Goal: Task Accomplishment & Management: Complete application form

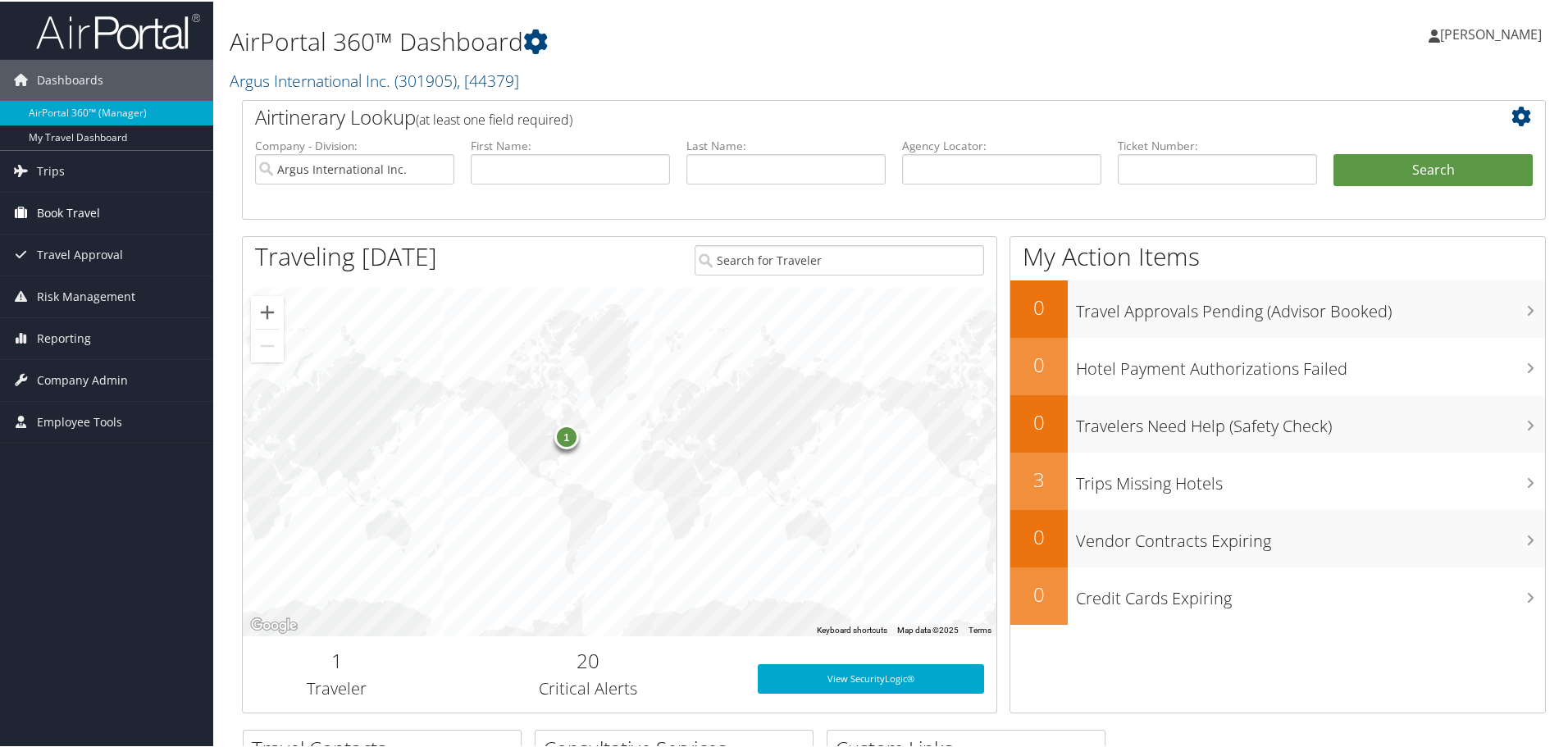
click at [78, 212] on span "Book Travel" at bounding box center [69, 211] width 63 height 41
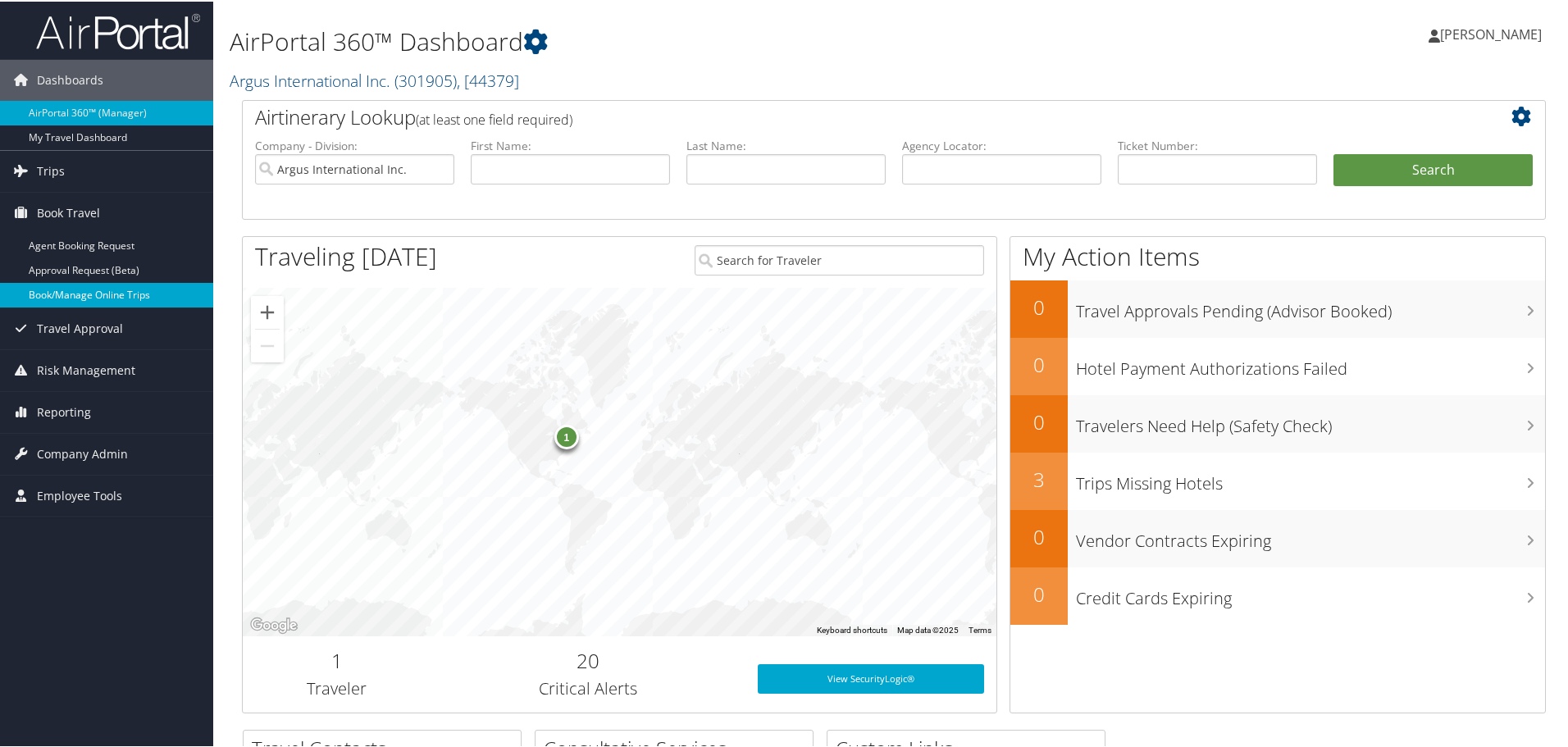
click at [94, 294] on link "Book/Manage Online Trips" at bounding box center [106, 293] width 213 height 25
click at [101, 442] on span "Company Admin" at bounding box center [83, 452] width 91 height 41
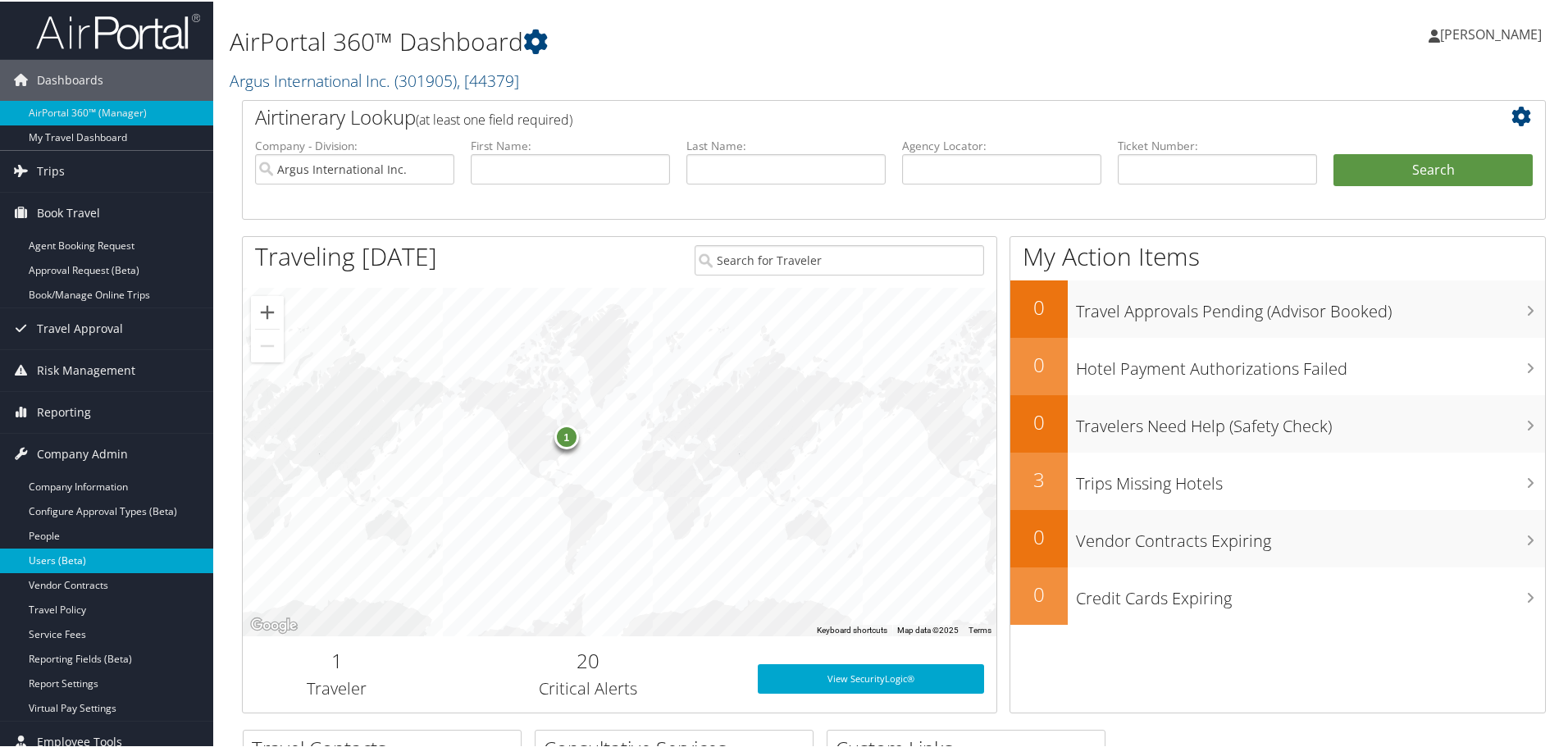
click at [59, 562] on link "Users (Beta)" at bounding box center [106, 560] width 213 height 25
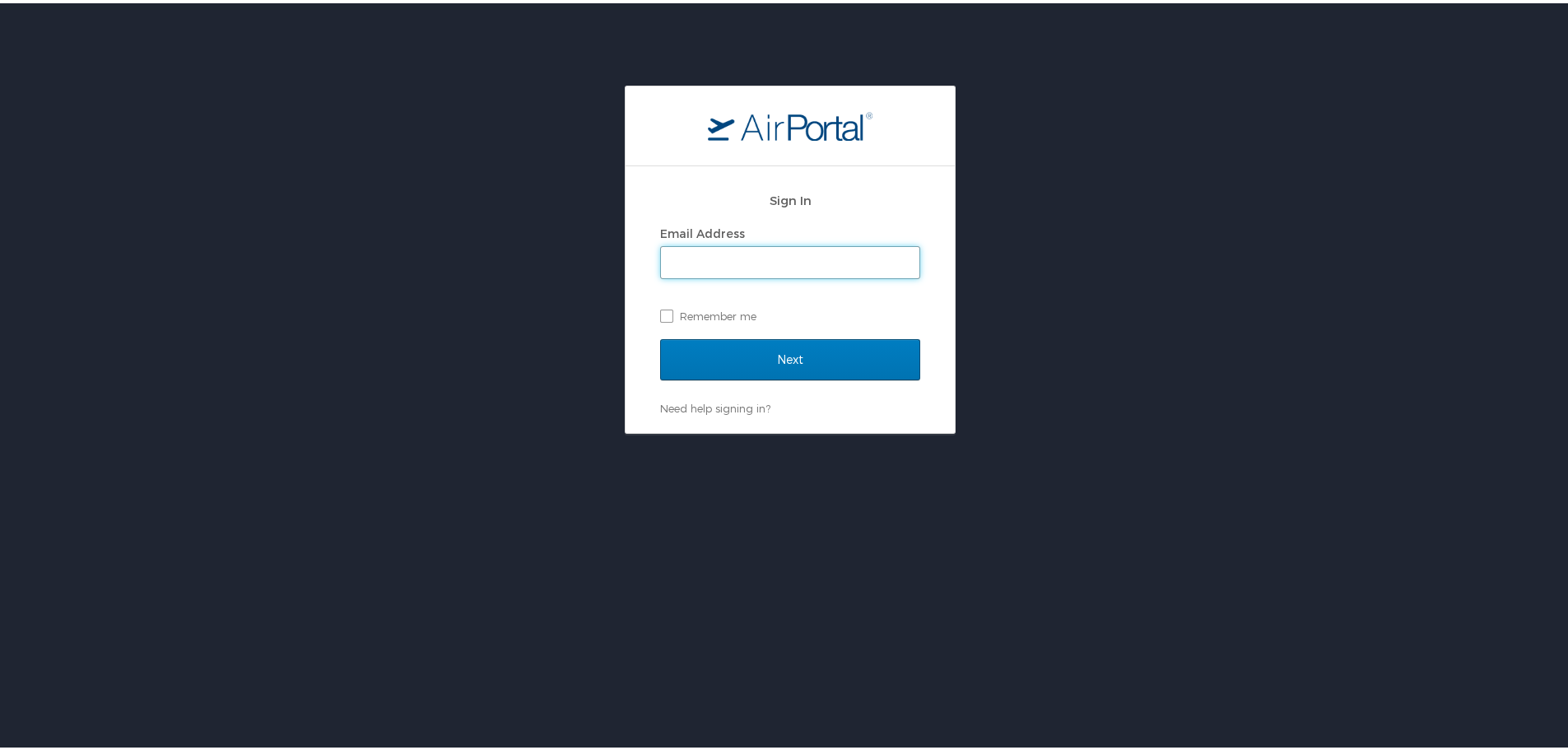
click at [722, 262] on input "Email Address" at bounding box center [790, 260] width 259 height 32
type input "adrienne.brown@argus.aero"
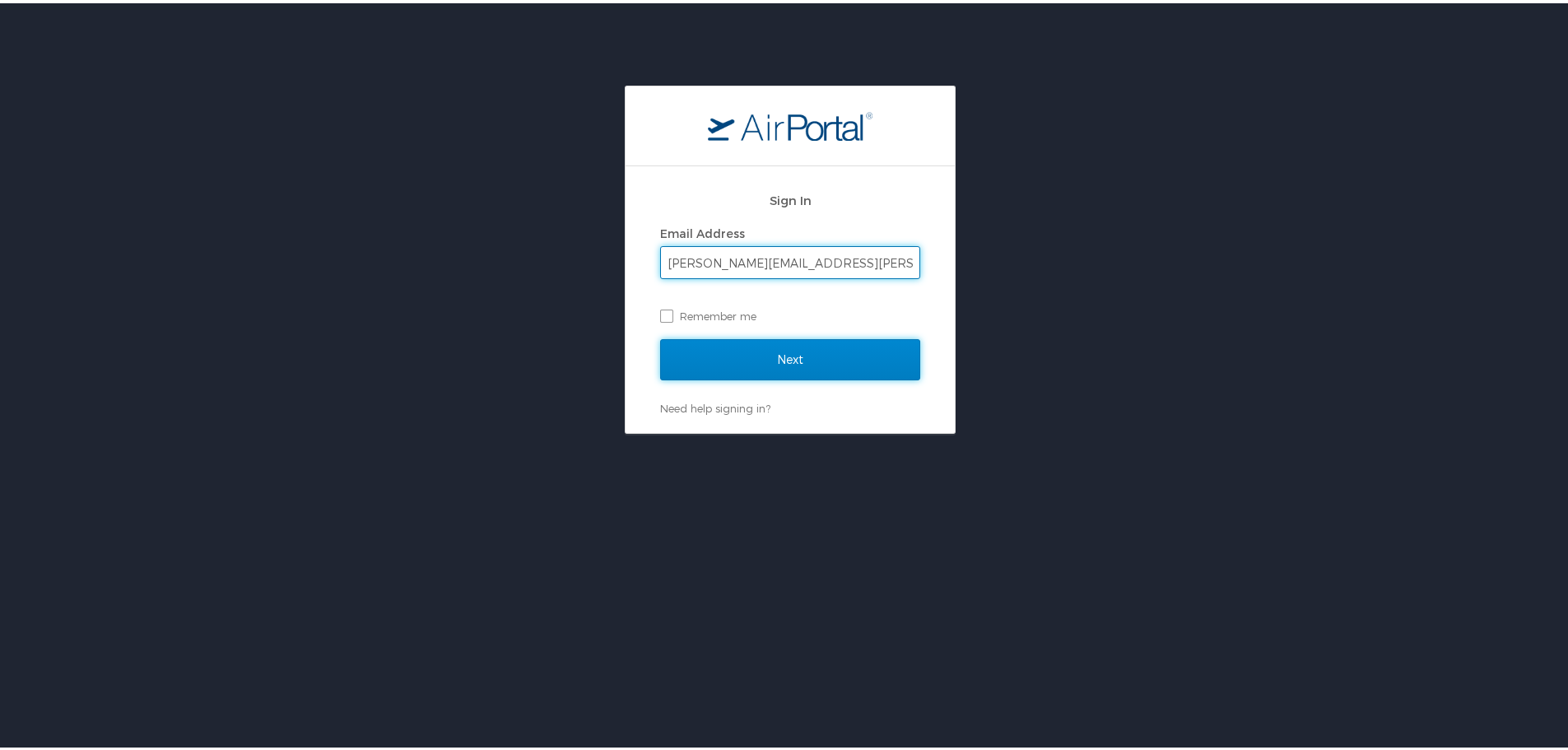
click at [798, 361] on input "Next" at bounding box center [790, 356] width 261 height 41
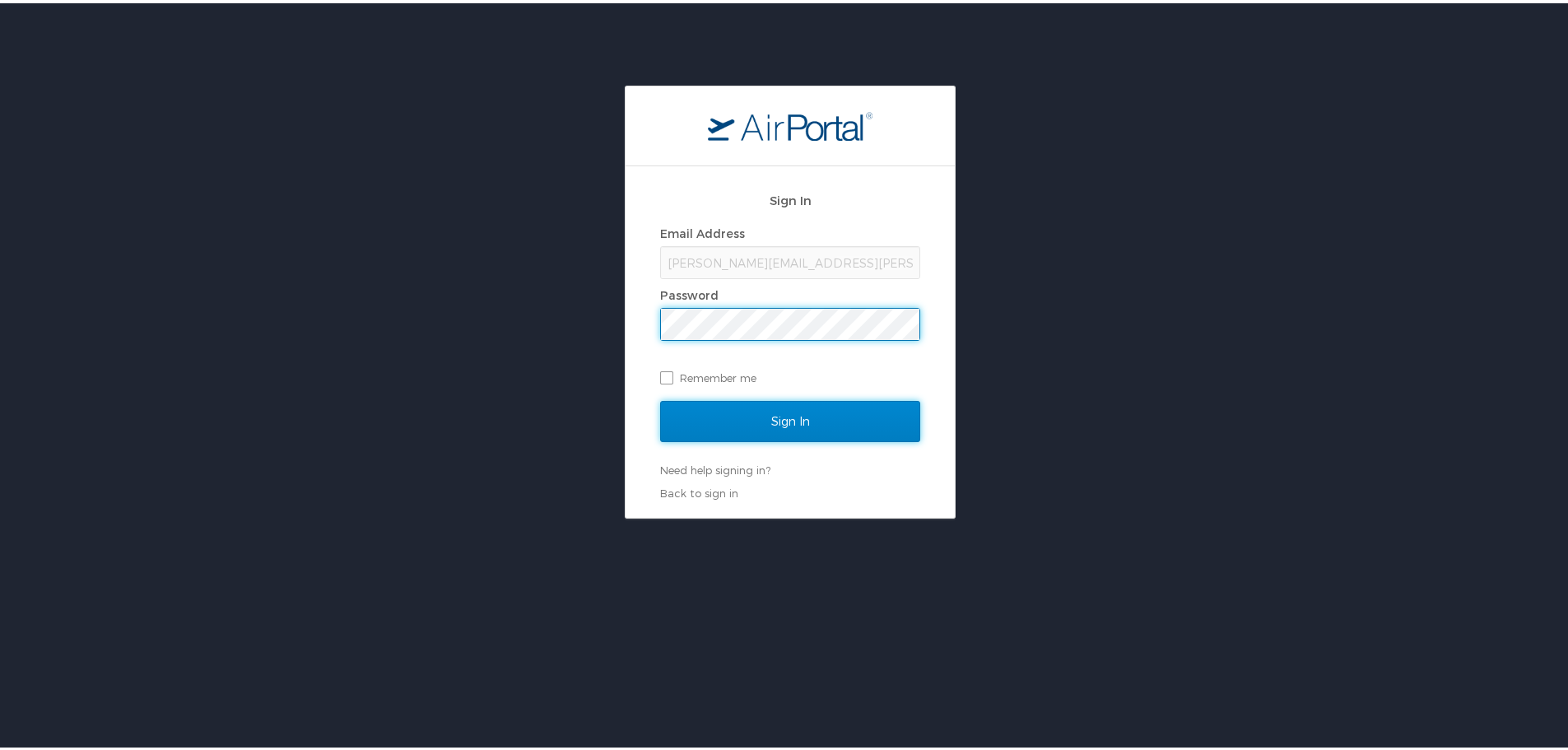
click at [766, 432] on input "Sign In" at bounding box center [790, 418] width 261 height 41
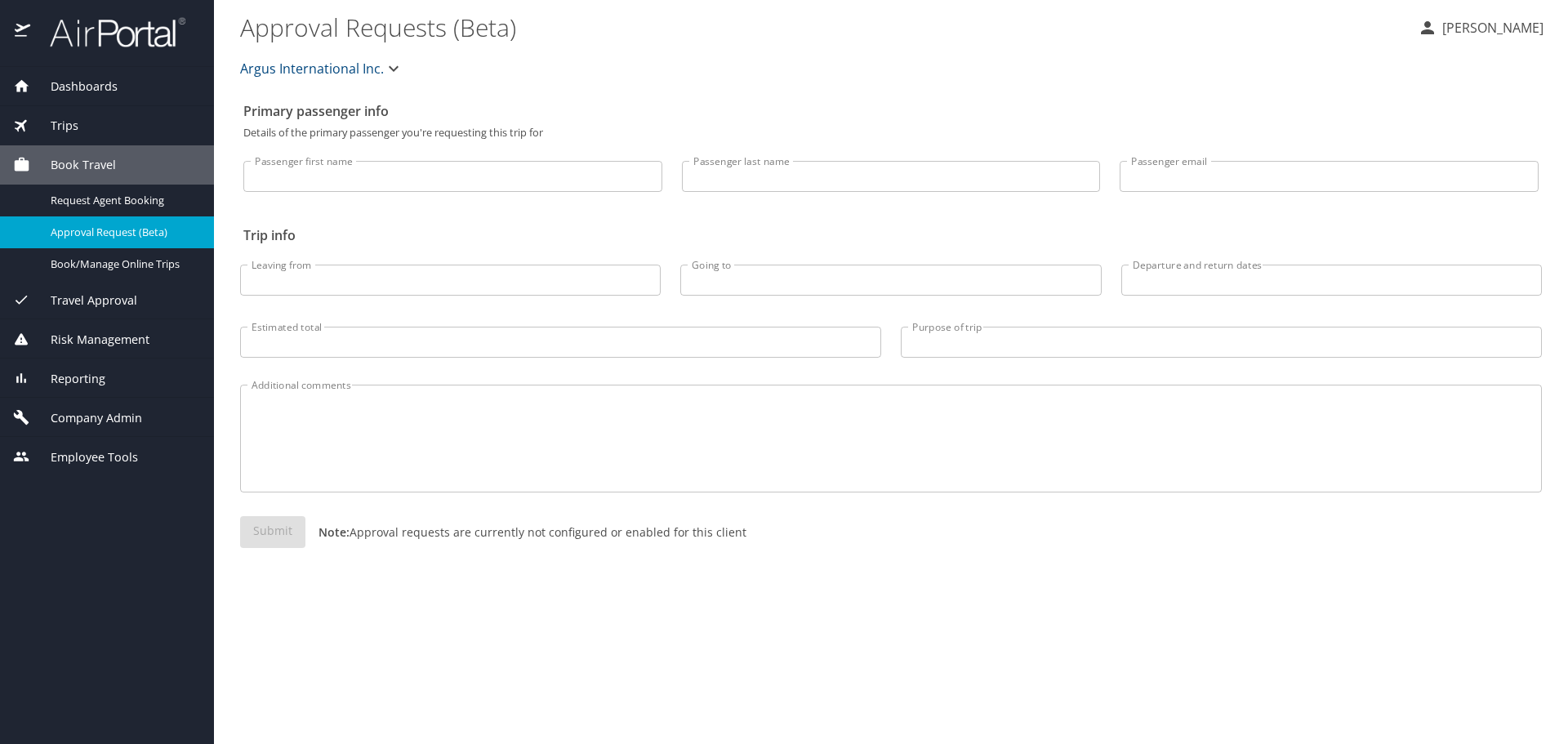
click at [88, 416] on span "Company Admin" at bounding box center [87, 419] width 112 height 18
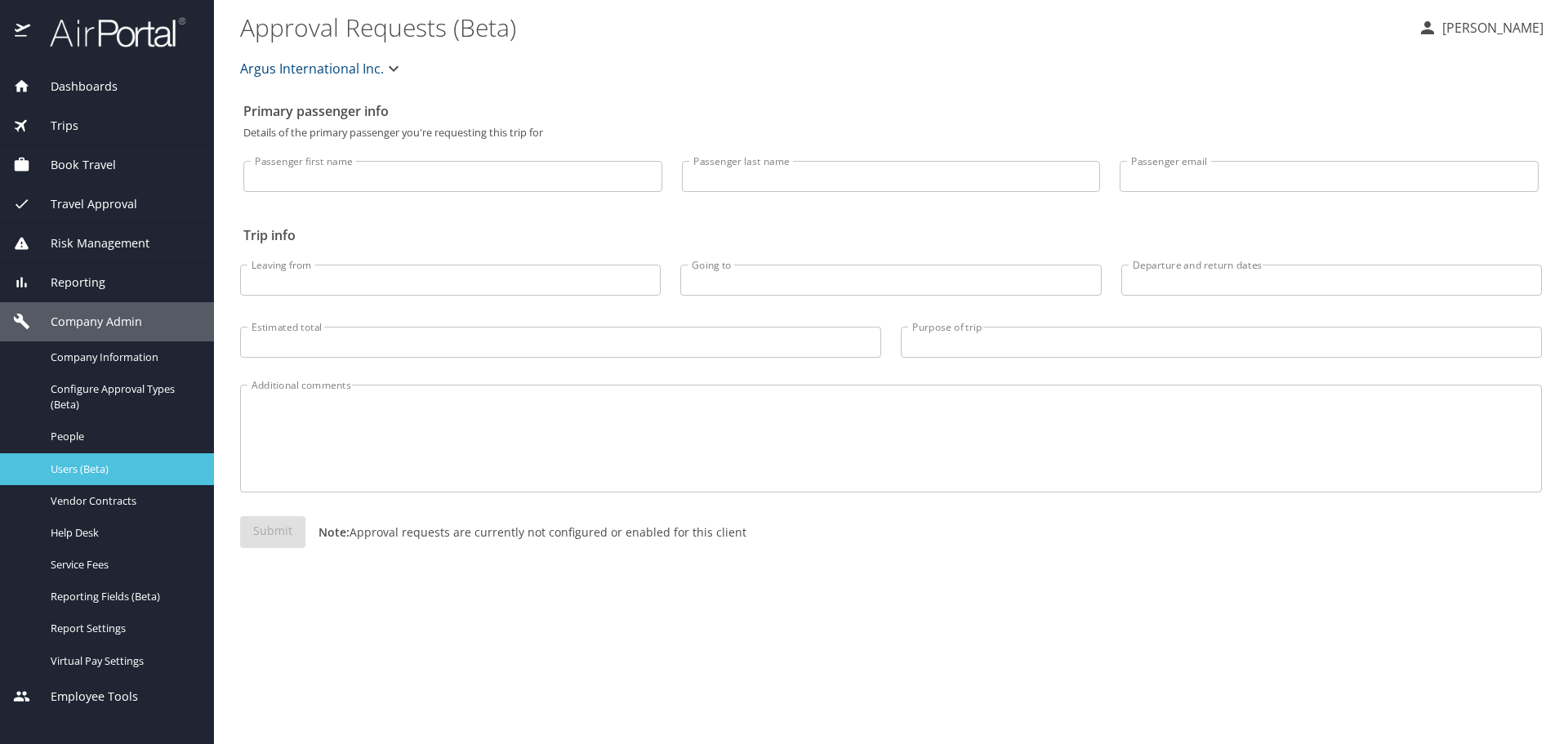
click at [96, 468] on span "Users (Beta)" at bounding box center [122, 469] width 144 height 16
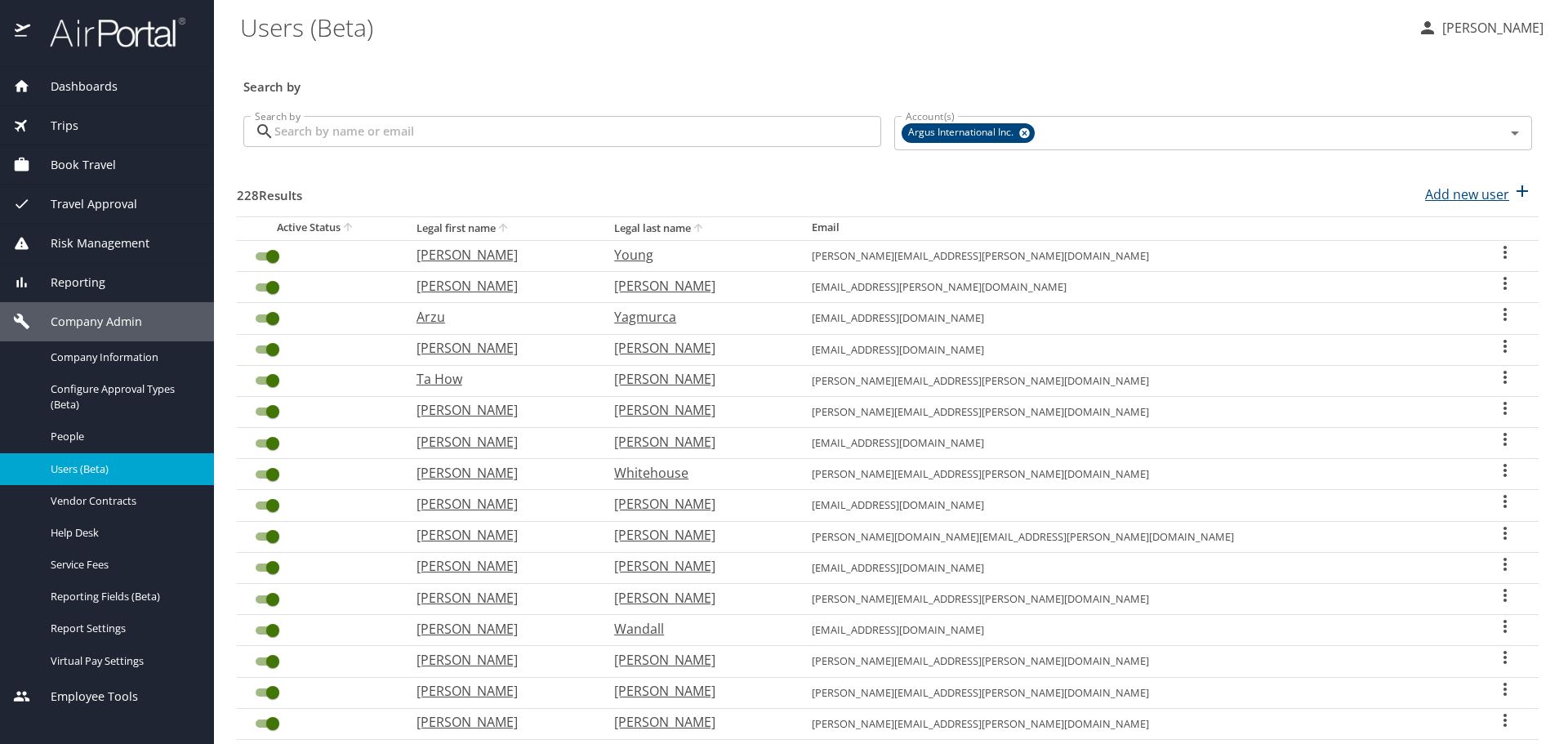
click at [1433, 195] on p "Add new user" at bounding box center [1467, 195] width 84 height 20
select select "US"
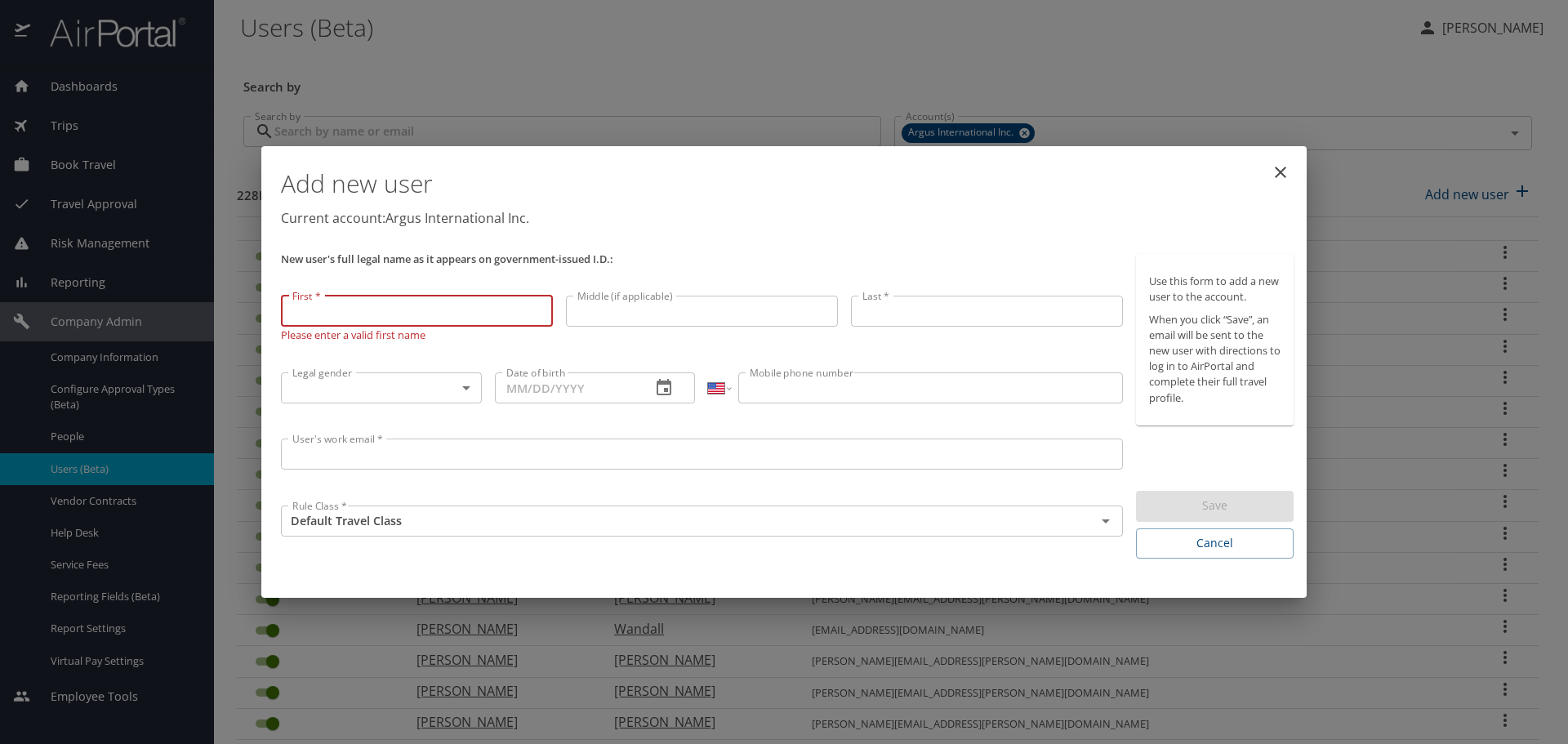
click at [336, 318] on input "First *" at bounding box center [416, 311] width 272 height 31
type input "Edward"
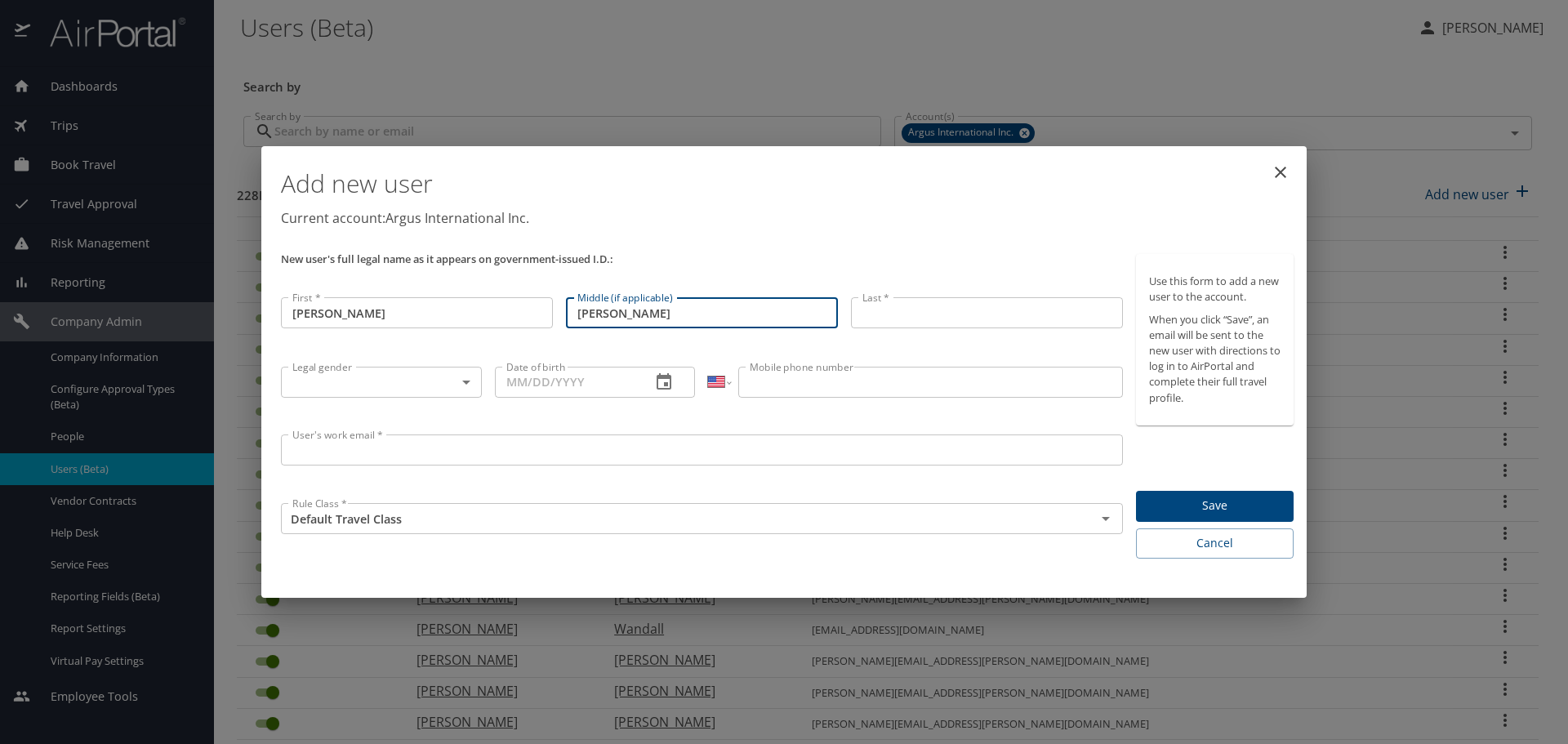
type input "Jay"
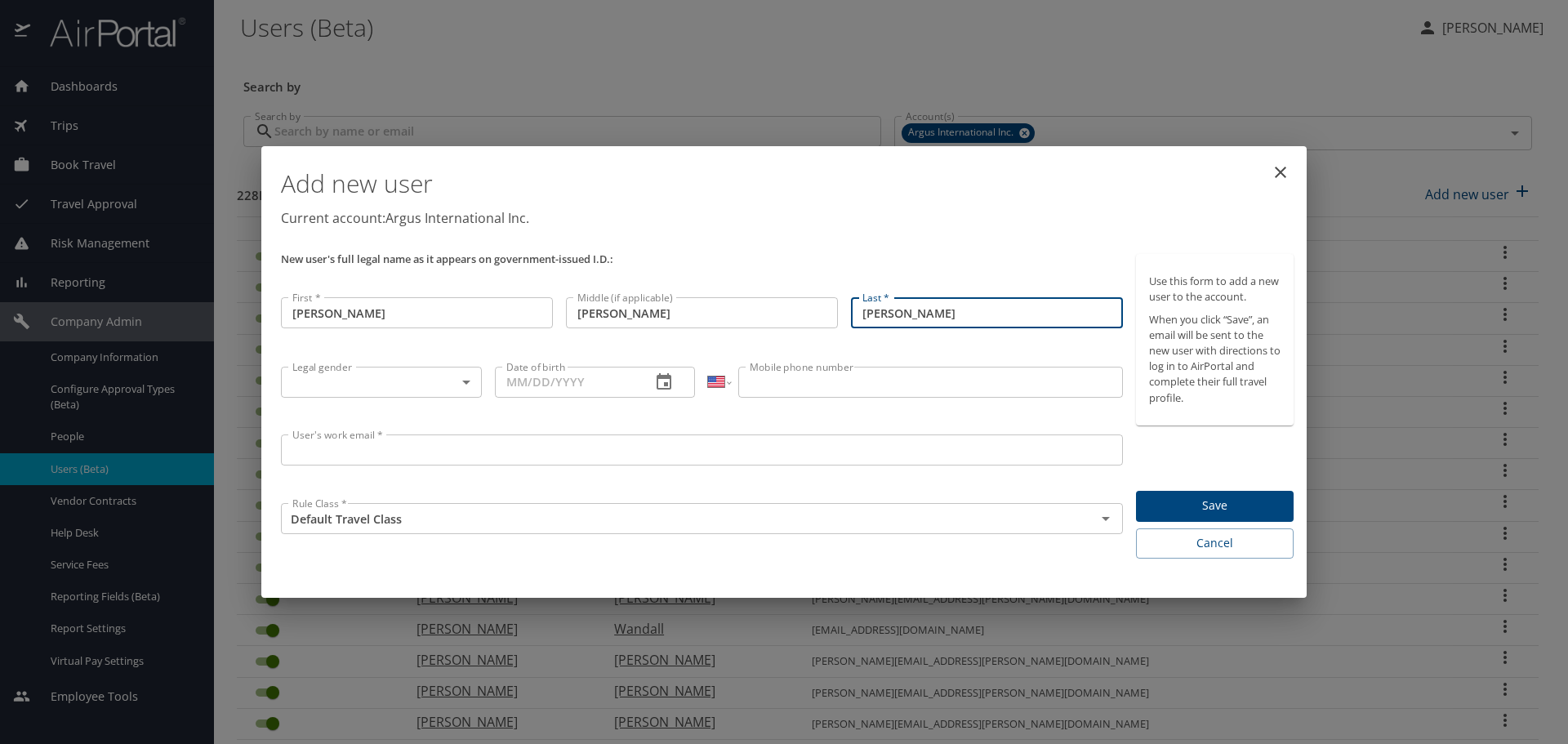
type input "Stockhausen"
click at [352, 390] on body "Dashboards AirPortal 360™ Manager My Travel Dashboard Trips Airtinerary® Lookup…" at bounding box center [784, 372] width 1568 height 744
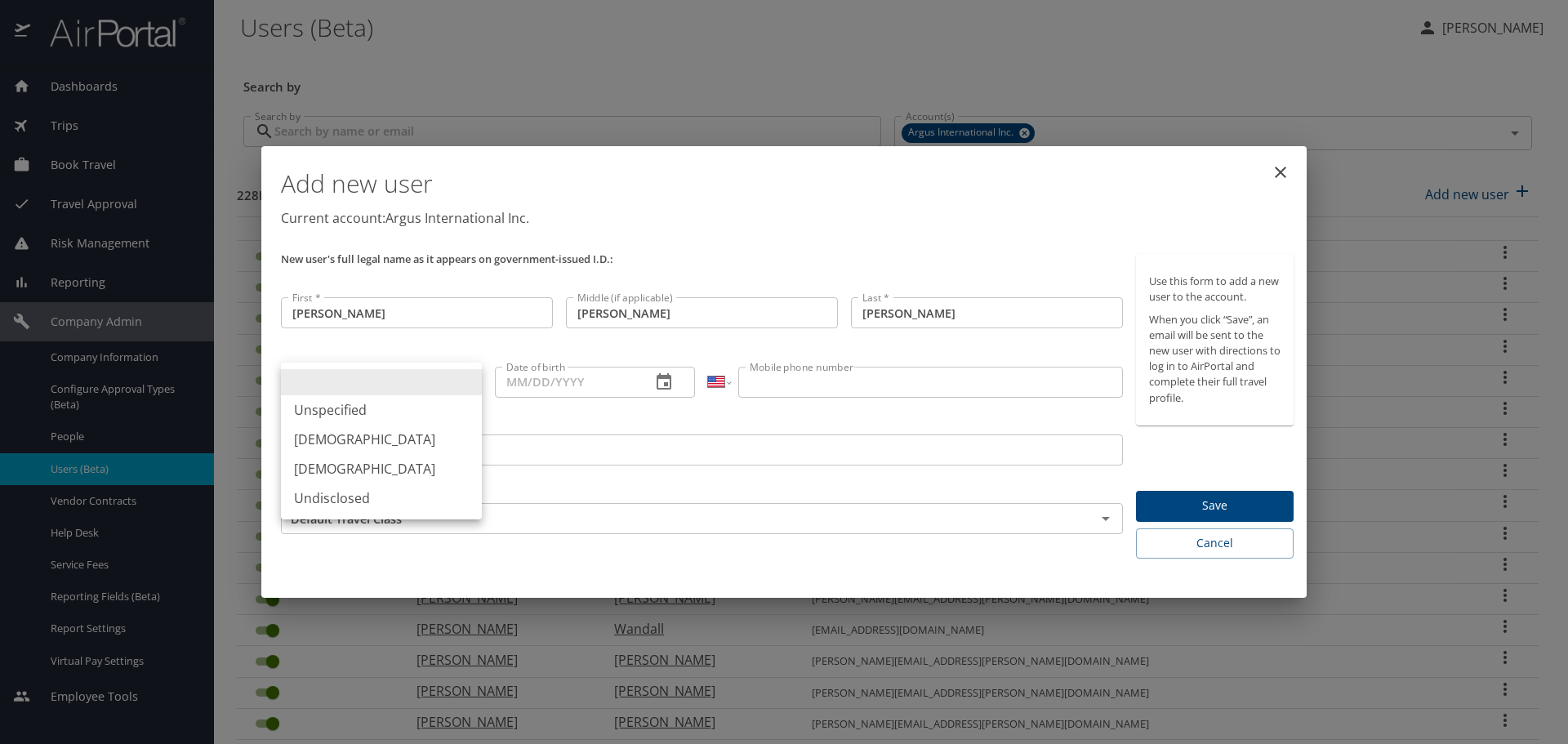
click at [332, 438] on li "Male" at bounding box center [381, 439] width 201 height 30
type input "Male"
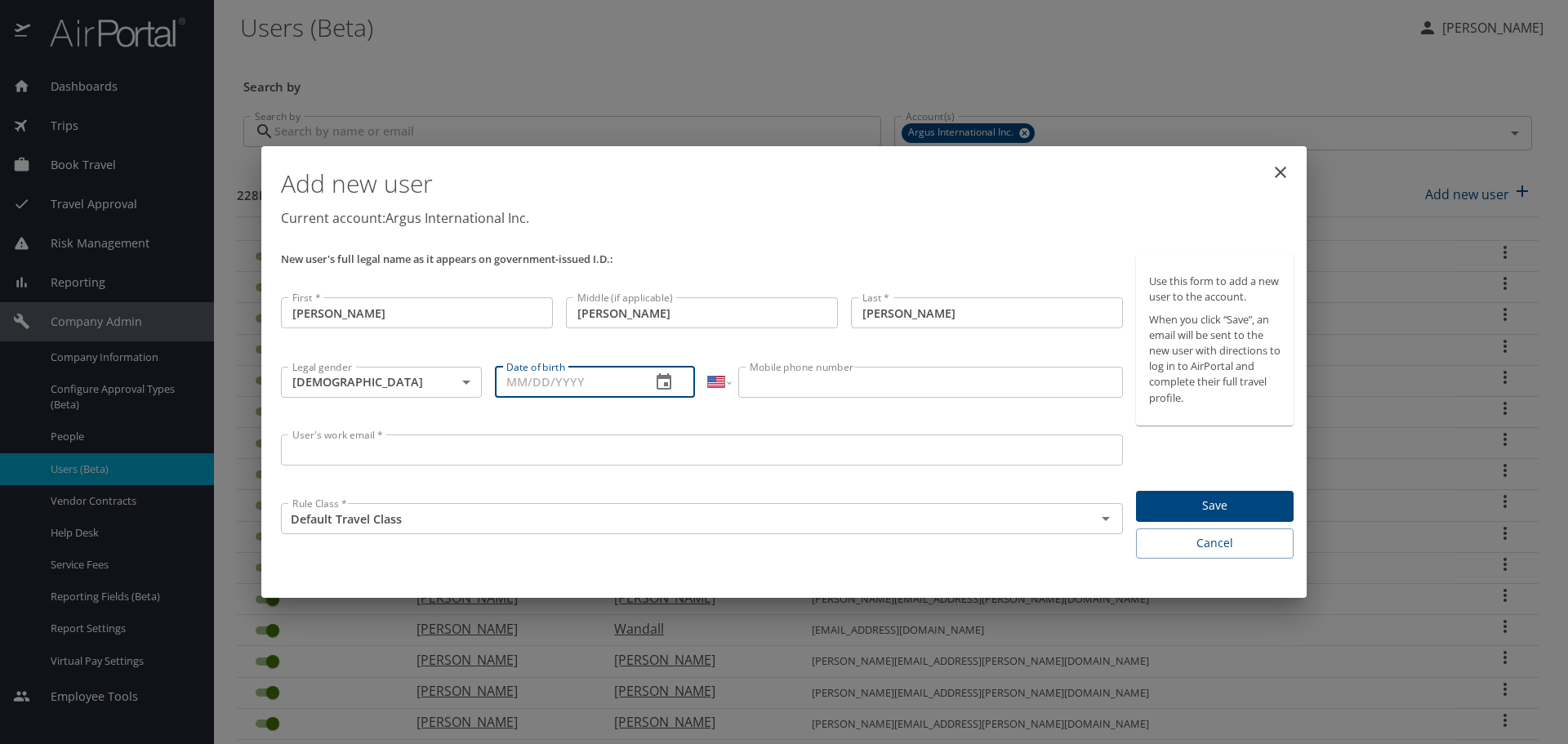
click at [561, 382] on input "Date of birth" at bounding box center [566, 382] width 144 height 31
type input "10/11/1956"
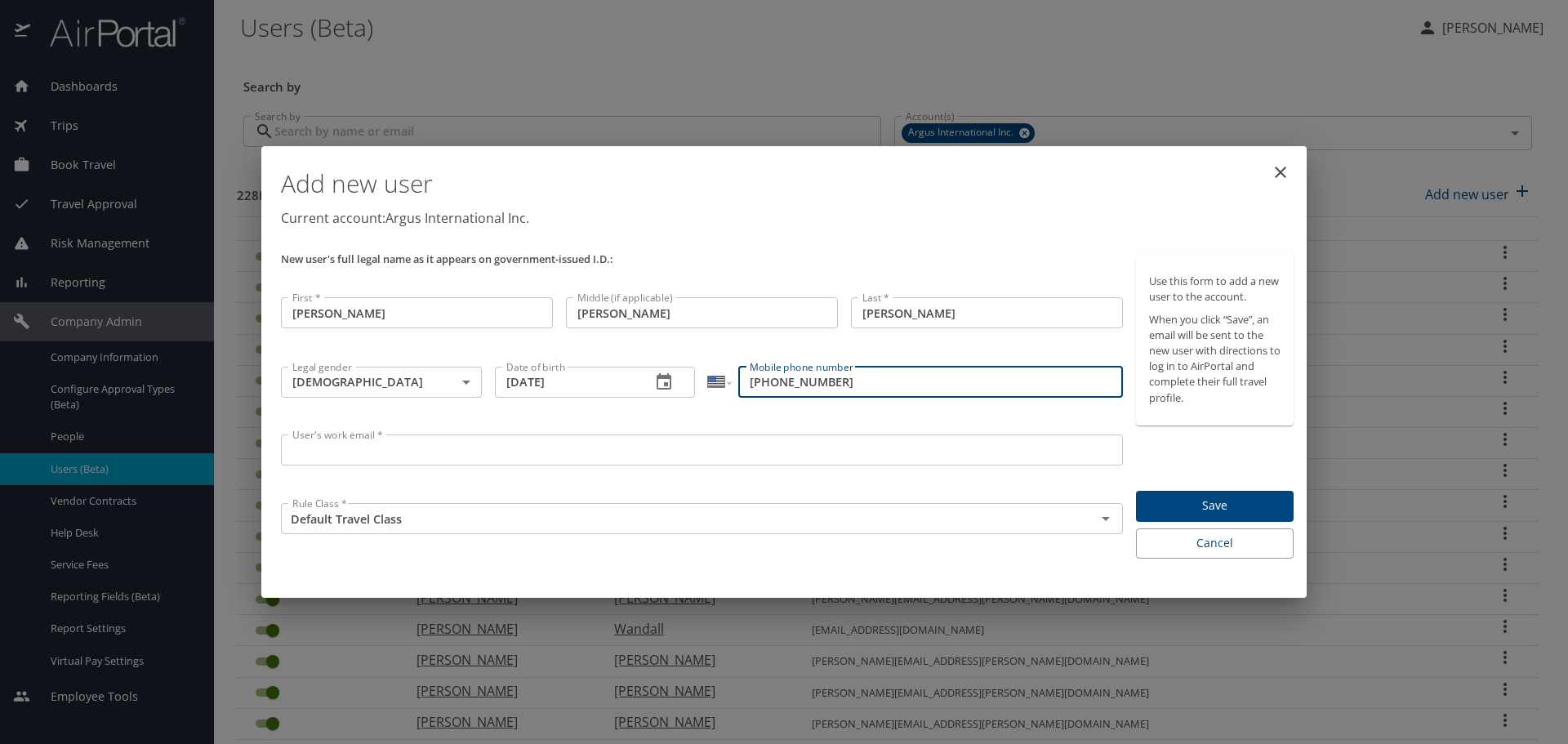
type input "(303) 932-6309"
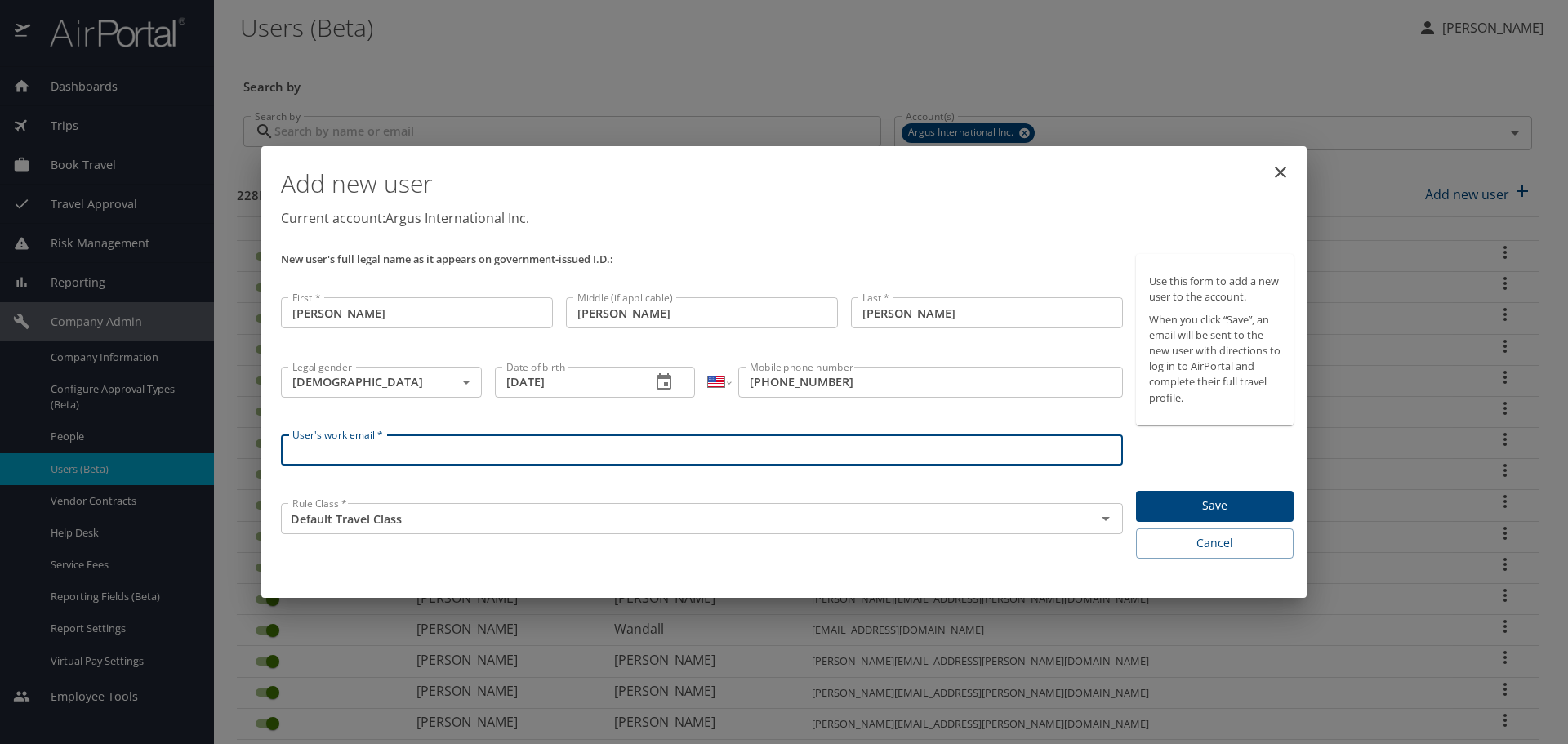
click at [381, 453] on input "User's work email *" at bounding box center [702, 450] width 842 height 31
type input "edward.stockhausen@pros.aero"
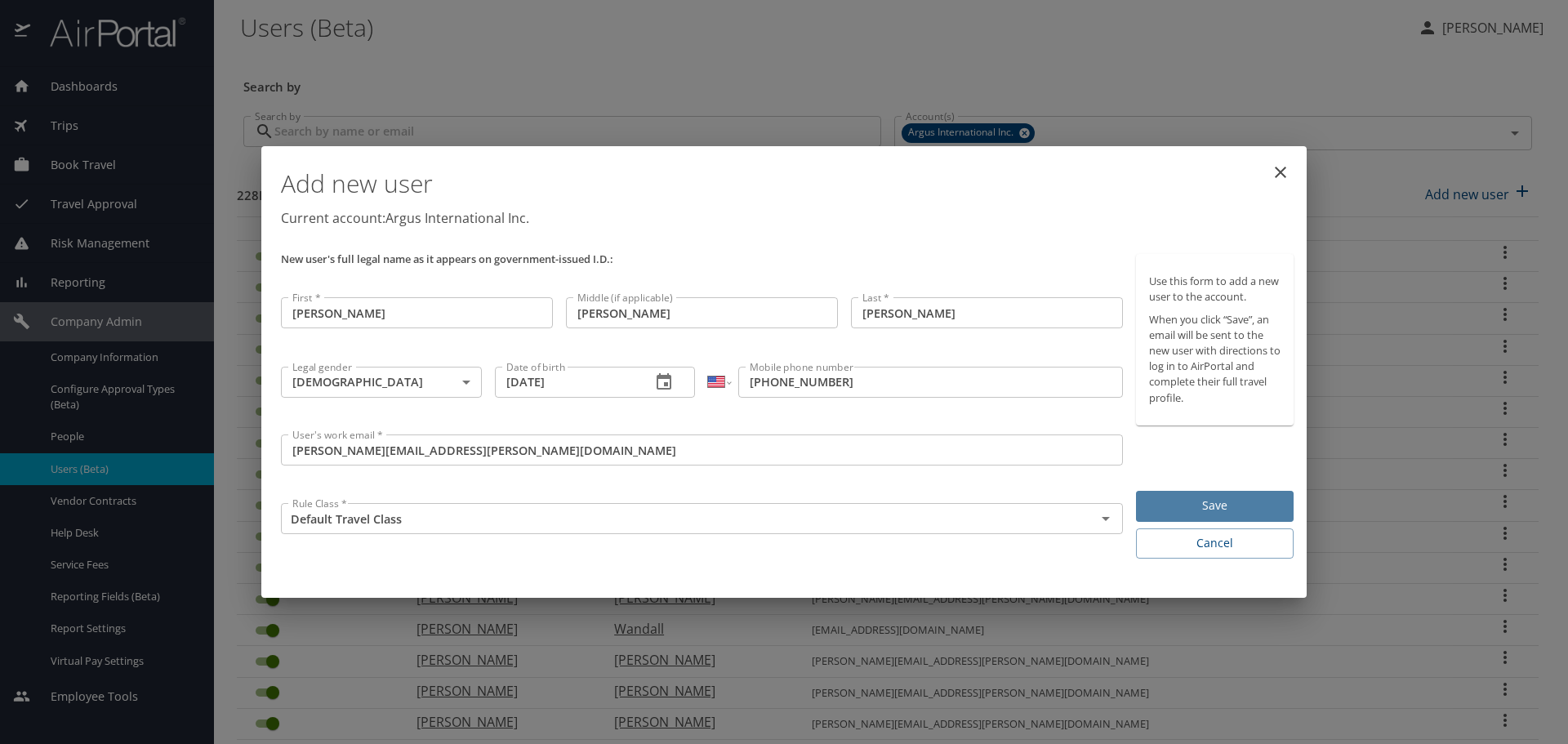
click at [1207, 501] on span "Save" at bounding box center [1215, 505] width 131 height 21
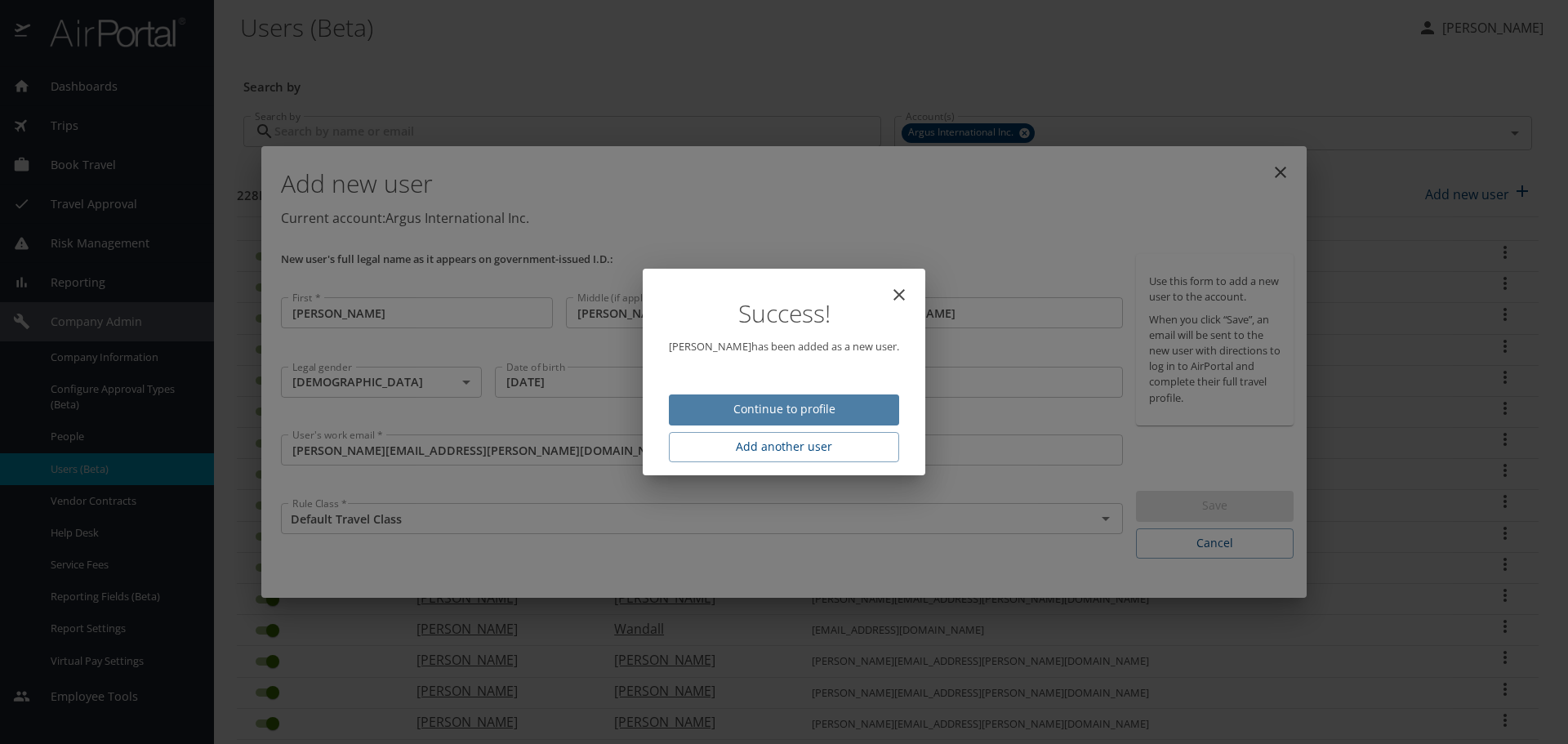
click at [807, 415] on span "Continue to profile" at bounding box center [784, 410] width 204 height 21
select select "US"
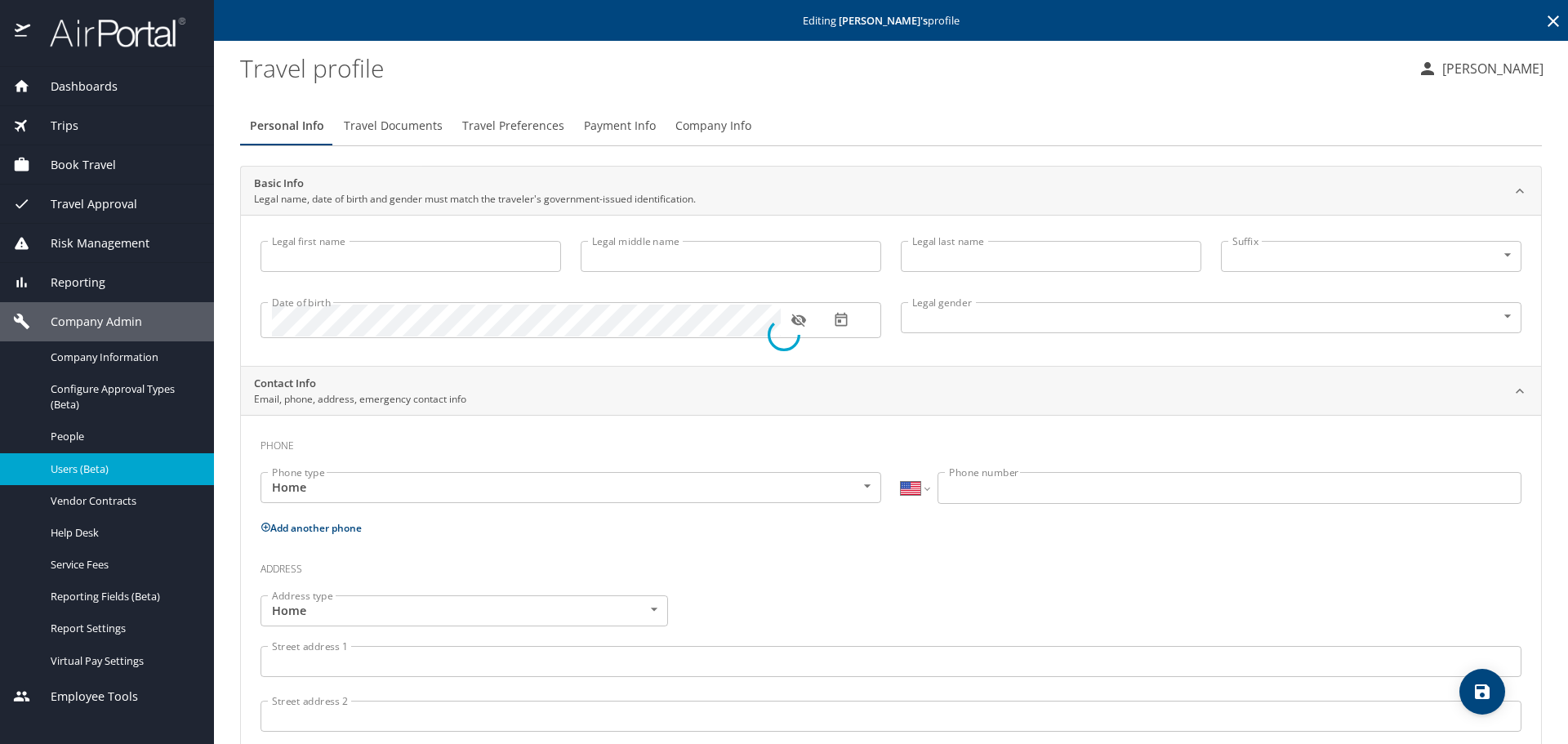
type input "Edward"
type input "Jay"
type input "Stockhausen"
type input "Male"
select select "US"
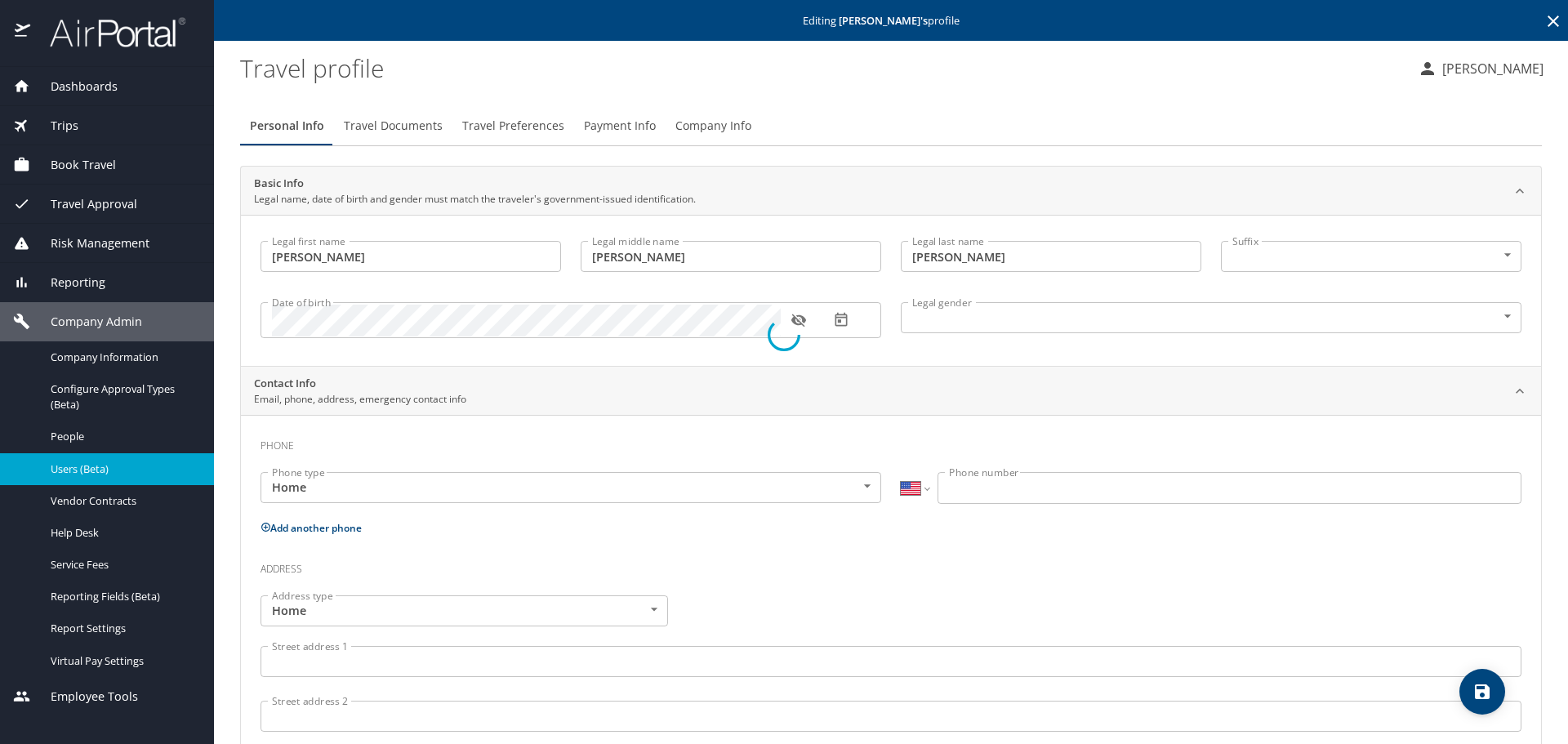
select select "US"
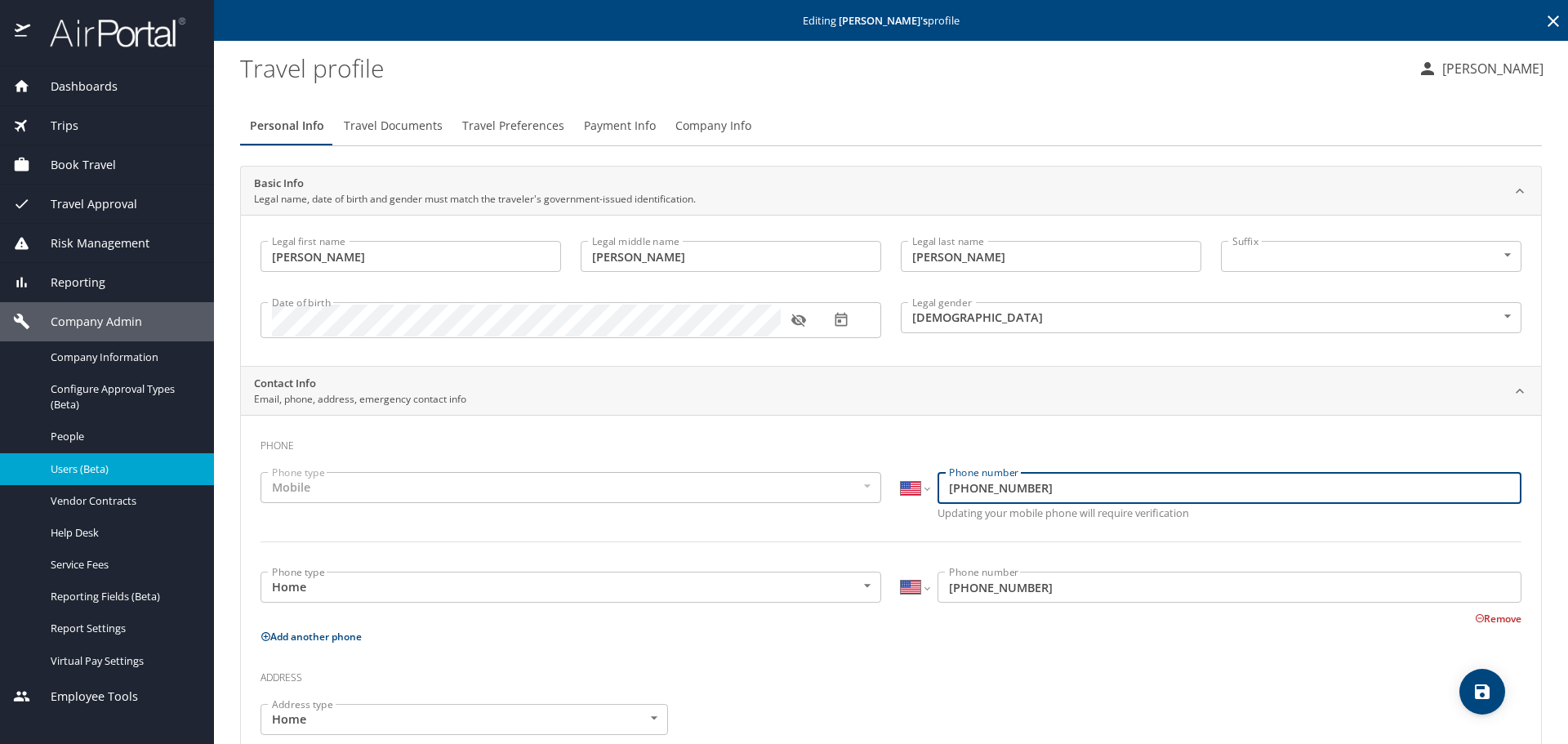
drag, startPoint x: 972, startPoint y: 488, endPoint x: 928, endPoint y: 487, distance: 44.0
click at [928, 487] on div "International Afghanistan Åland Islands Albania Algeria American Samoa Andorra …" at bounding box center [1211, 488] width 621 height 31
type input "(903) 932-6309"
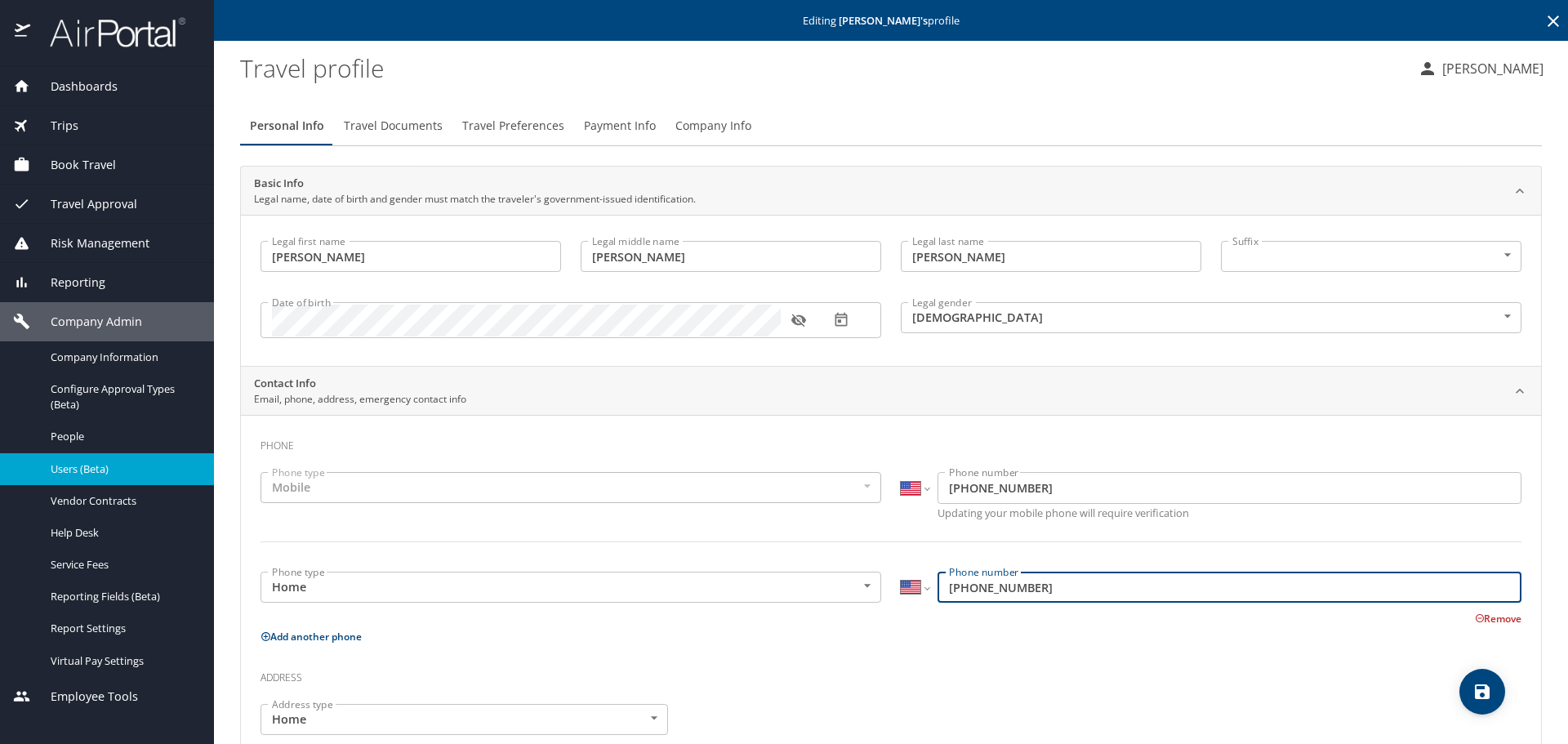
drag, startPoint x: 973, startPoint y: 590, endPoint x: 912, endPoint y: 585, distance: 61.2
click at [912, 585] on div "International Afghanistan Åland Islands Albania Algeria American Samoa Andorra …" at bounding box center [1211, 587] width 621 height 31
type input "(903) 932-6309"
click at [1477, 697] on icon "save" at bounding box center [1483, 692] width 15 height 15
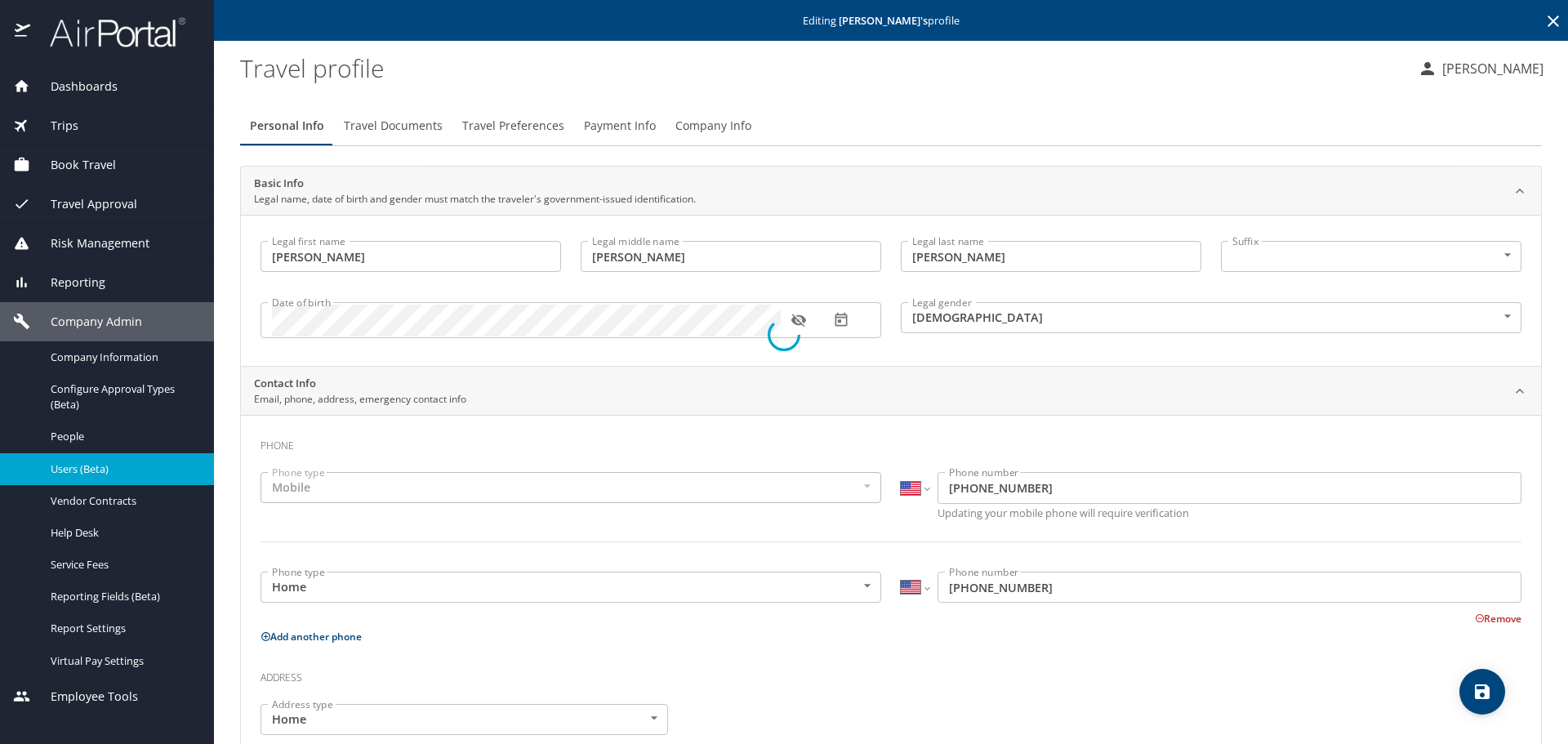
select select "US"
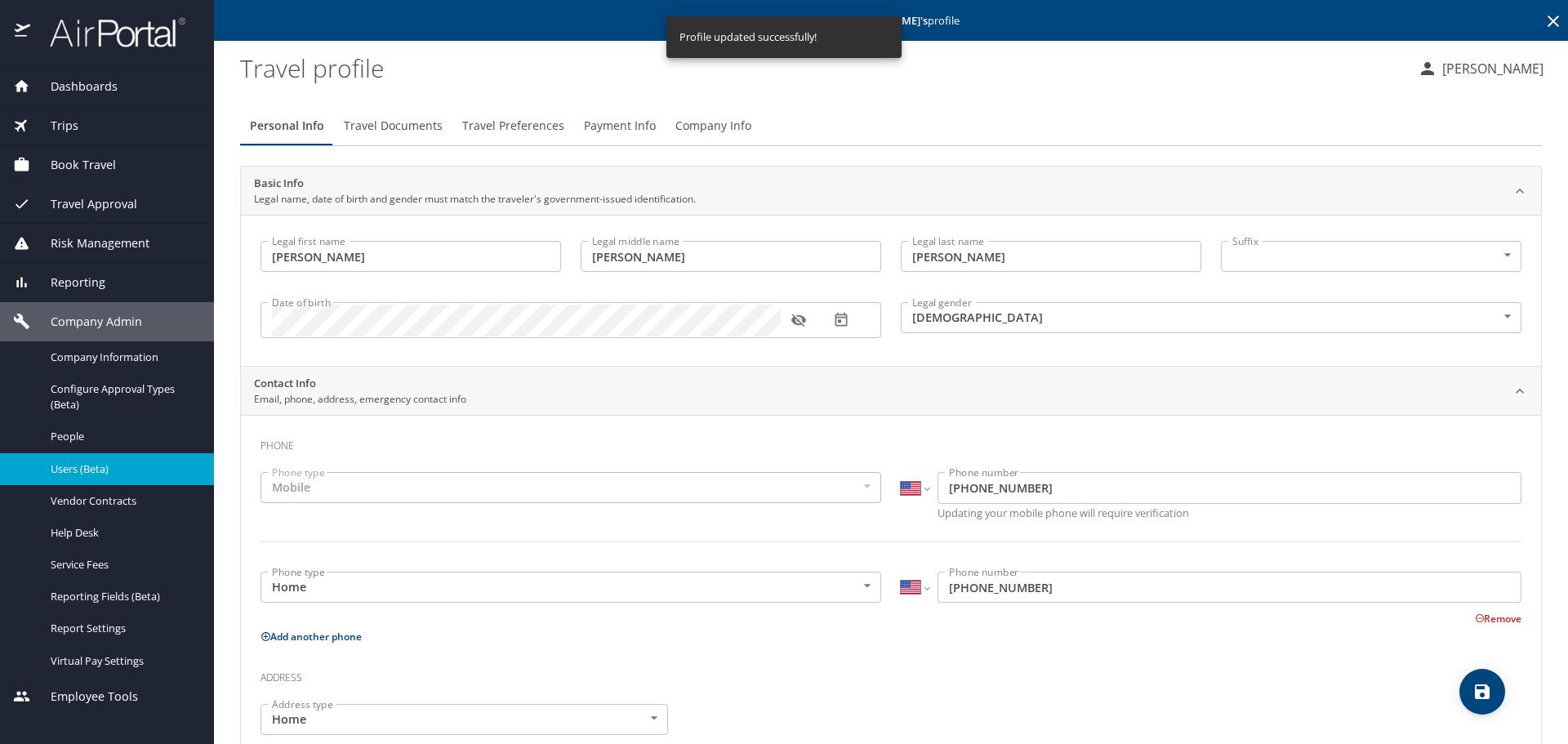
select select "US"
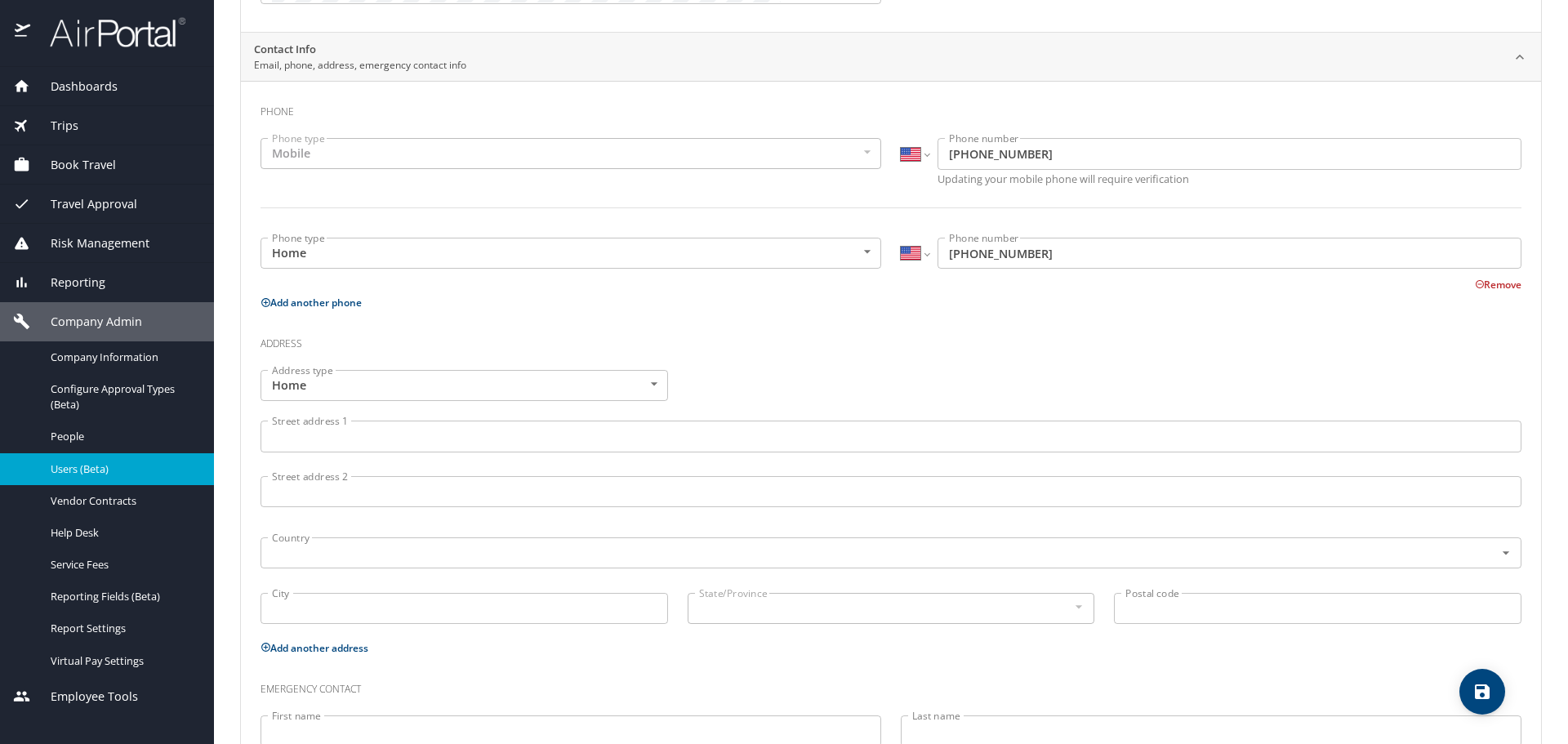
scroll to position [445, 0]
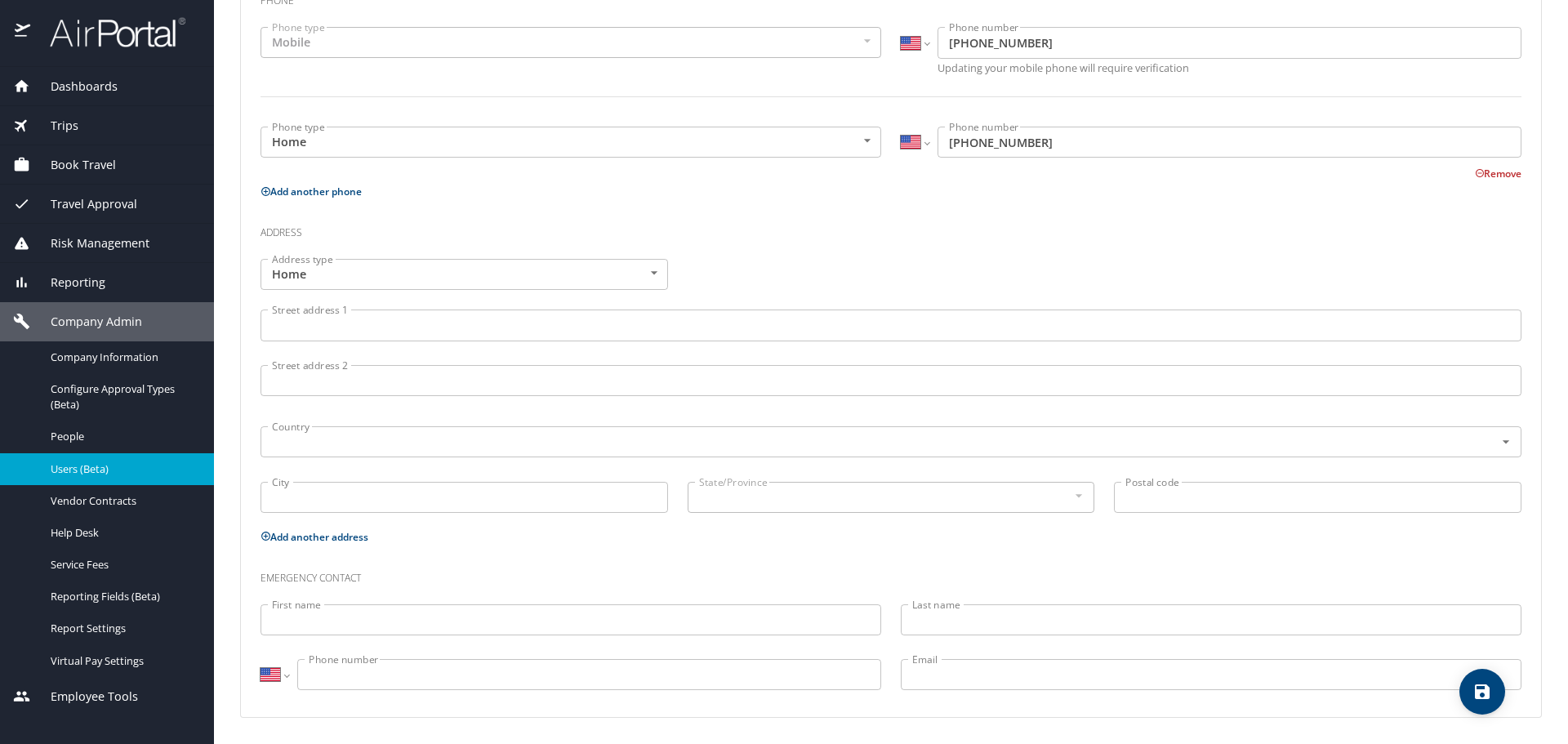
click at [341, 668] on input "Phone number" at bounding box center [589, 675] width 584 height 31
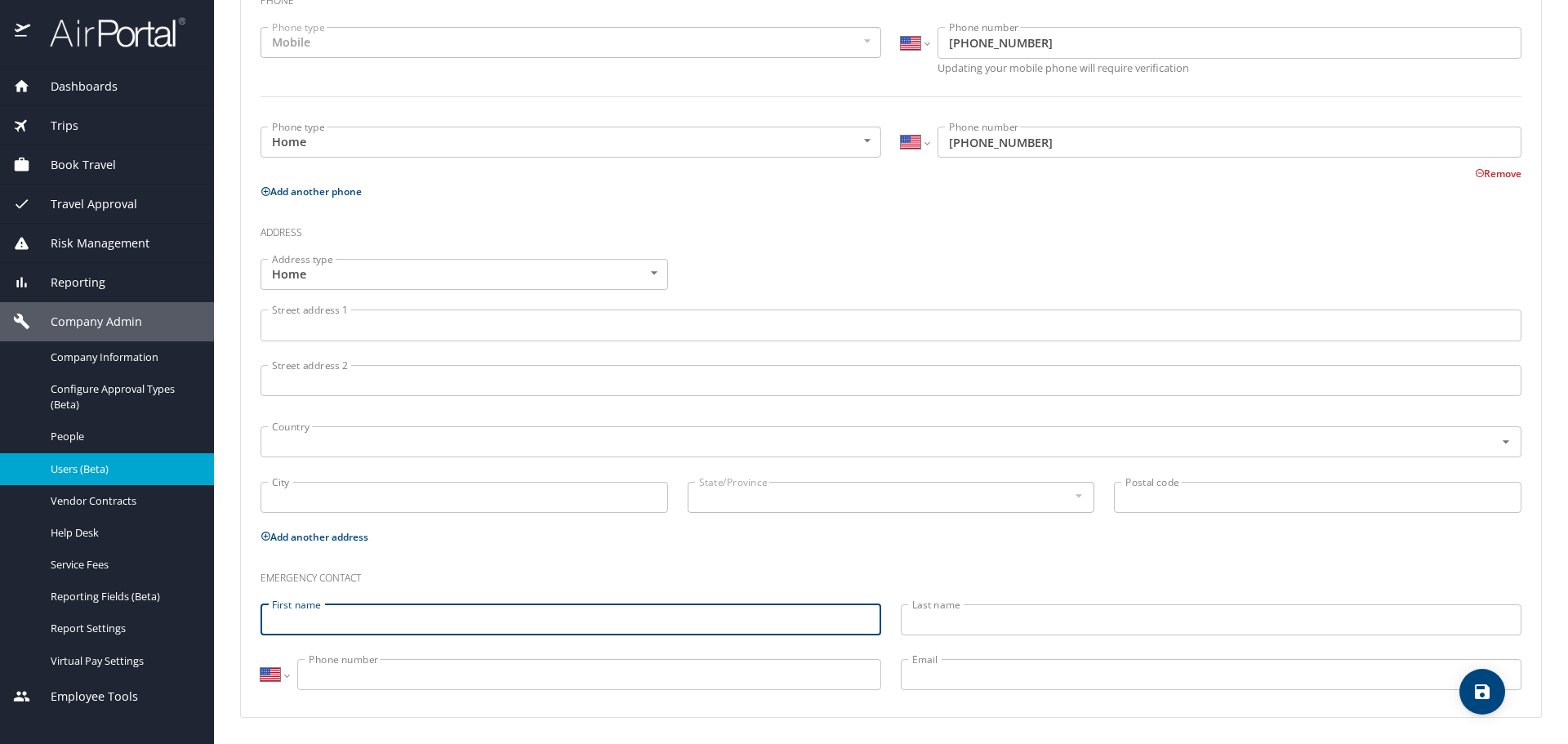
click at [322, 621] on input "First name" at bounding box center [571, 620] width 621 height 31
type input "Crystal Sarah"
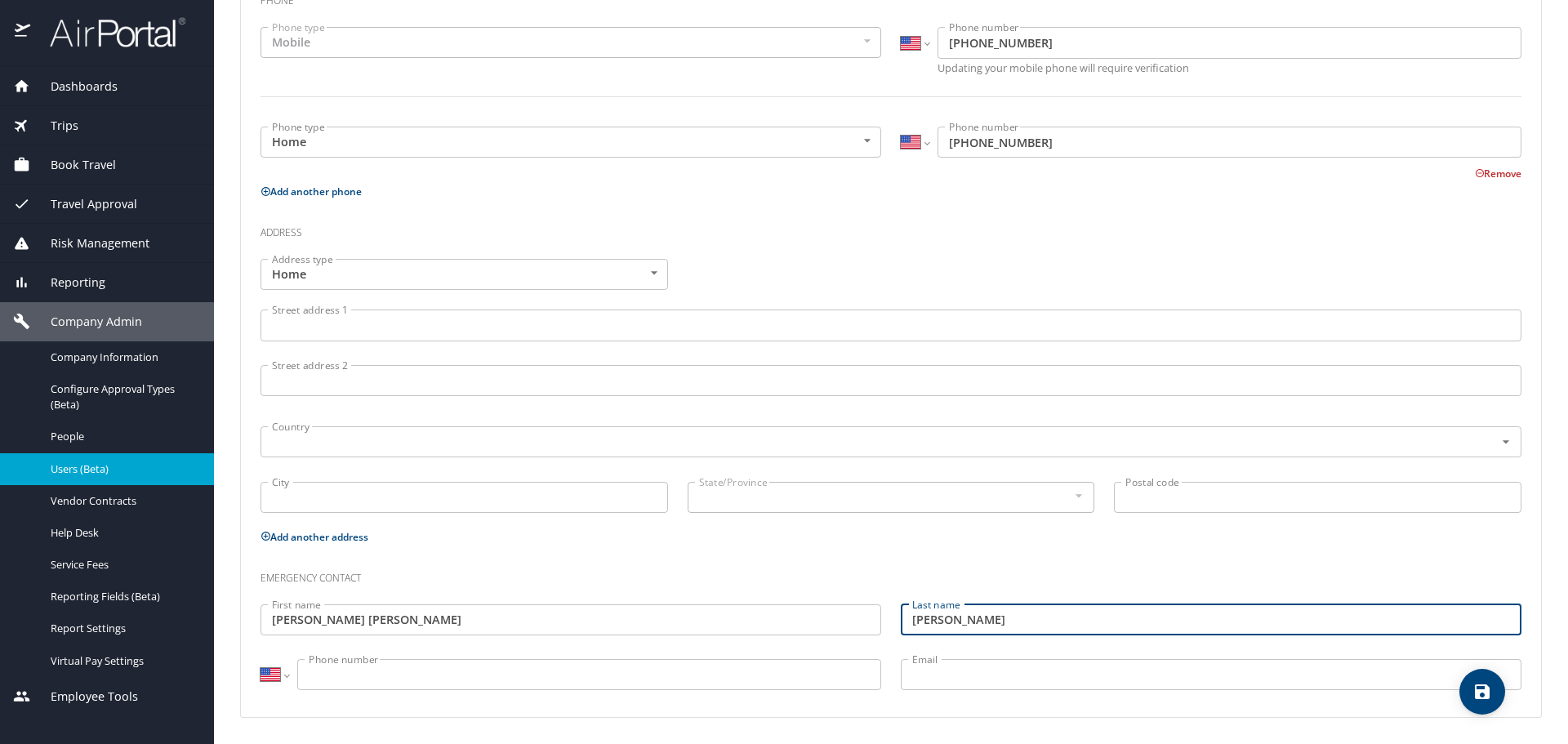
type input "Morgan Stockhaus"
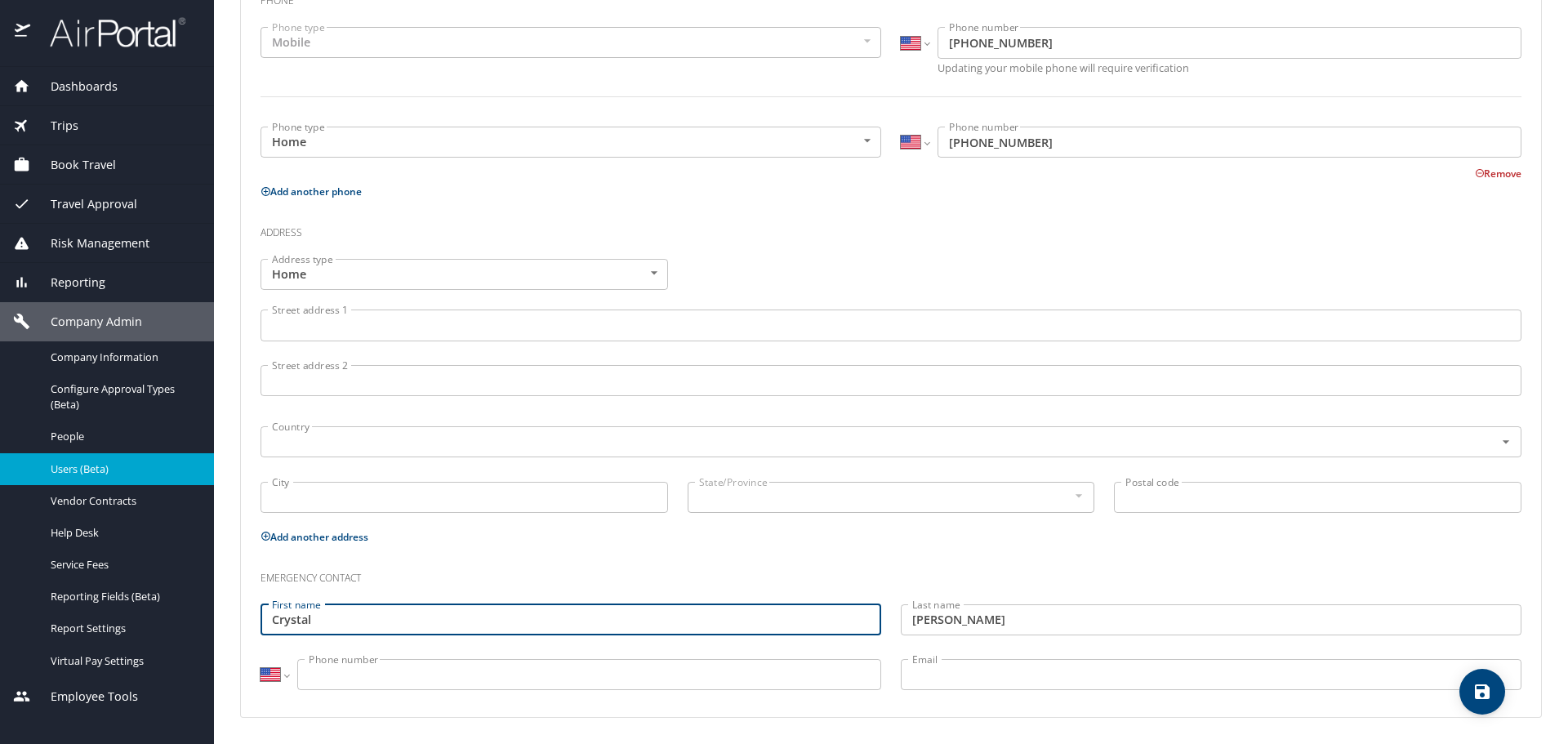
type input "Crystal"
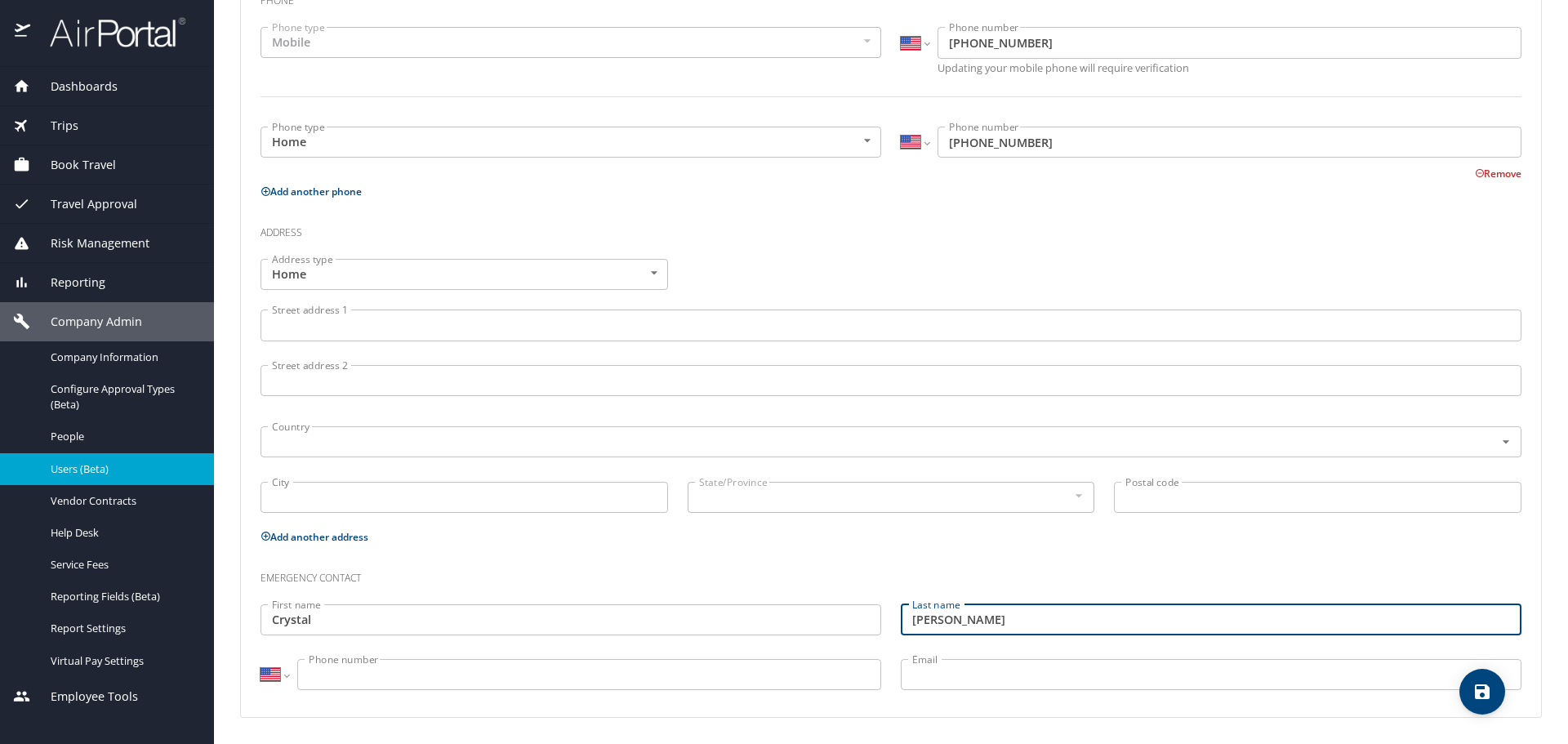
type input "Morgan"
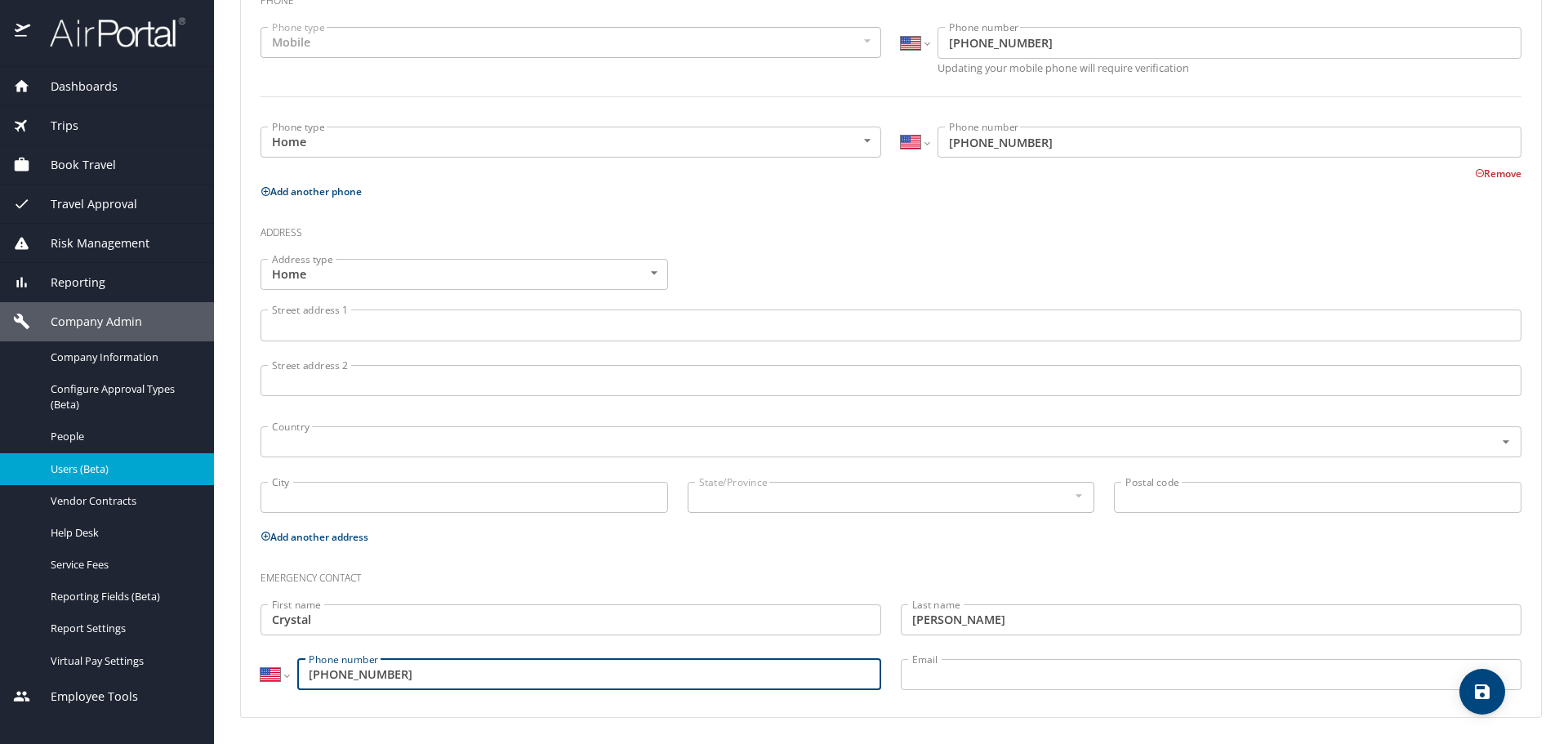
type input "(903) 930-2985"
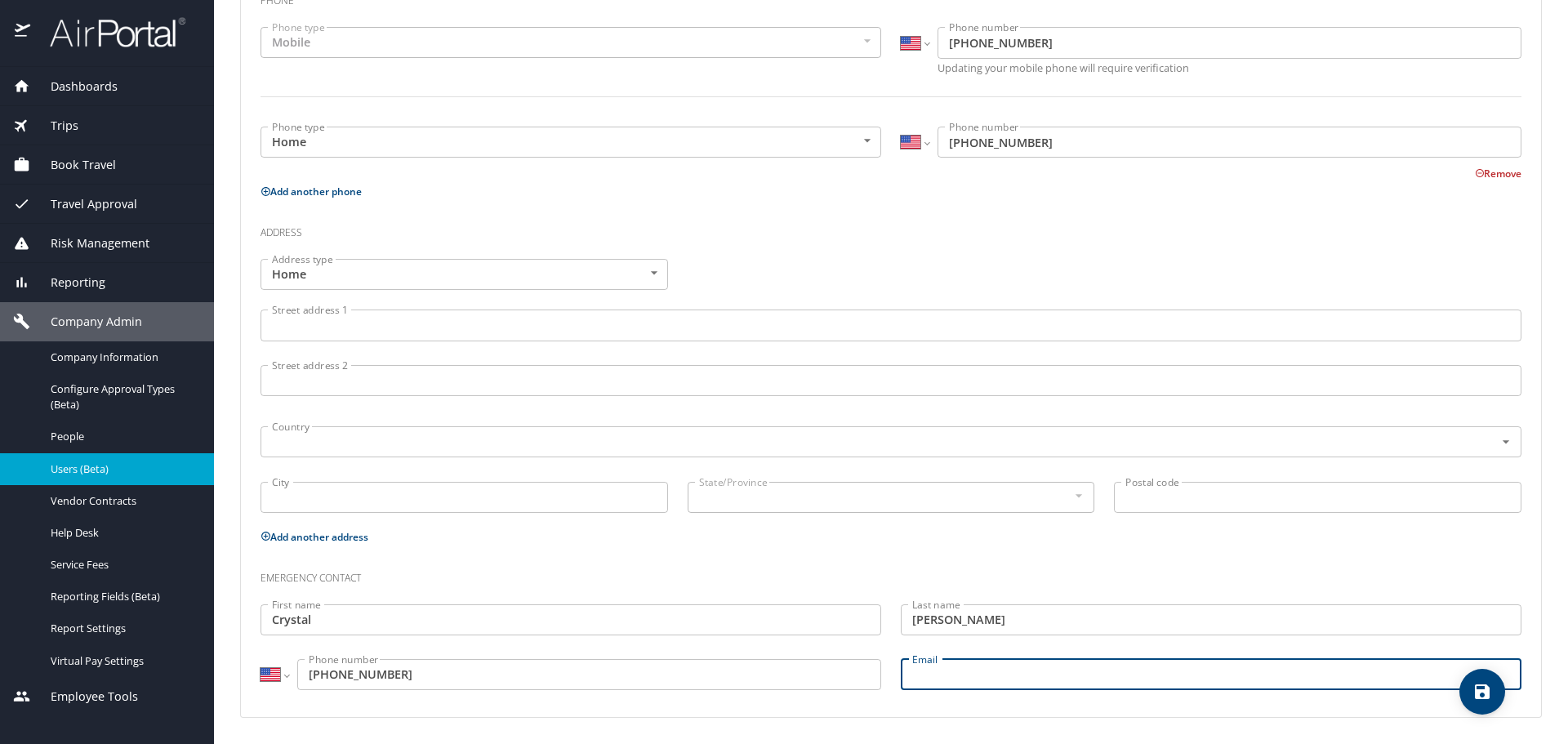
click at [1469, 692] on span "save" at bounding box center [1482, 692] width 45 height 20
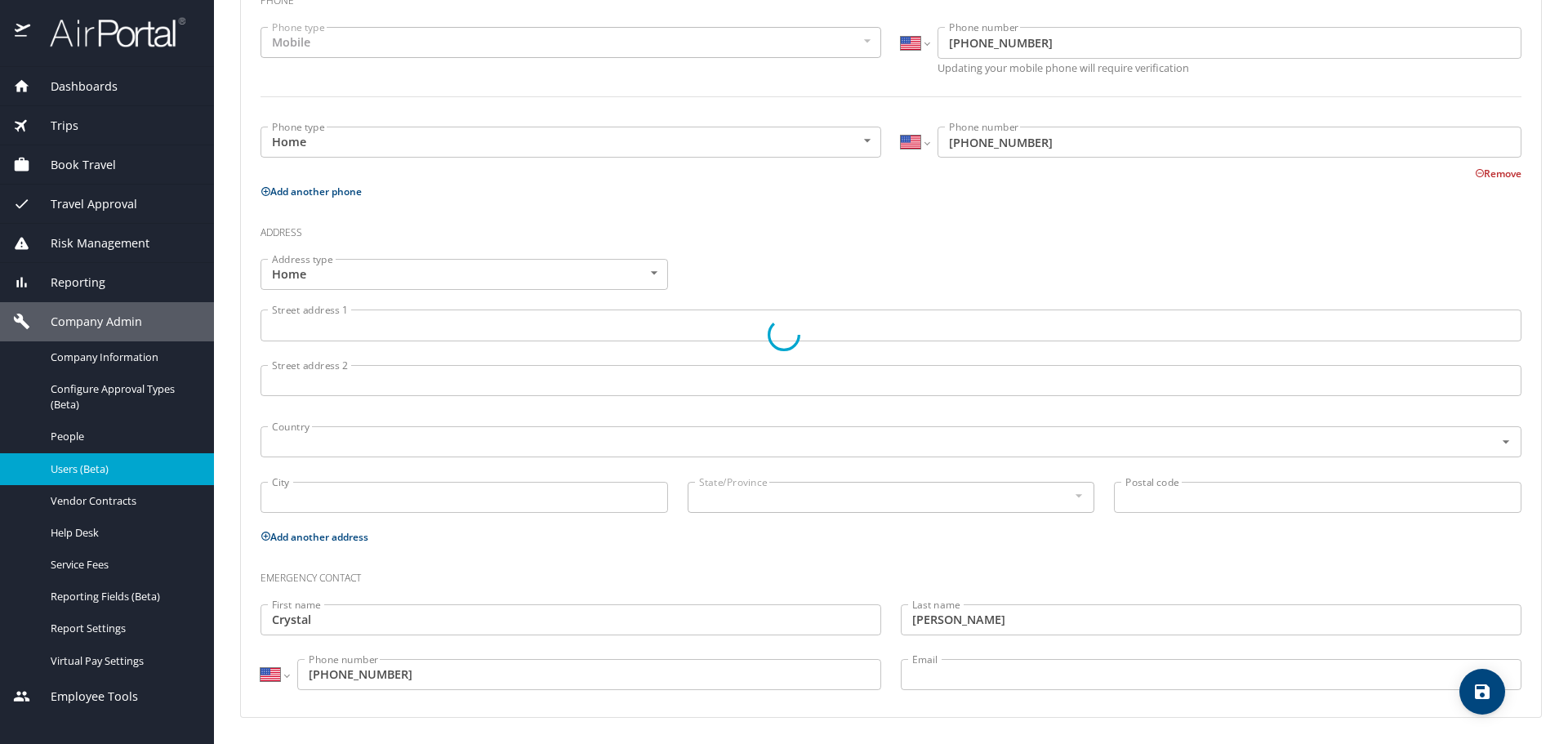
select select "US"
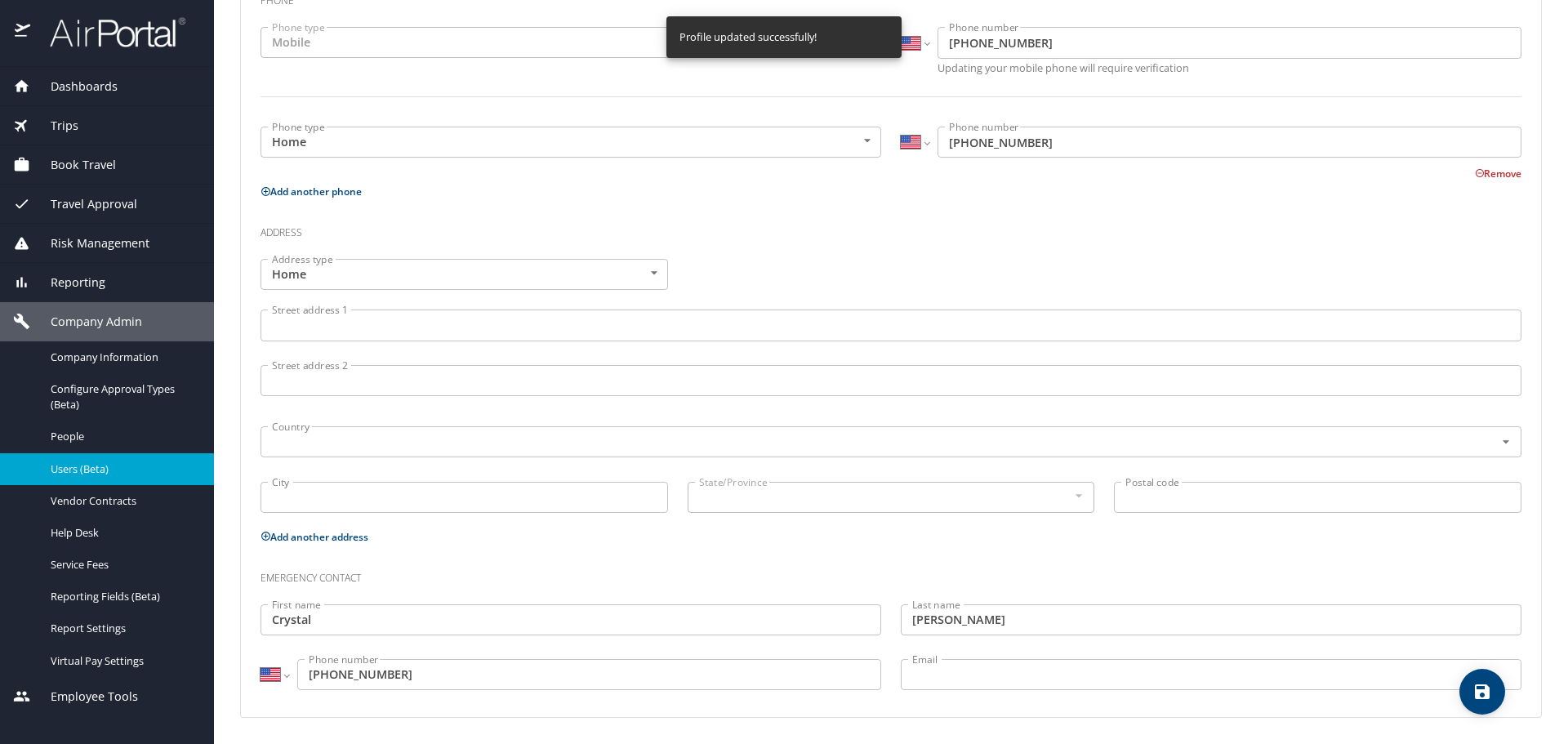
select select "US"
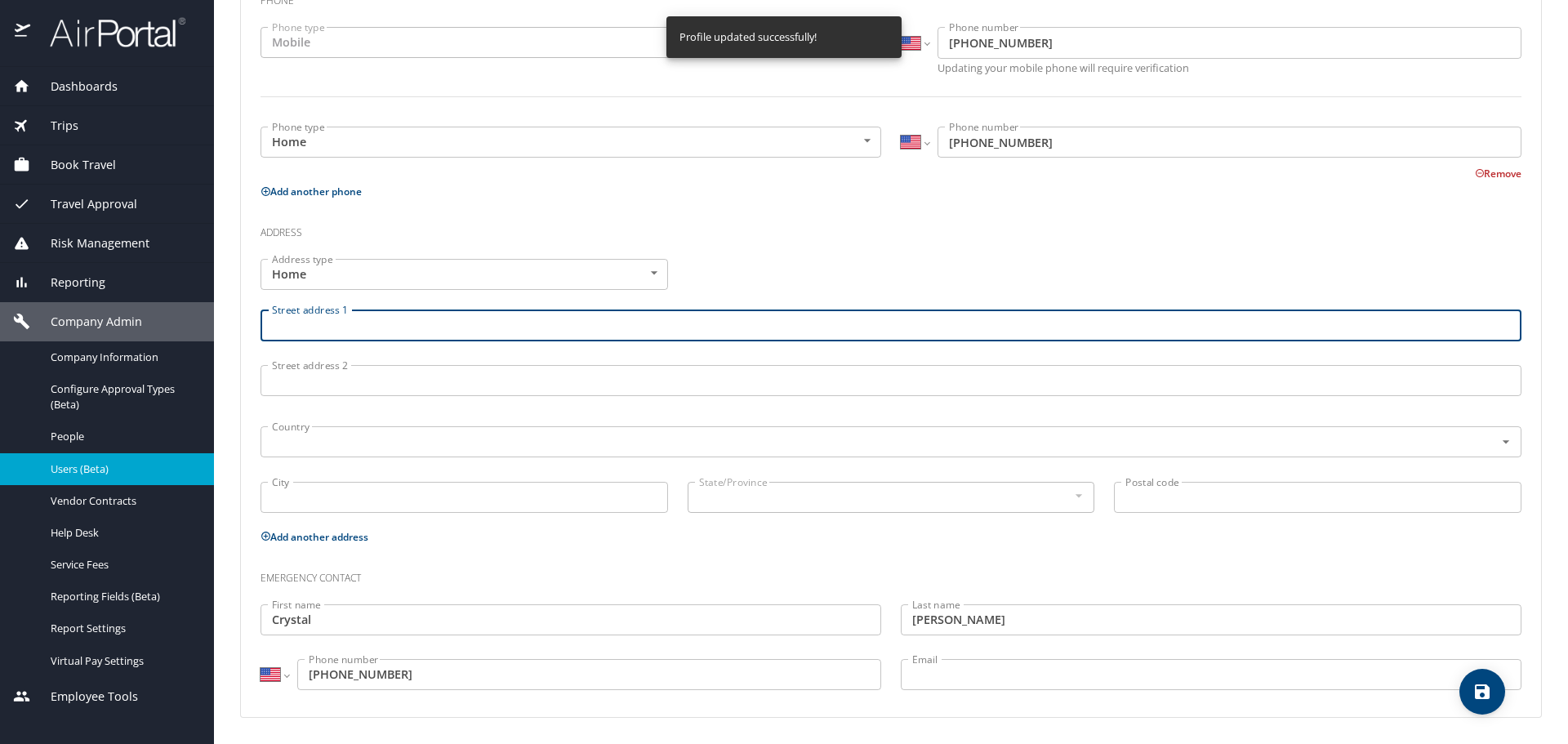
click at [321, 321] on input "Street address 1" at bounding box center [891, 325] width 1261 height 31
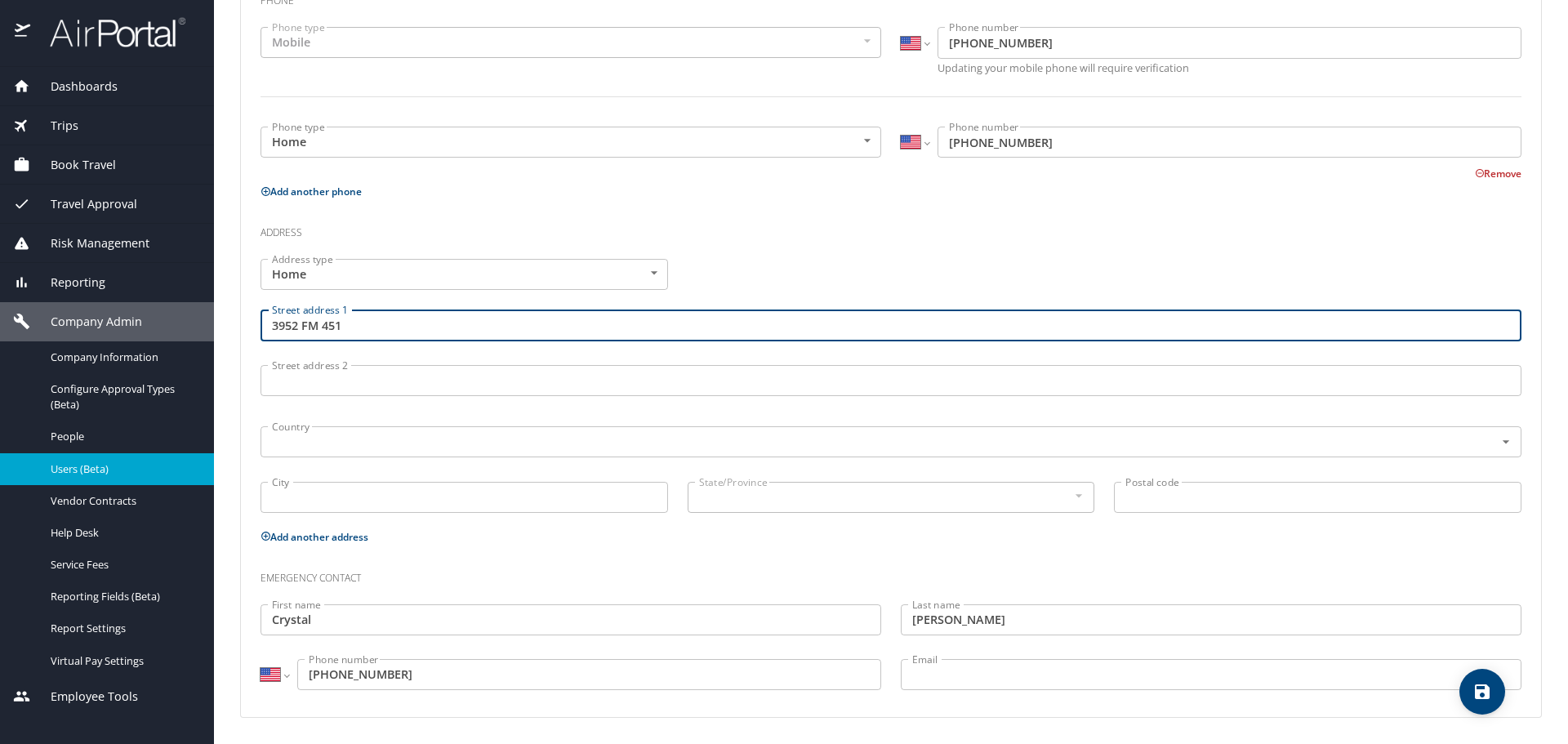
type input "3952 FM 451"
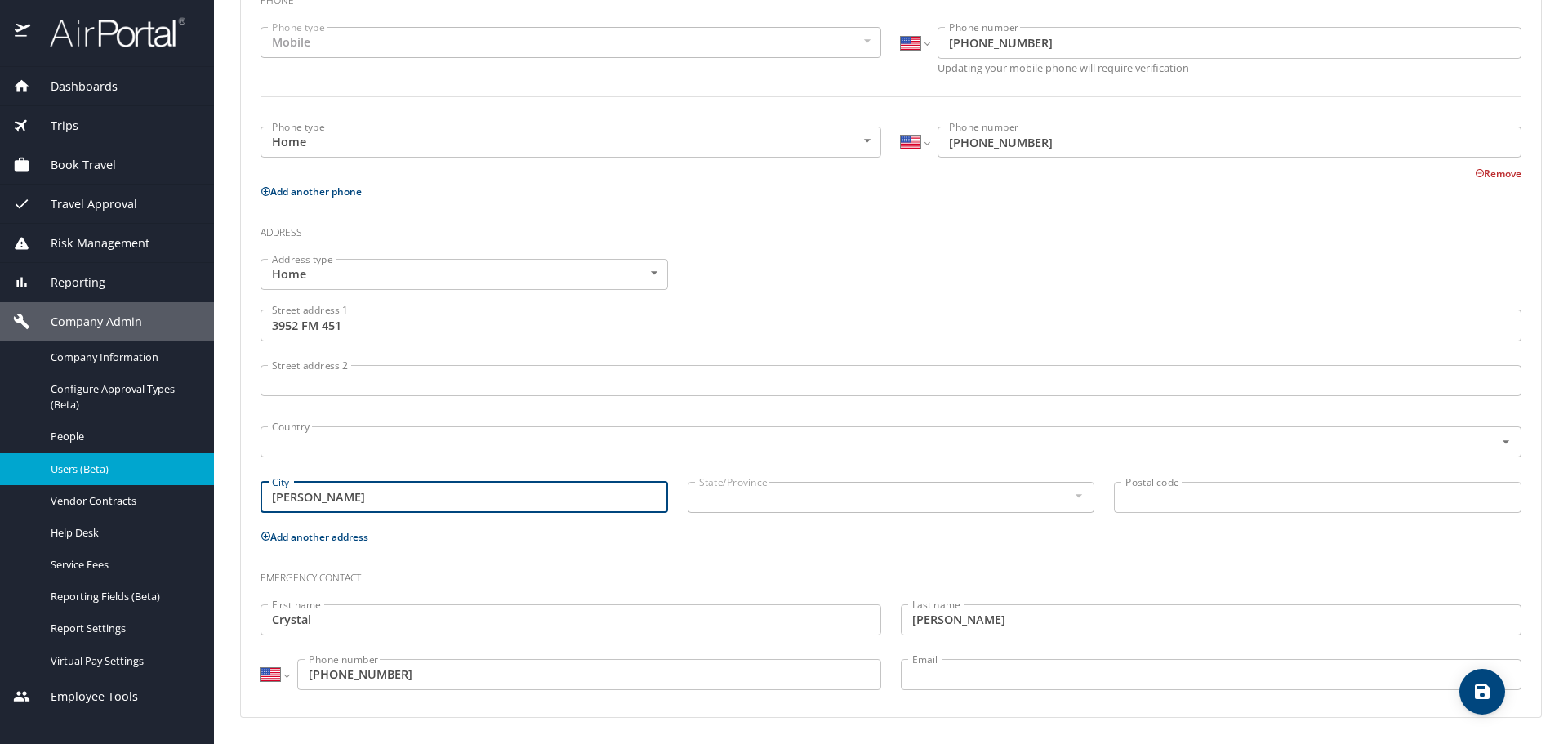
type input "Waskom"
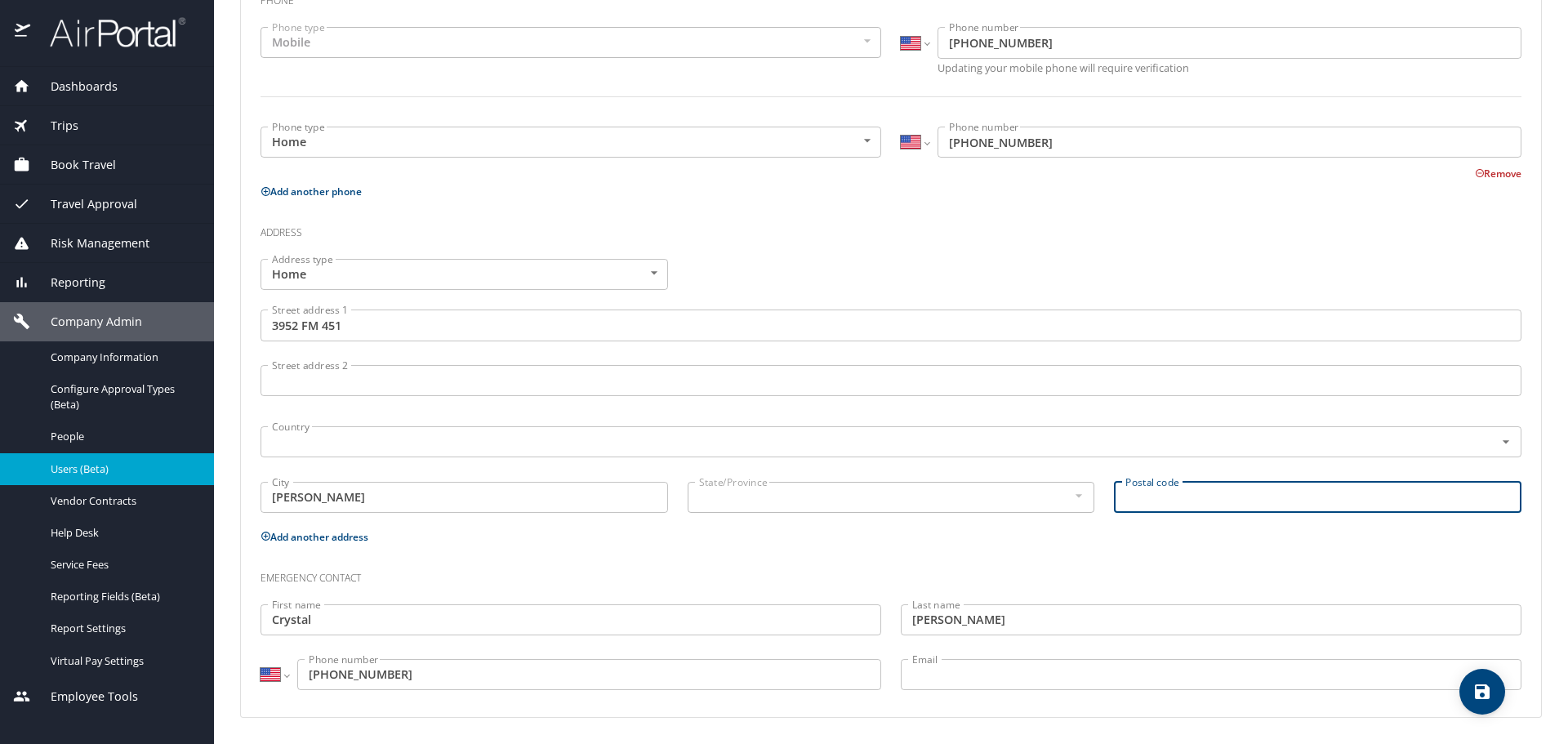
type input "T"
type input "75692"
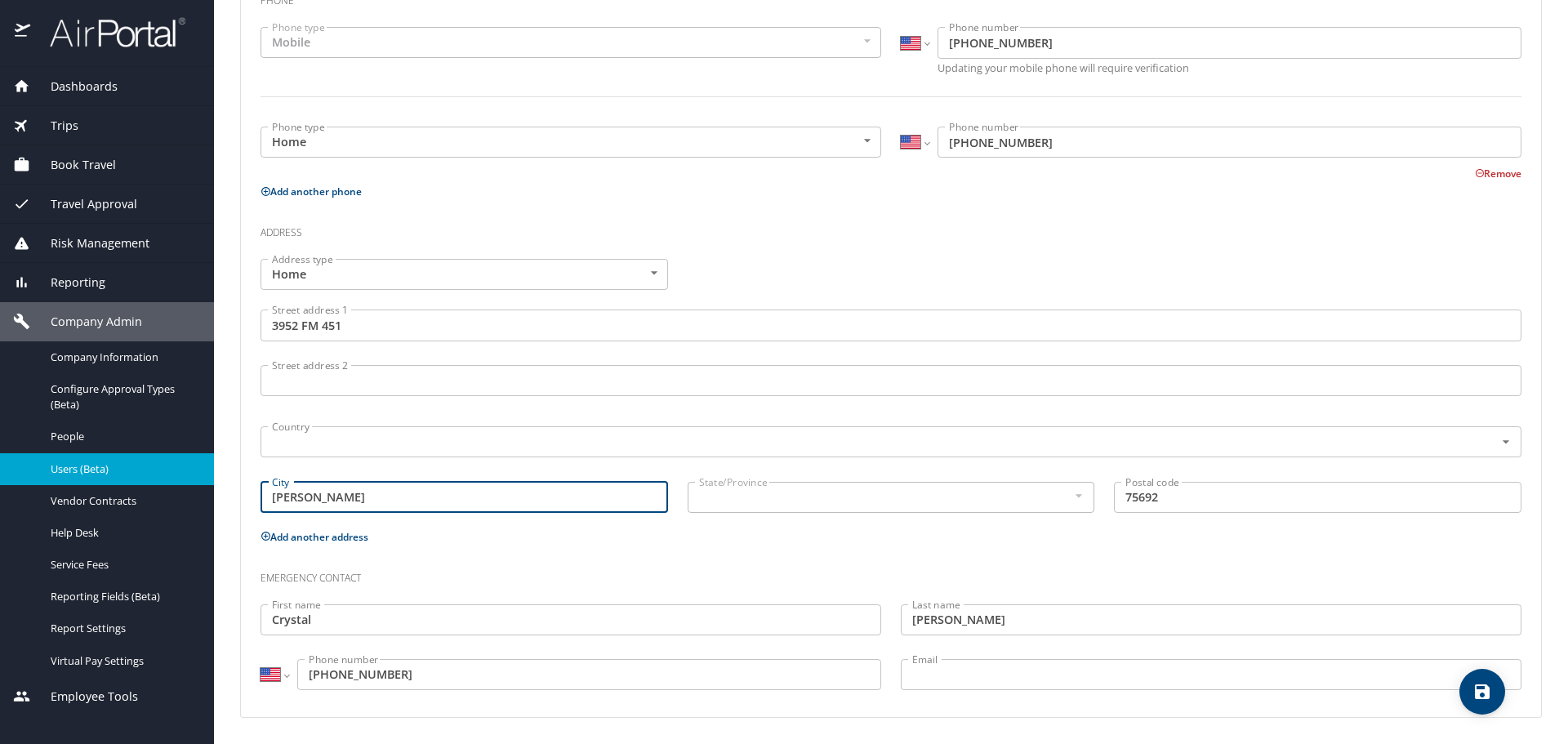
drag, startPoint x: 495, startPoint y: 494, endPoint x: 474, endPoint y: 495, distance: 21.0
click at [495, 494] on input "Waskom" at bounding box center [465, 498] width 408 height 31
drag, startPoint x: 355, startPoint y: 500, endPoint x: 218, endPoint y: 492, distance: 137.2
click at [219, 492] on main "Editing Edward Stockhausen 's profile Travel profile Adrienne Leeder Personal I…" at bounding box center [891, 372] width 1354 height 744
click at [1071, 495] on div at bounding box center [1078, 496] width 18 height 20
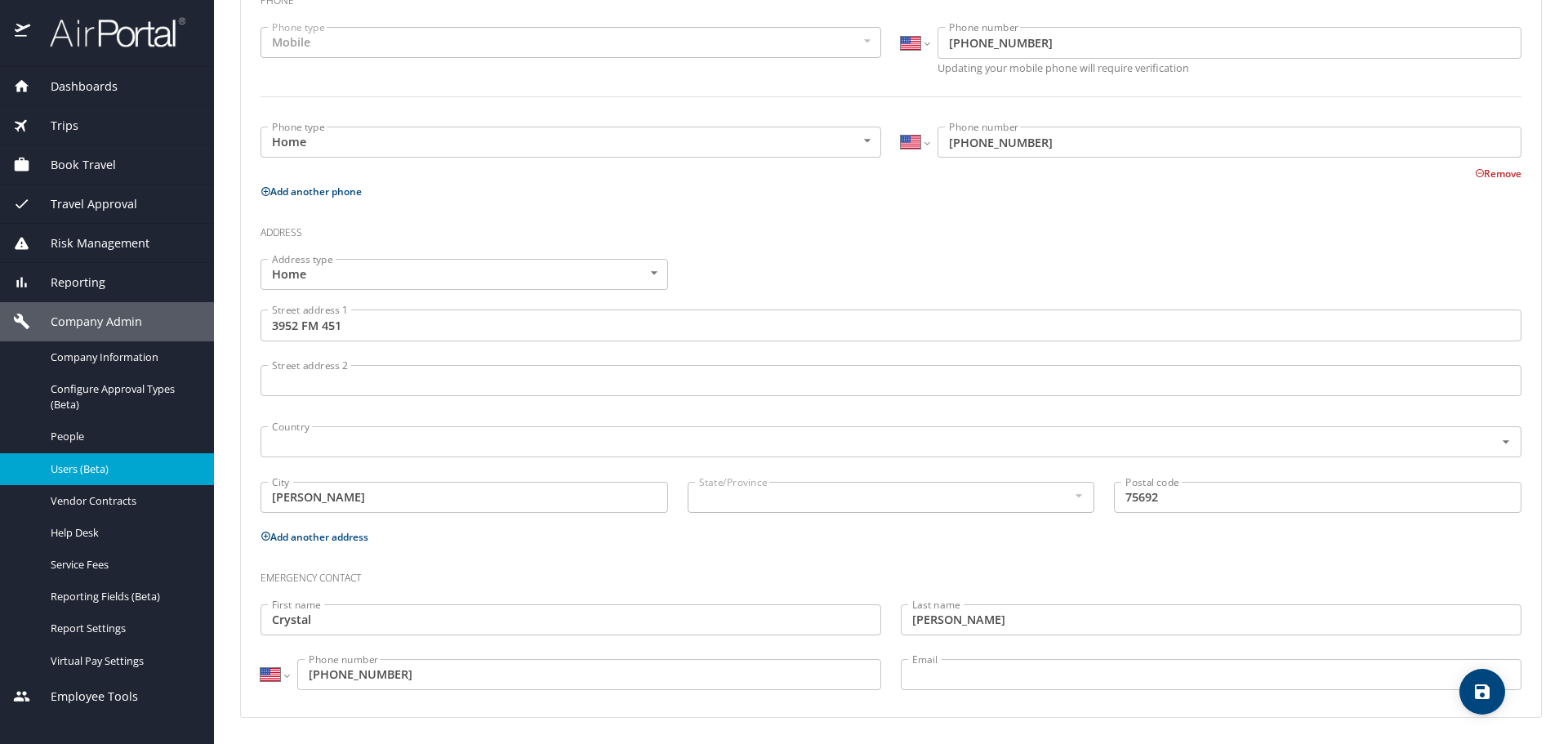
click at [1071, 495] on div at bounding box center [1078, 496] width 18 height 20
click at [1487, 700] on icon "save" at bounding box center [1483, 692] width 20 height 20
select select "US"
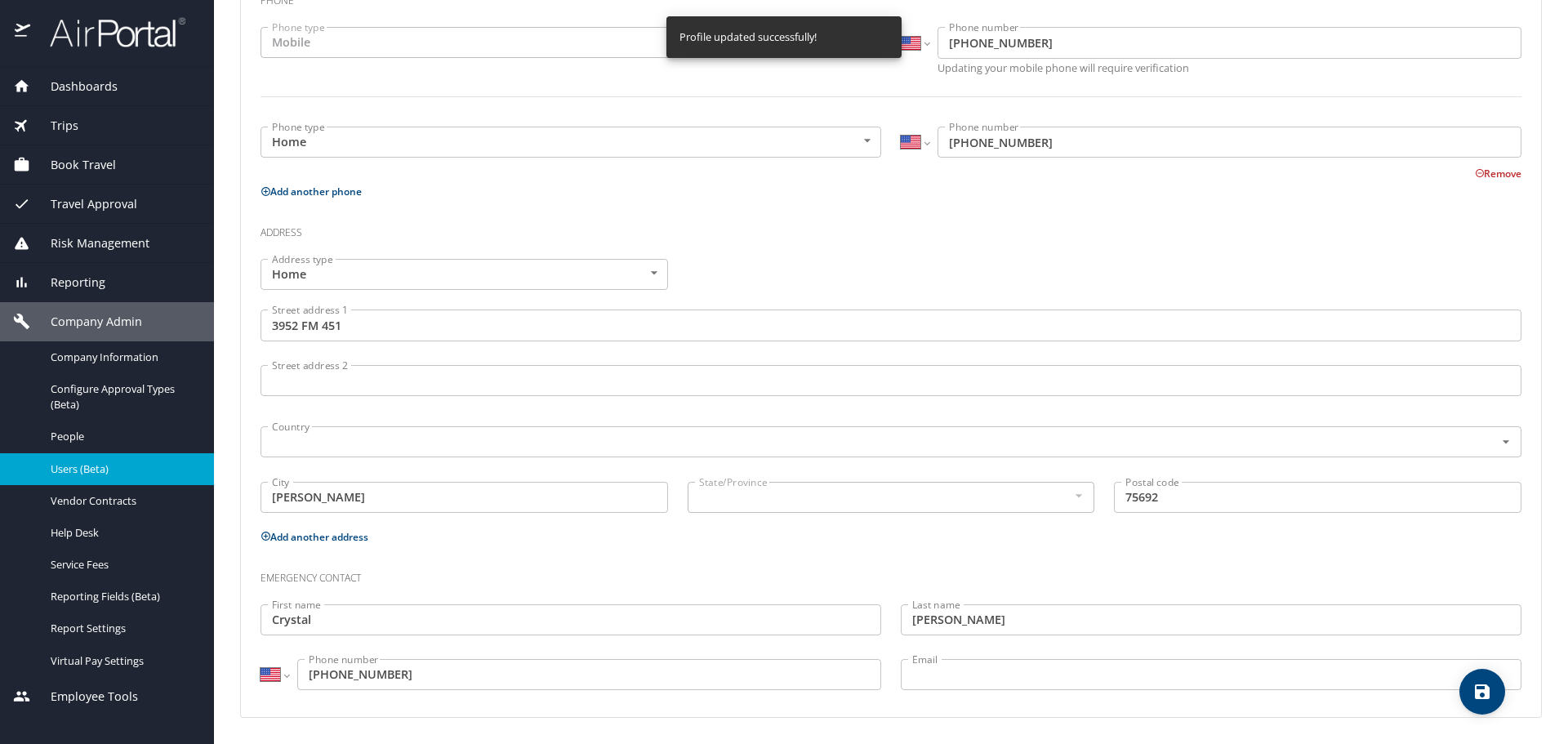
select select "US"
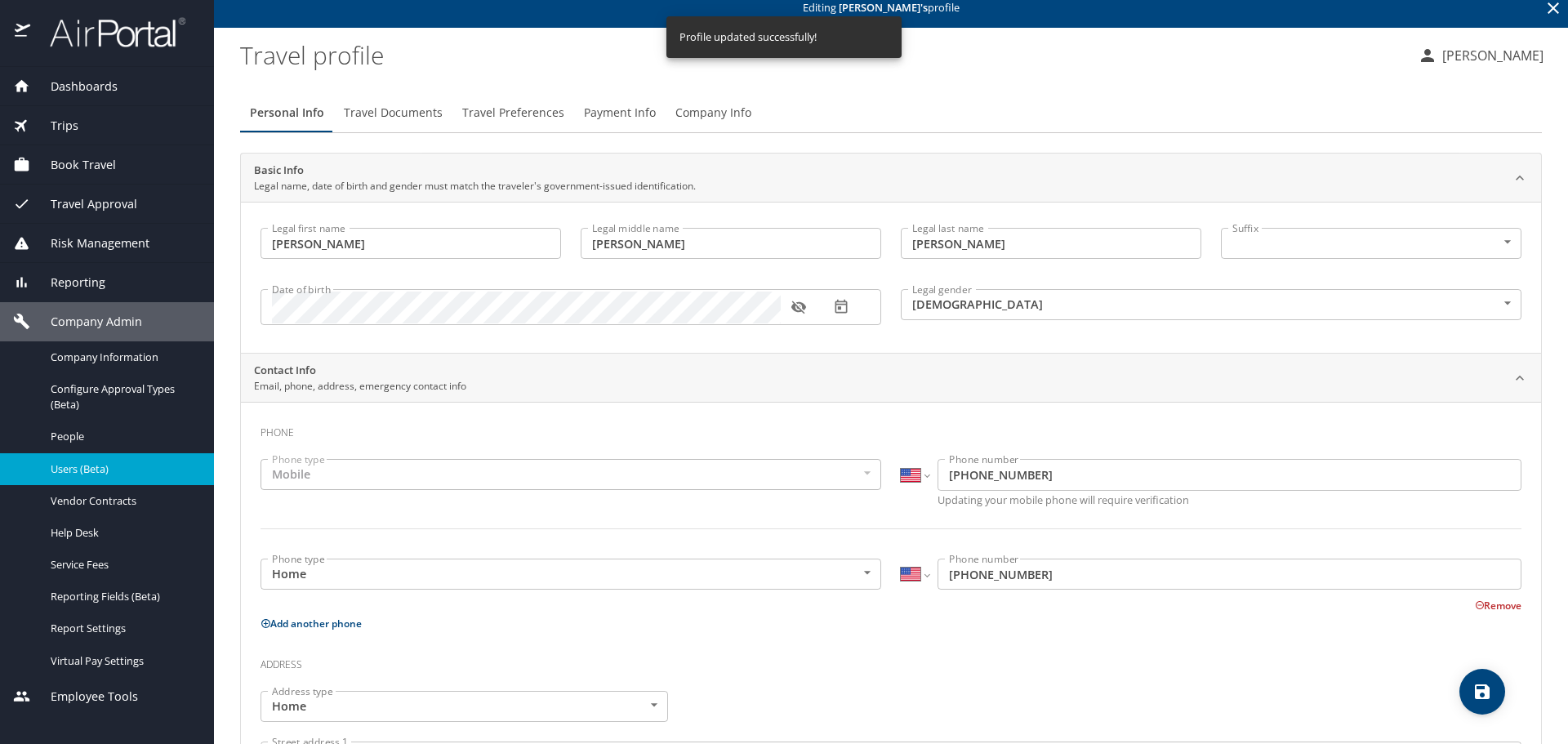
scroll to position [0, 0]
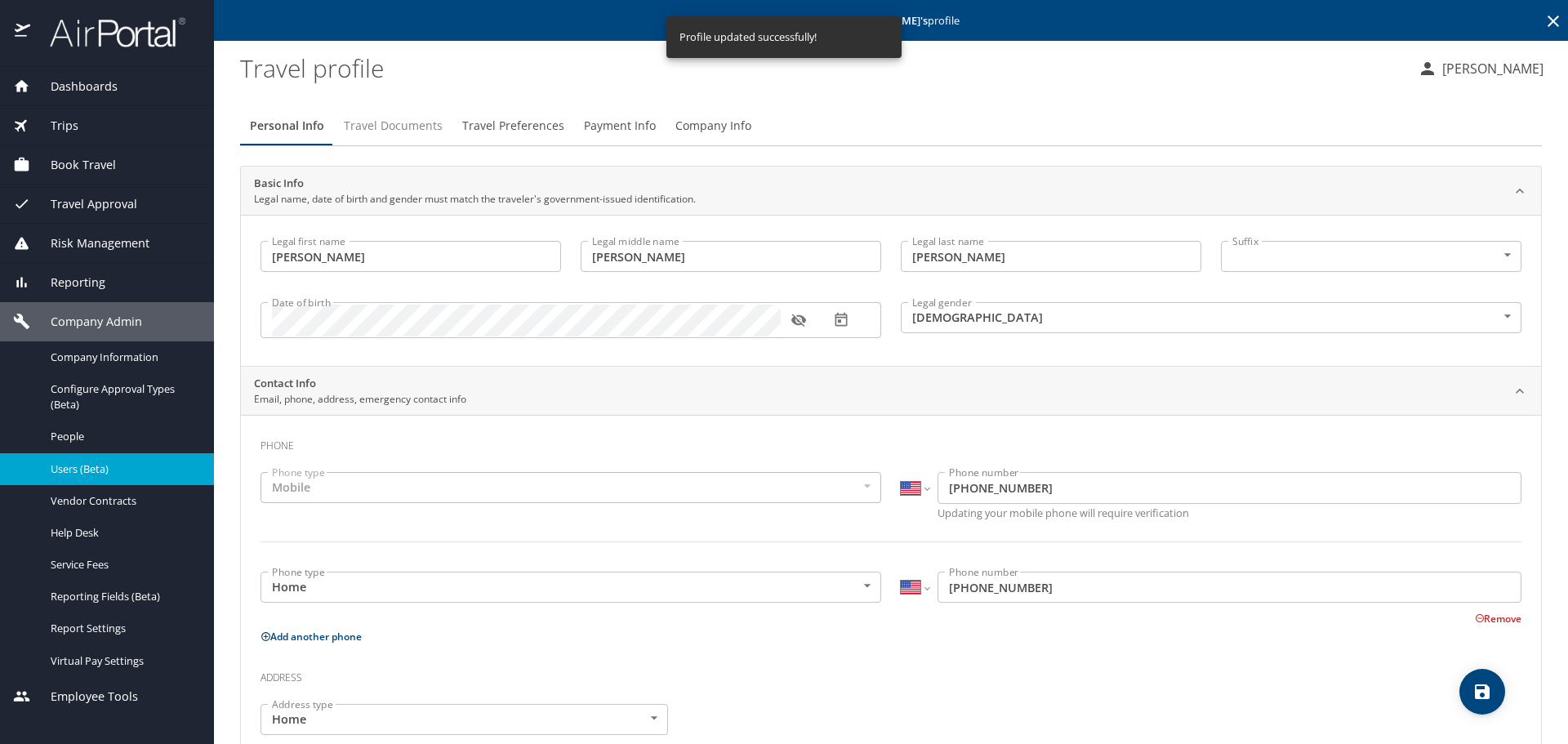
click at [361, 126] on span "Travel Documents" at bounding box center [393, 126] width 99 height 21
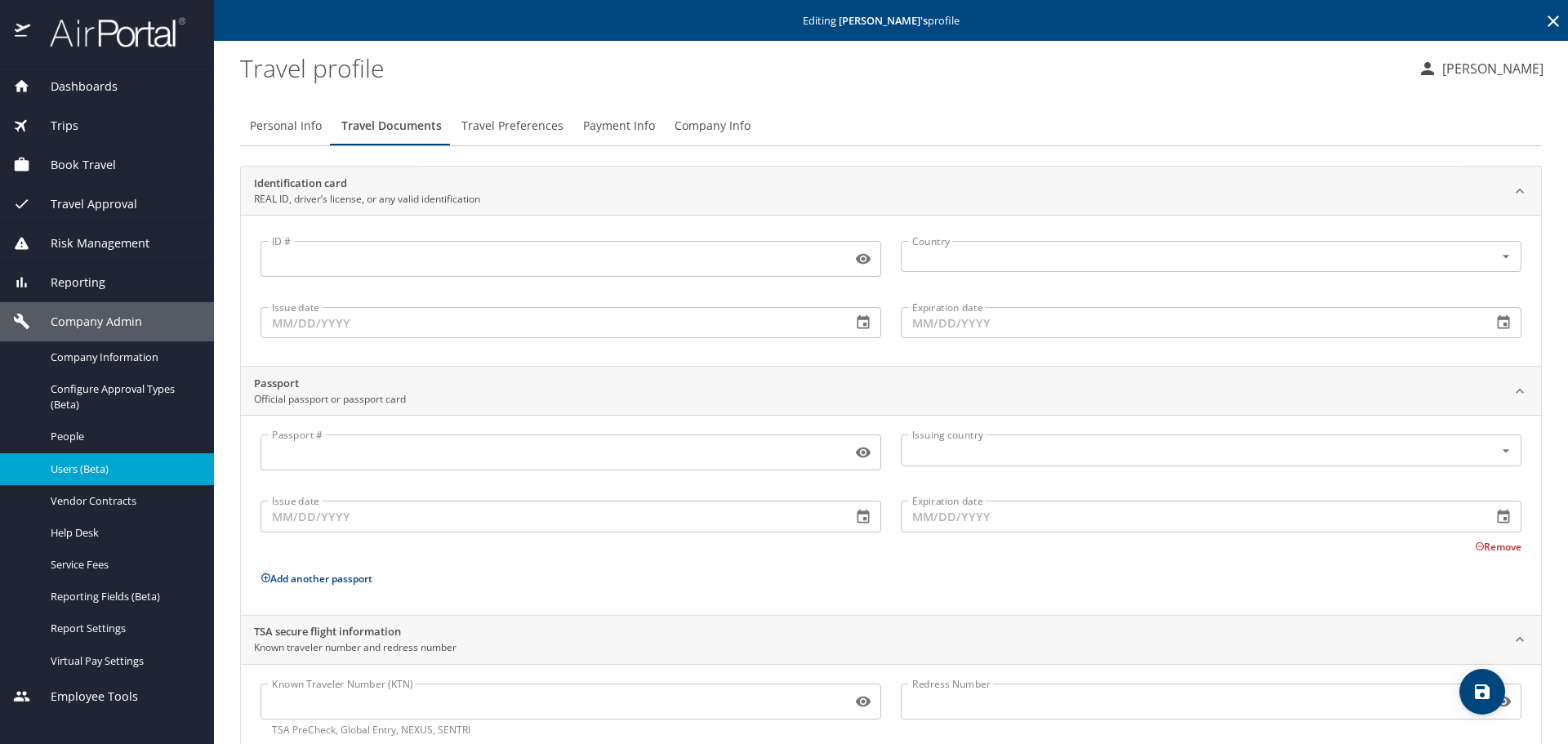
click at [493, 127] on span "Travel Preferences" at bounding box center [513, 126] width 102 height 21
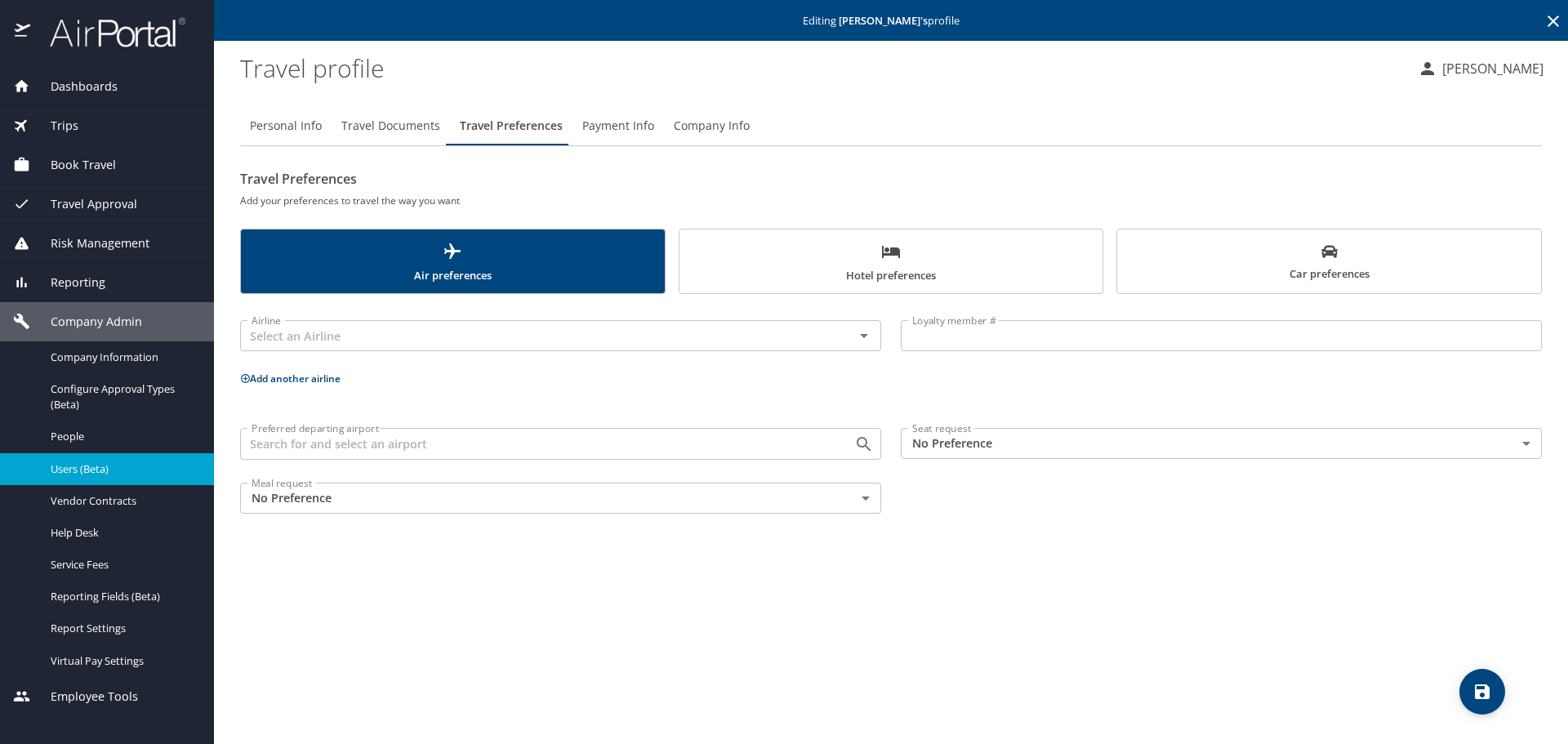
click at [329, 449] on input "Preferred departing airport" at bounding box center [537, 443] width 583 height 21
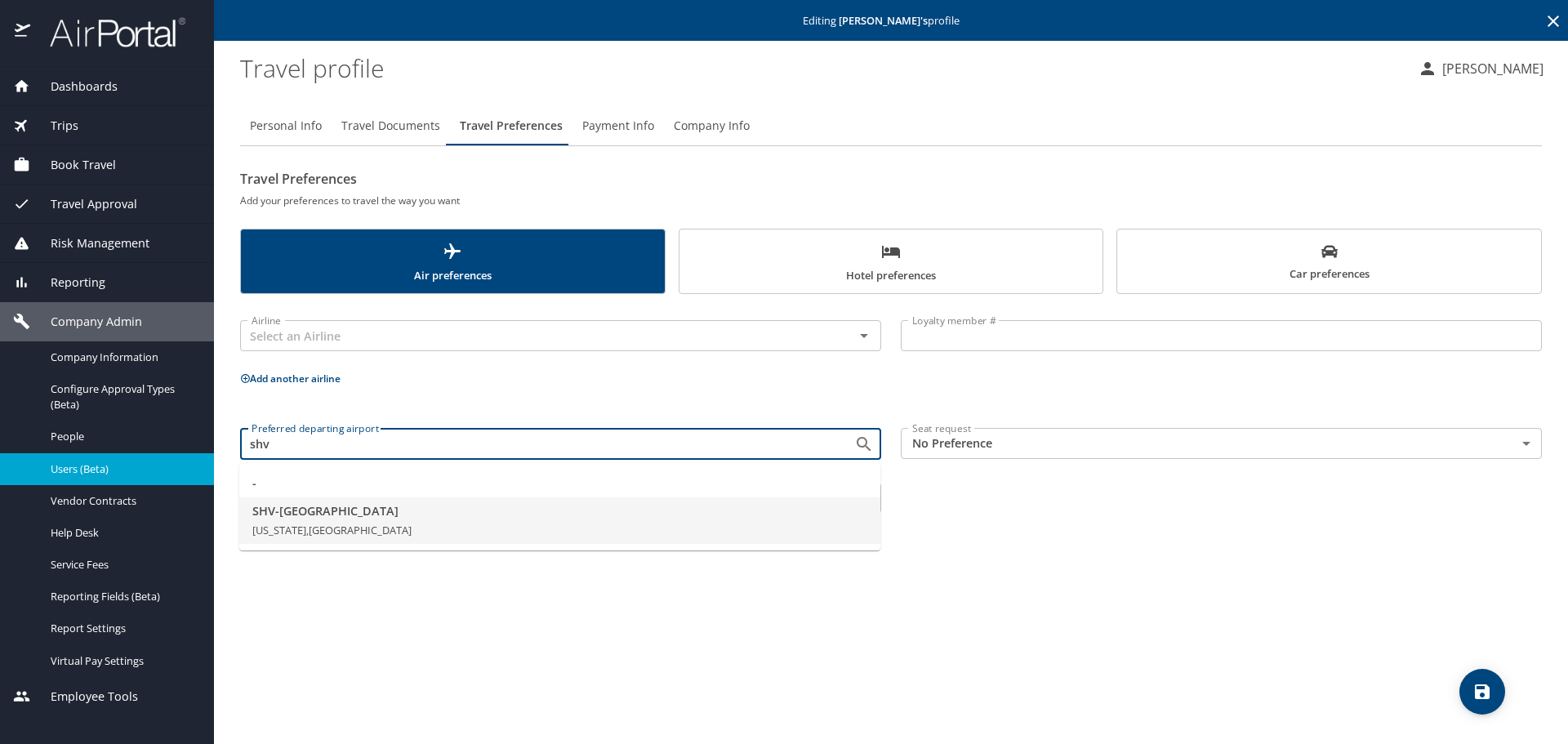
click at [320, 536] on span "Louisiana, United States of America" at bounding box center [332, 530] width 159 height 15
type input "SHV - Shreveport"
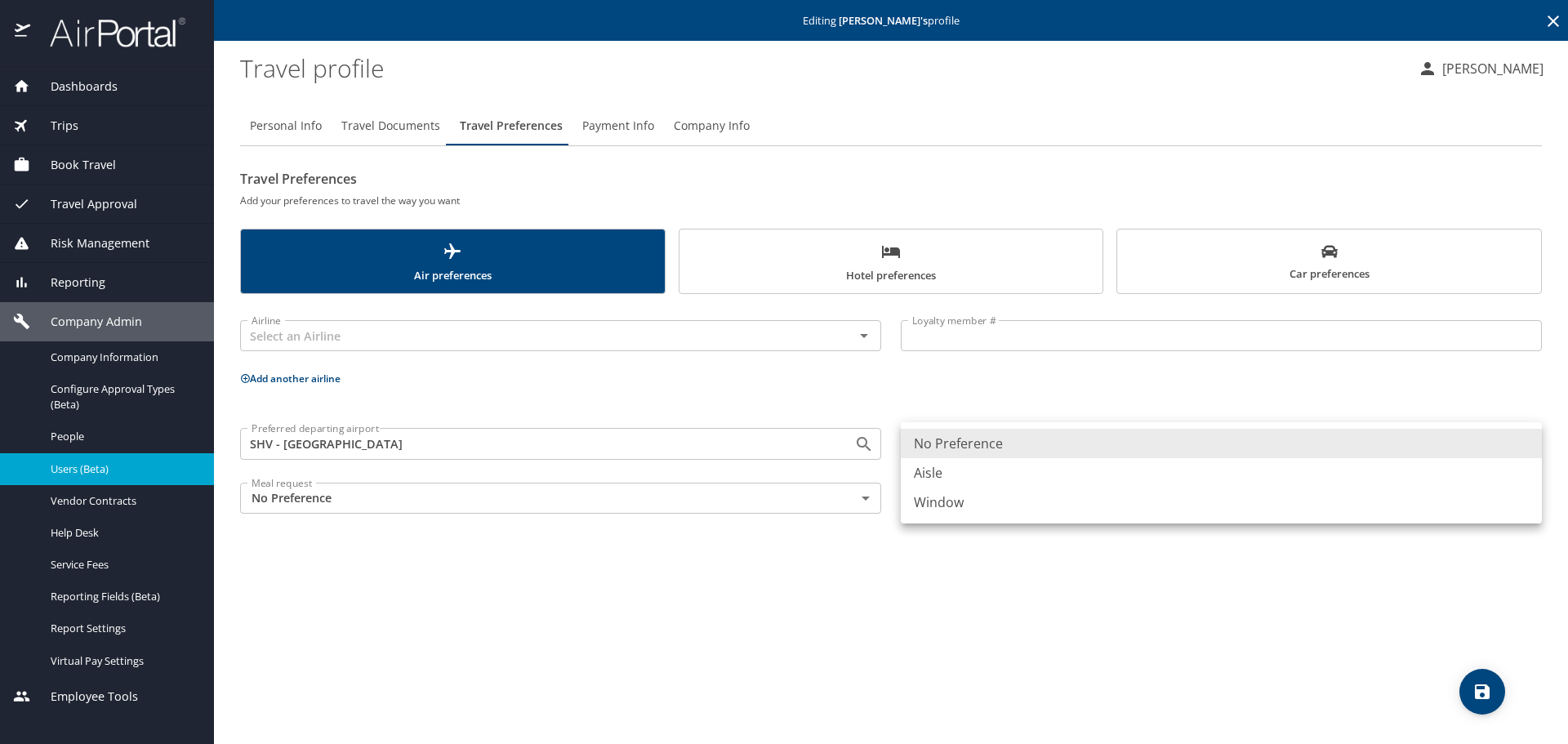
click at [983, 452] on body "Dashboards AirPortal 360™ Manager My Travel Dashboard Trips Airtinerary® Lookup…" at bounding box center [784, 372] width 1568 height 744
click at [944, 480] on li "Aisle" at bounding box center [1221, 473] width 642 height 30
type input "Aisle"
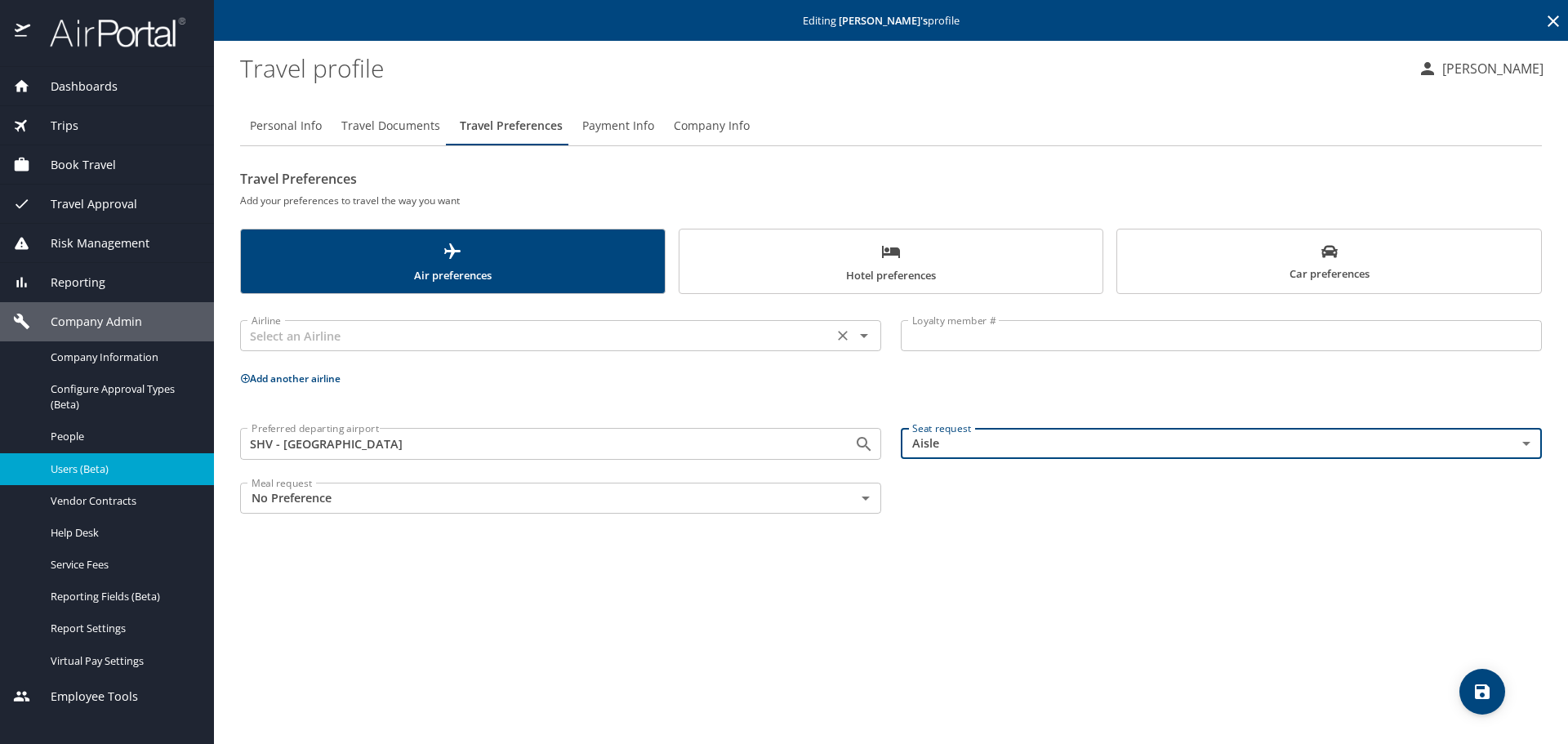
click at [487, 345] on input "text" at bounding box center [537, 336] width 583 height 21
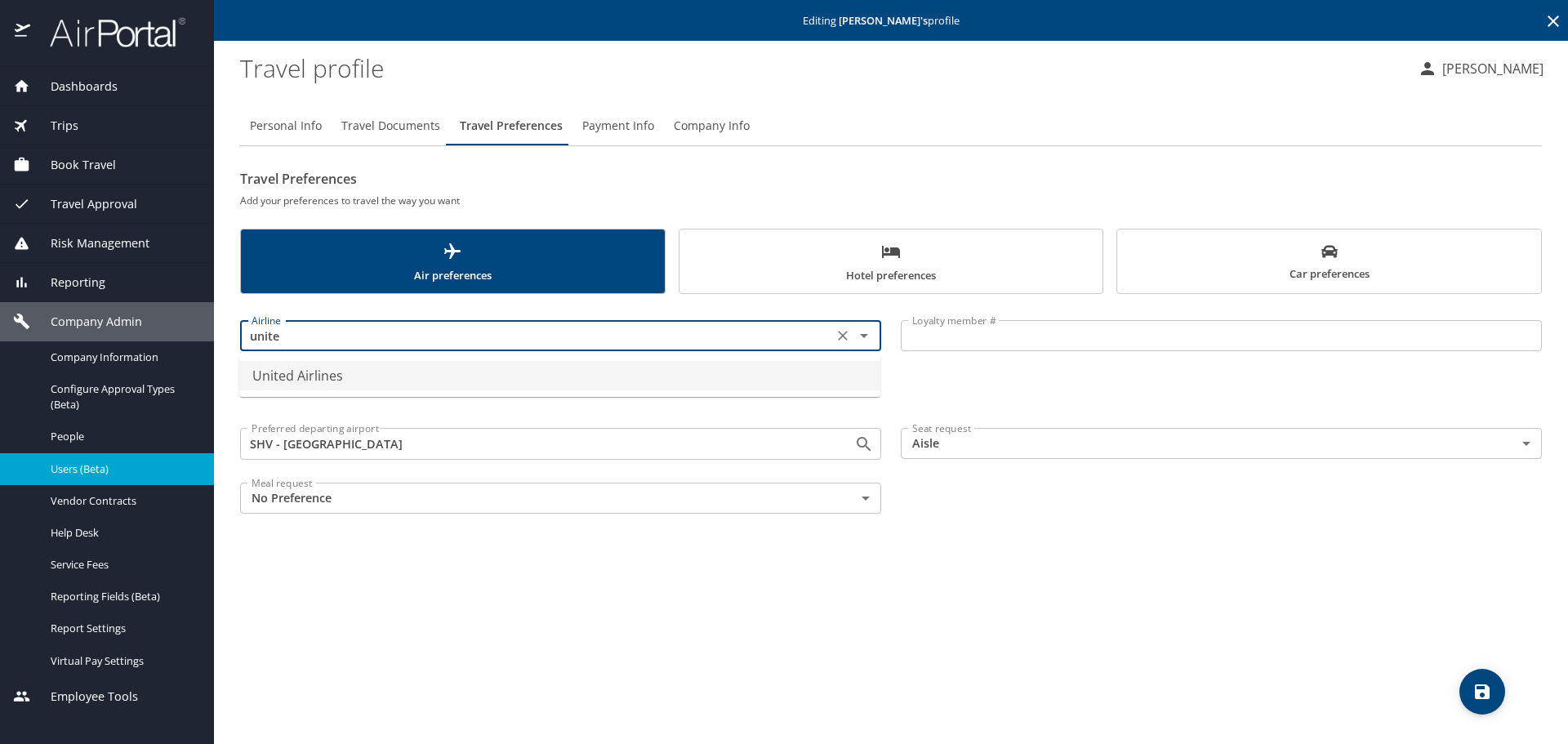
click at [310, 377] on li "United Airlines" at bounding box center [560, 376] width 642 height 30
type input "United Airlines"
click at [959, 336] on input "Loyalty member #" at bounding box center [1221, 336] width 642 height 31
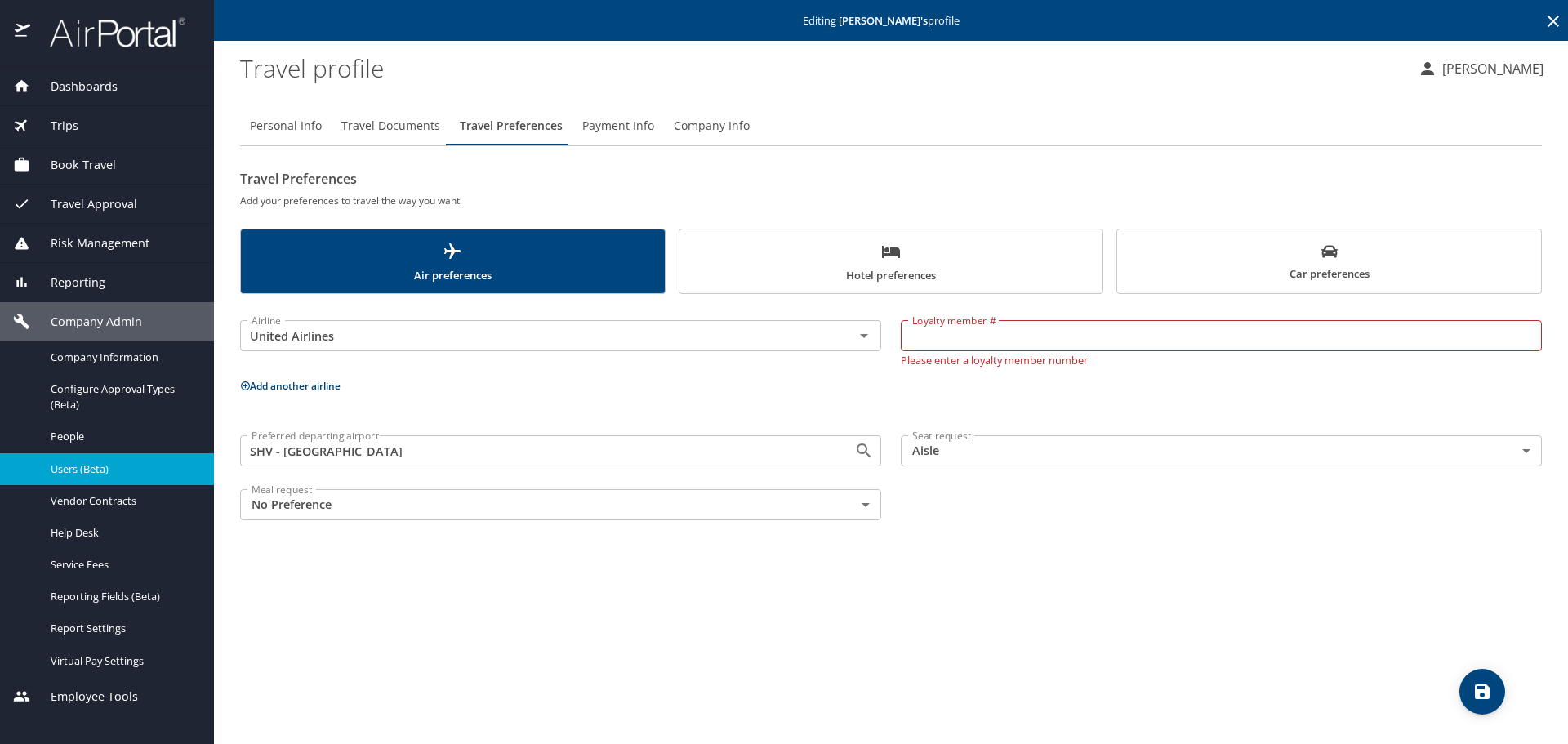
click at [927, 345] on input "Loyalty member #" at bounding box center [1221, 336] width 642 height 31
paste input "HYB36641"
type input "HYB36641"
click at [273, 385] on button "Add another airline" at bounding box center [291, 386] width 101 height 14
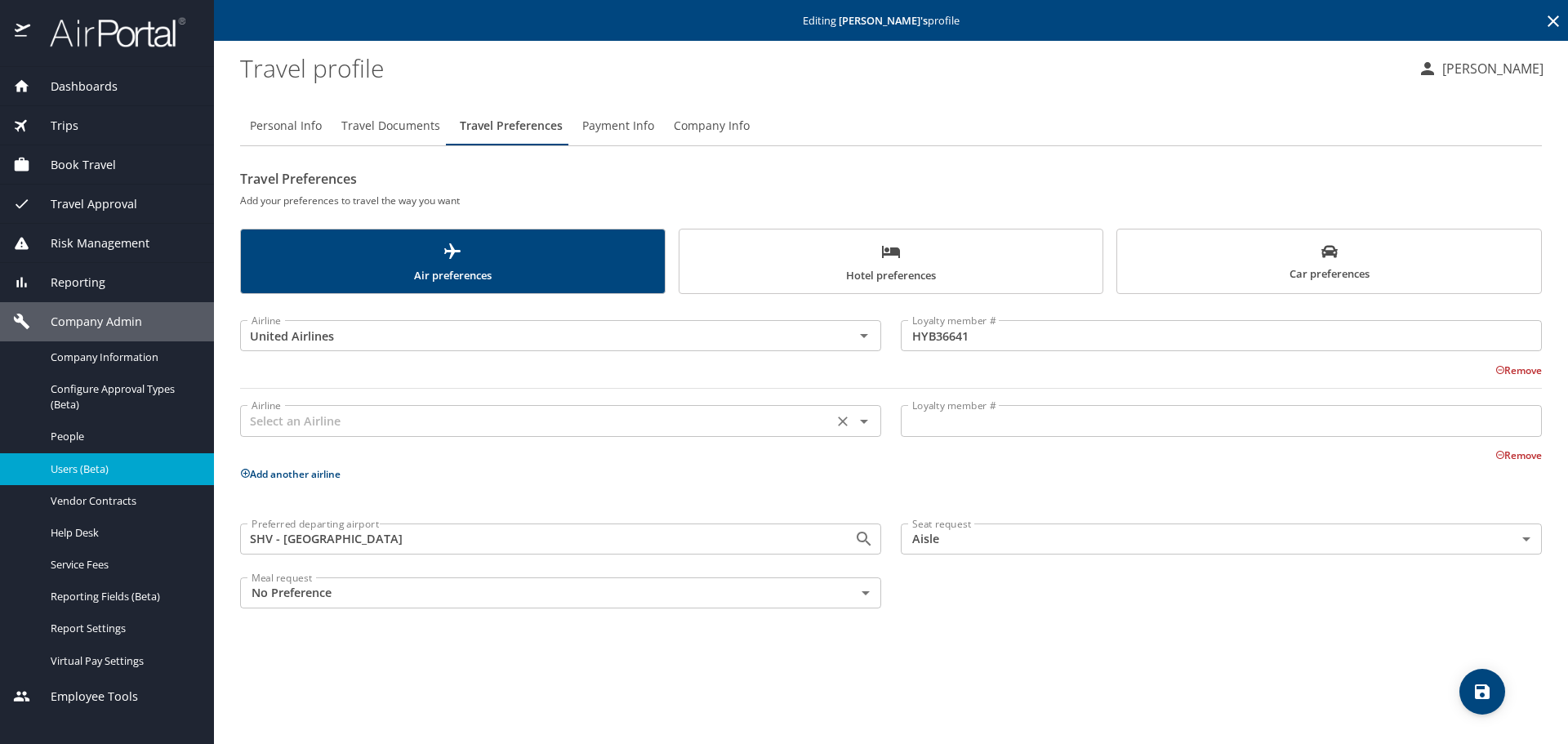
click at [302, 425] on input "text" at bounding box center [537, 421] width 583 height 21
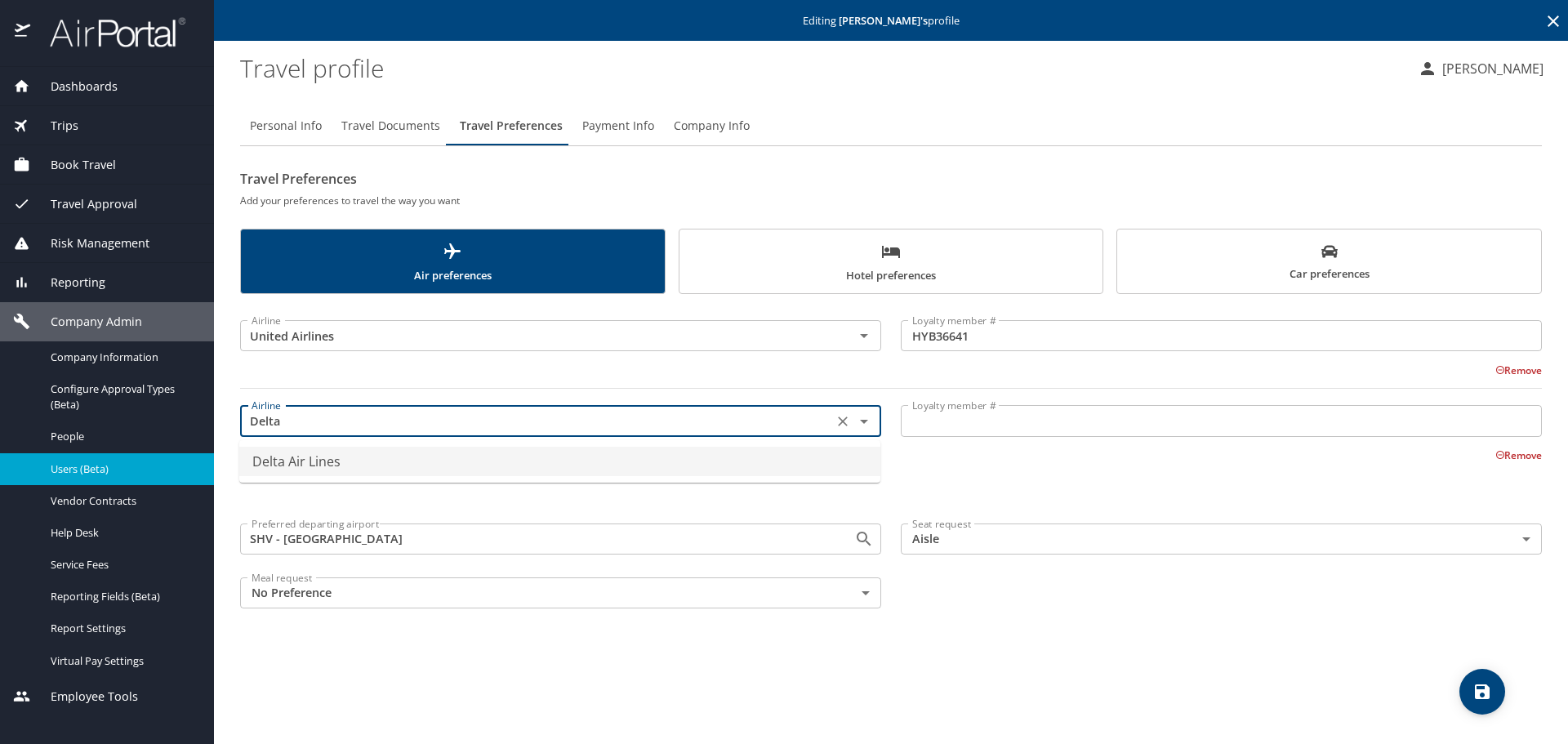
click at [291, 459] on li "Delta Air Lines" at bounding box center [560, 462] width 642 height 30
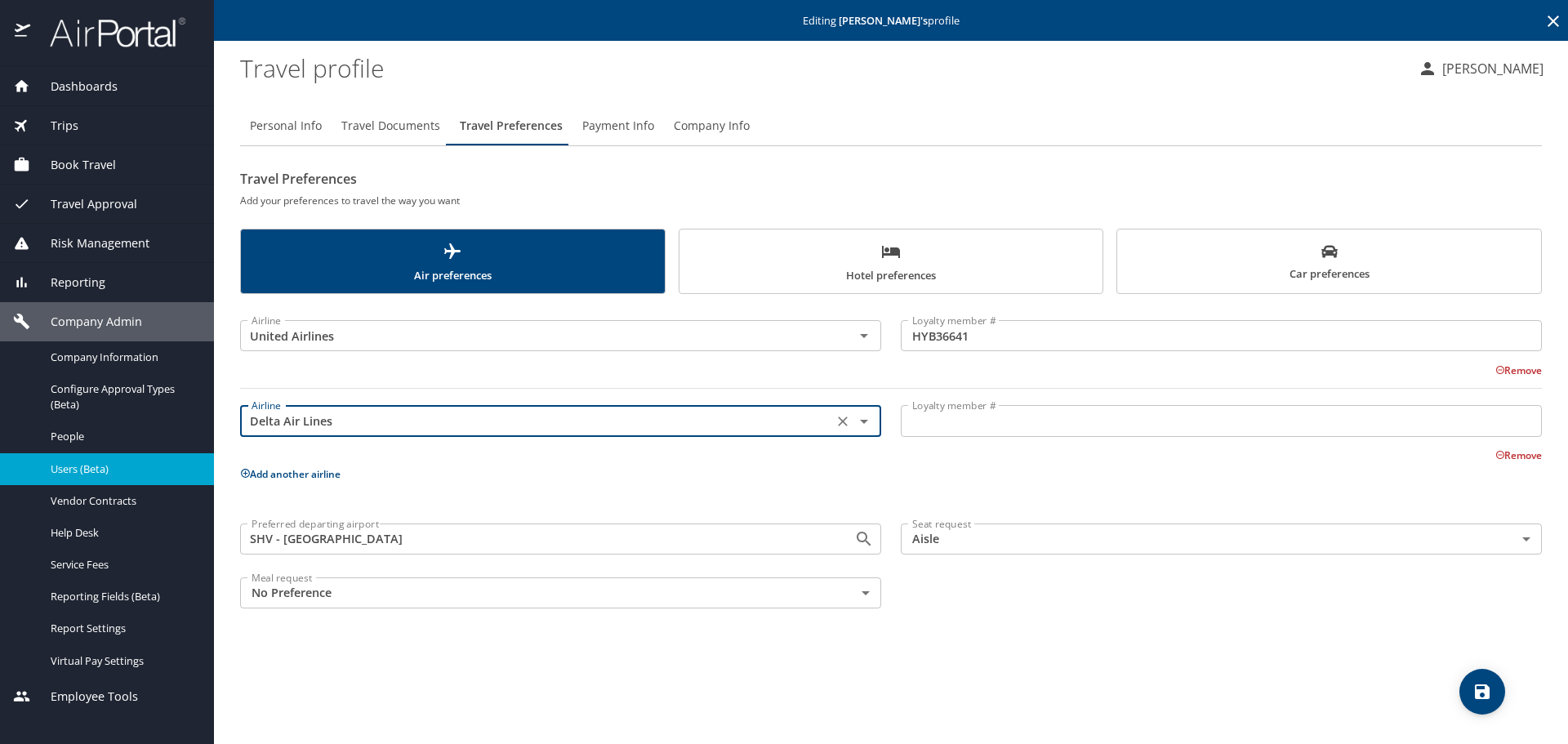
type input "Delta Air Lines"
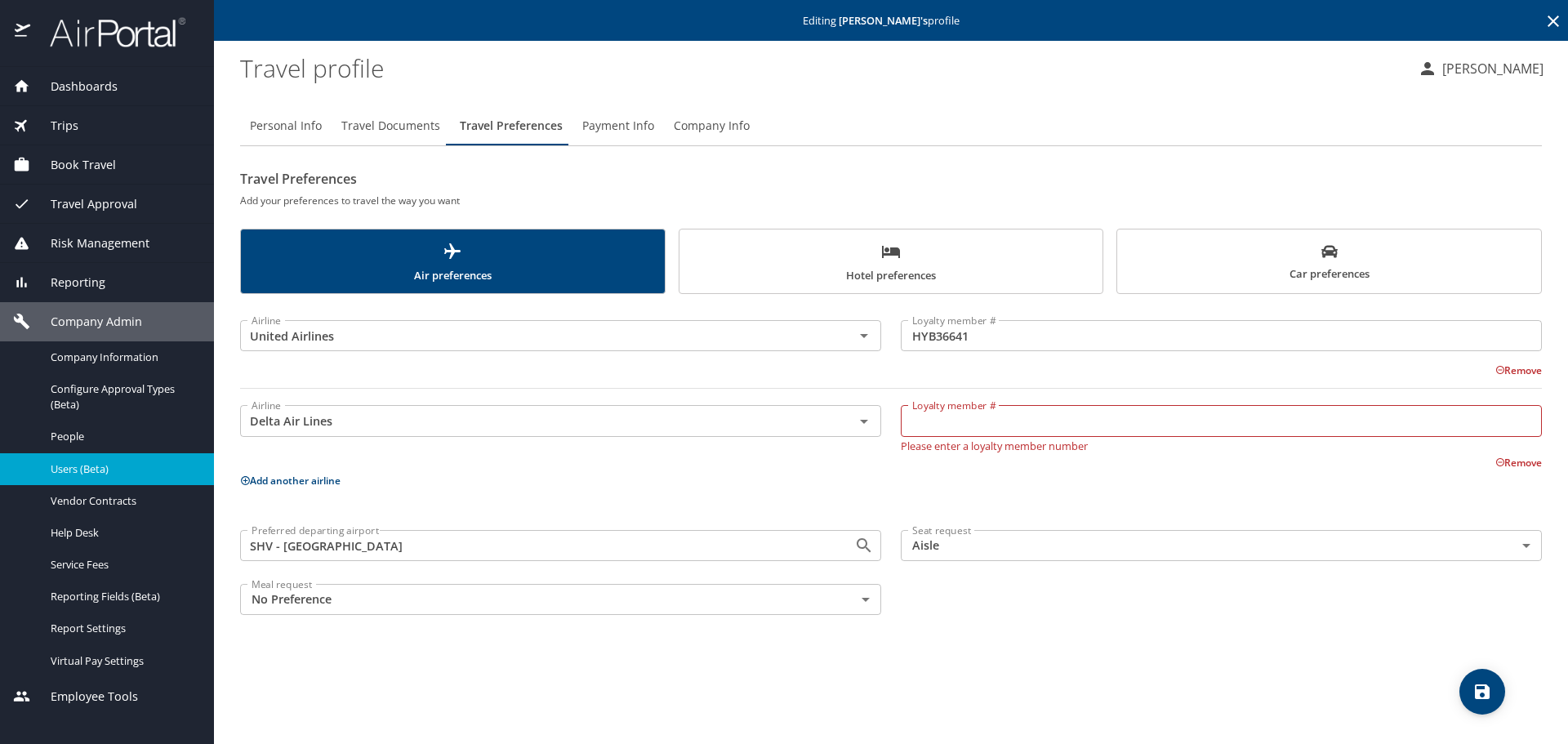
click at [959, 429] on input "Loyalty member #" at bounding box center [1221, 421] width 642 height 31
paste input "9369256236"
type input "9369256236"
click at [275, 481] on p "Add another airline" at bounding box center [891, 474] width 1302 height 21
click at [287, 471] on button "Add another airline" at bounding box center [291, 474] width 101 height 14
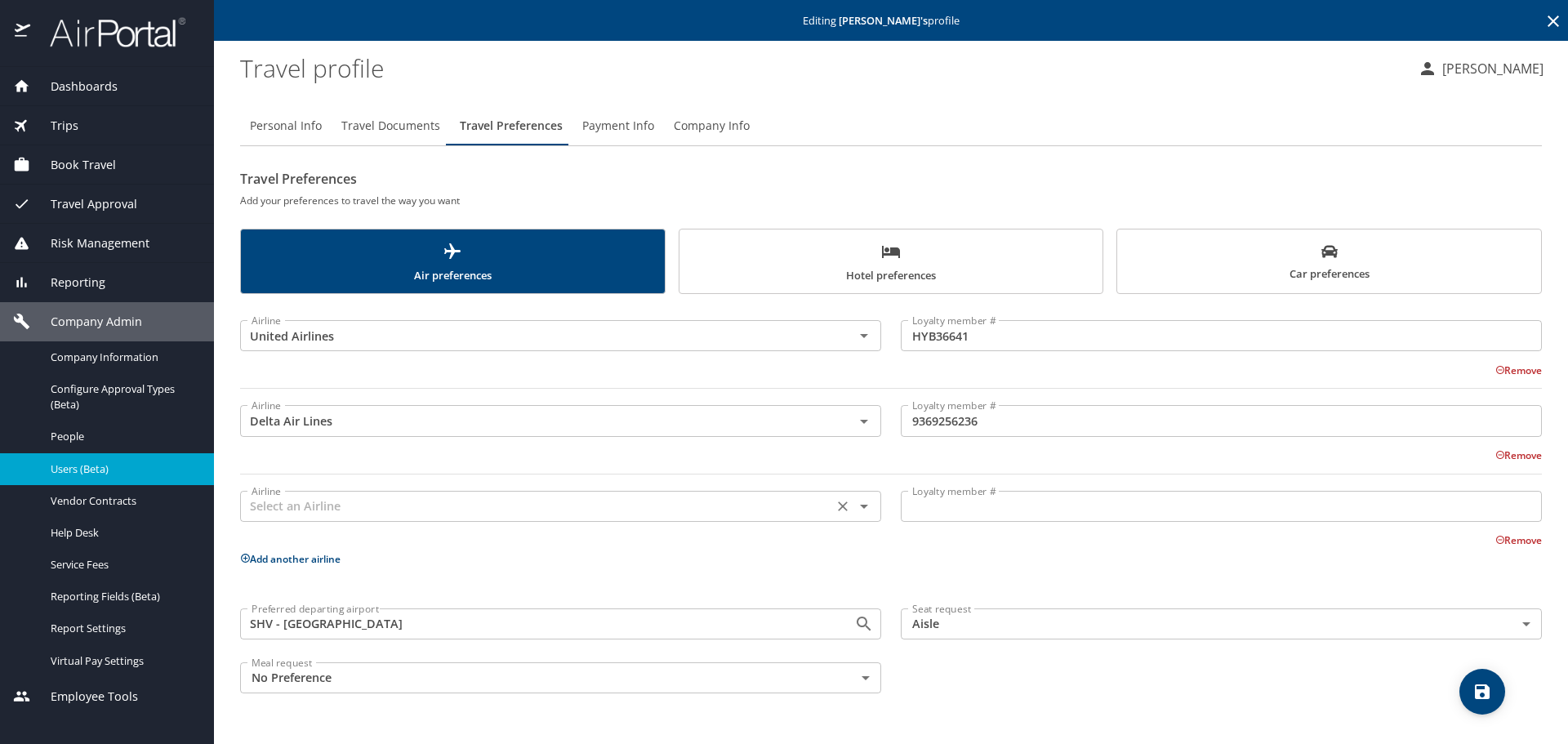
click at [301, 498] on input "text" at bounding box center [537, 506] width 583 height 21
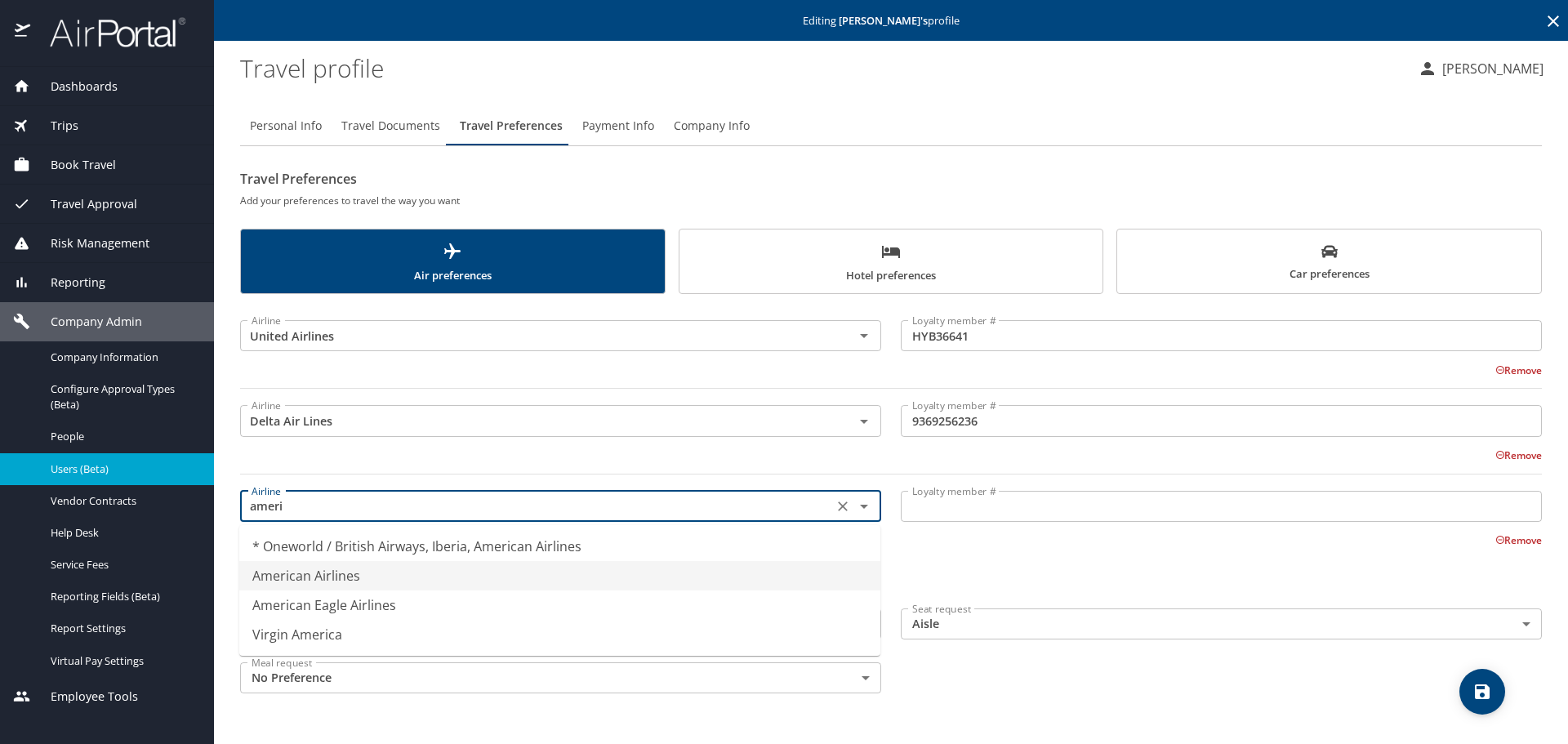
click at [355, 576] on li "American Airlines" at bounding box center [560, 576] width 642 height 30
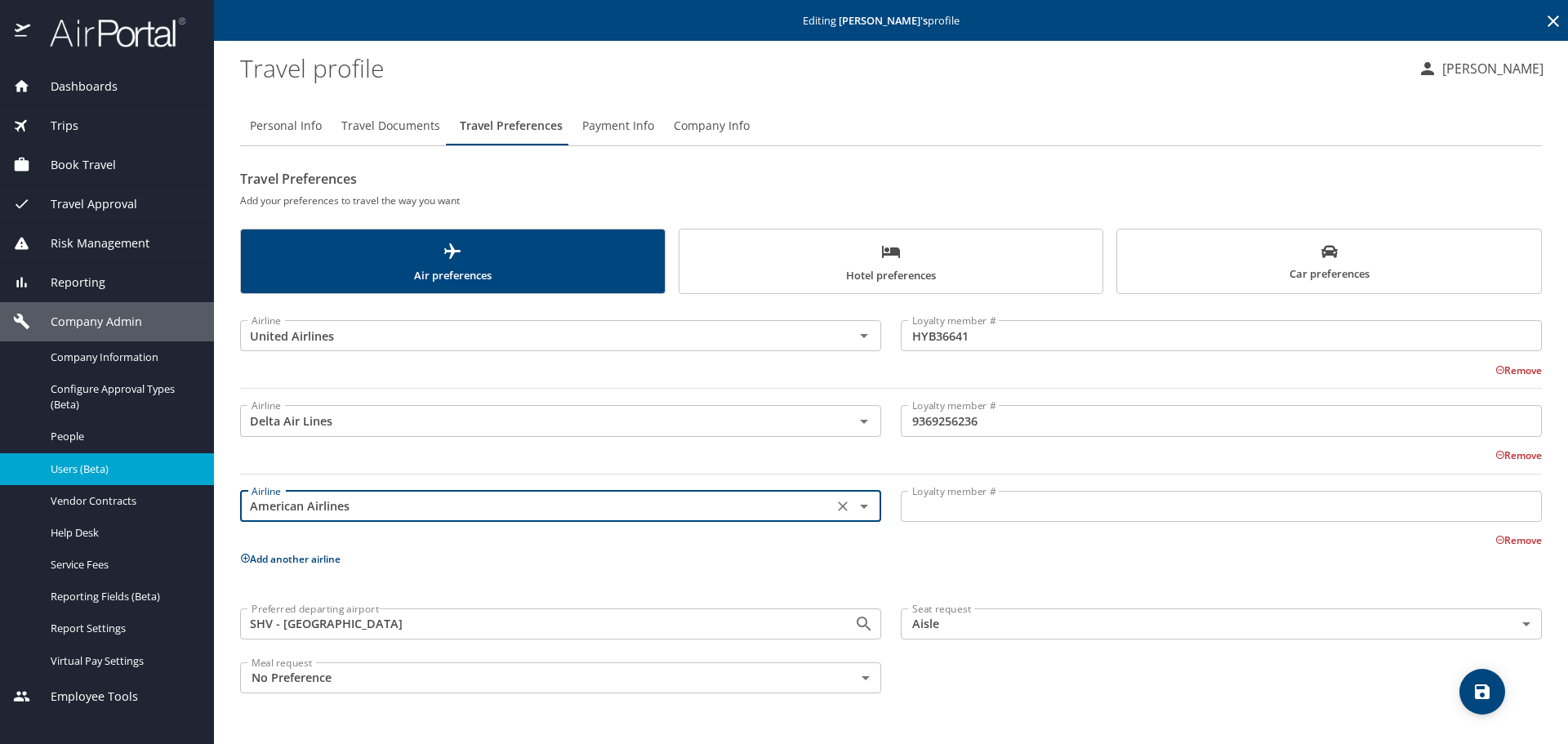
type input "American Airlines"
click at [941, 505] on input "Loyalty member #" at bounding box center [1221, 507] width 642 height 31
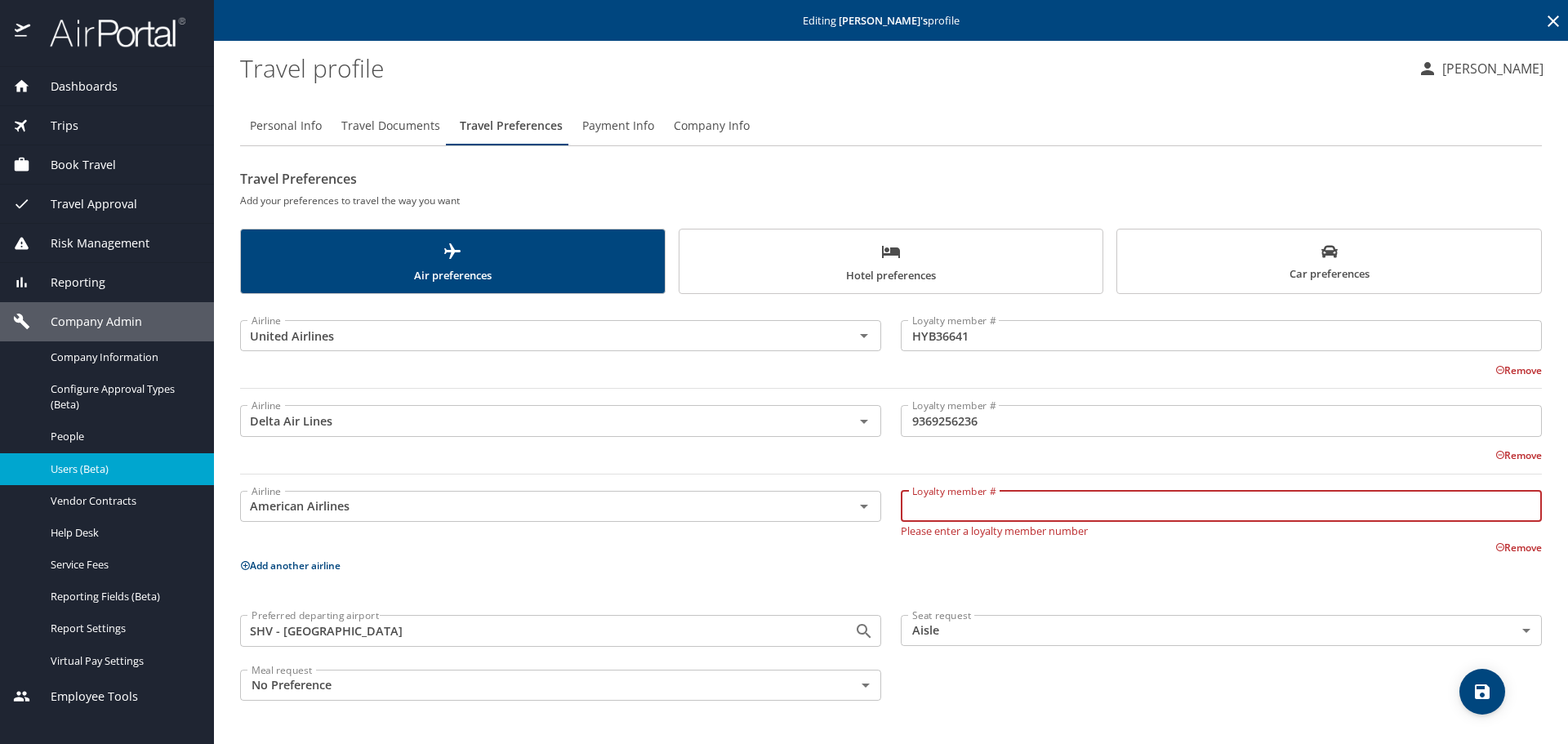
paste input "8U32XM8"
type input "8U32XM8"
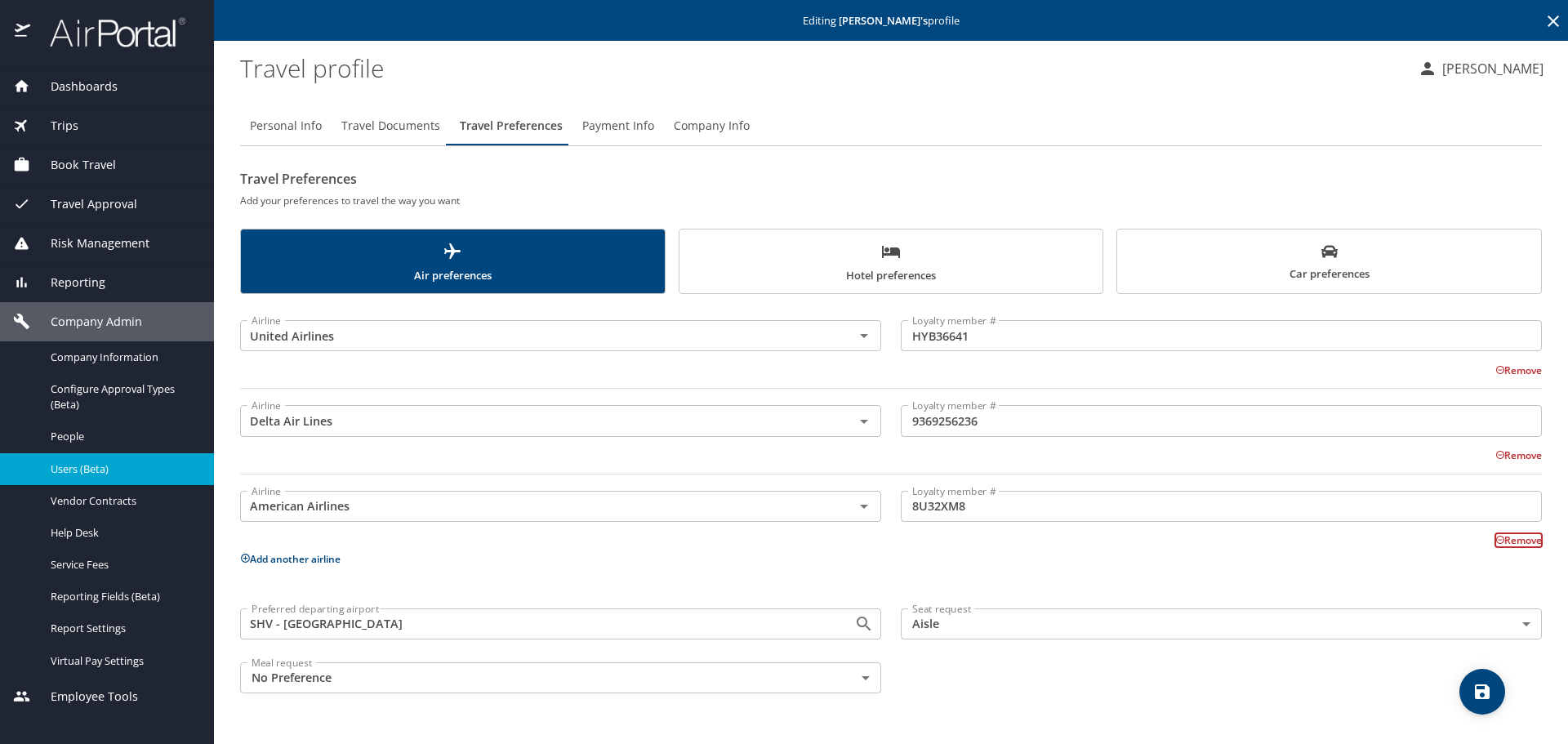
click at [1484, 696] on icon "save" at bounding box center [1483, 692] width 20 height 20
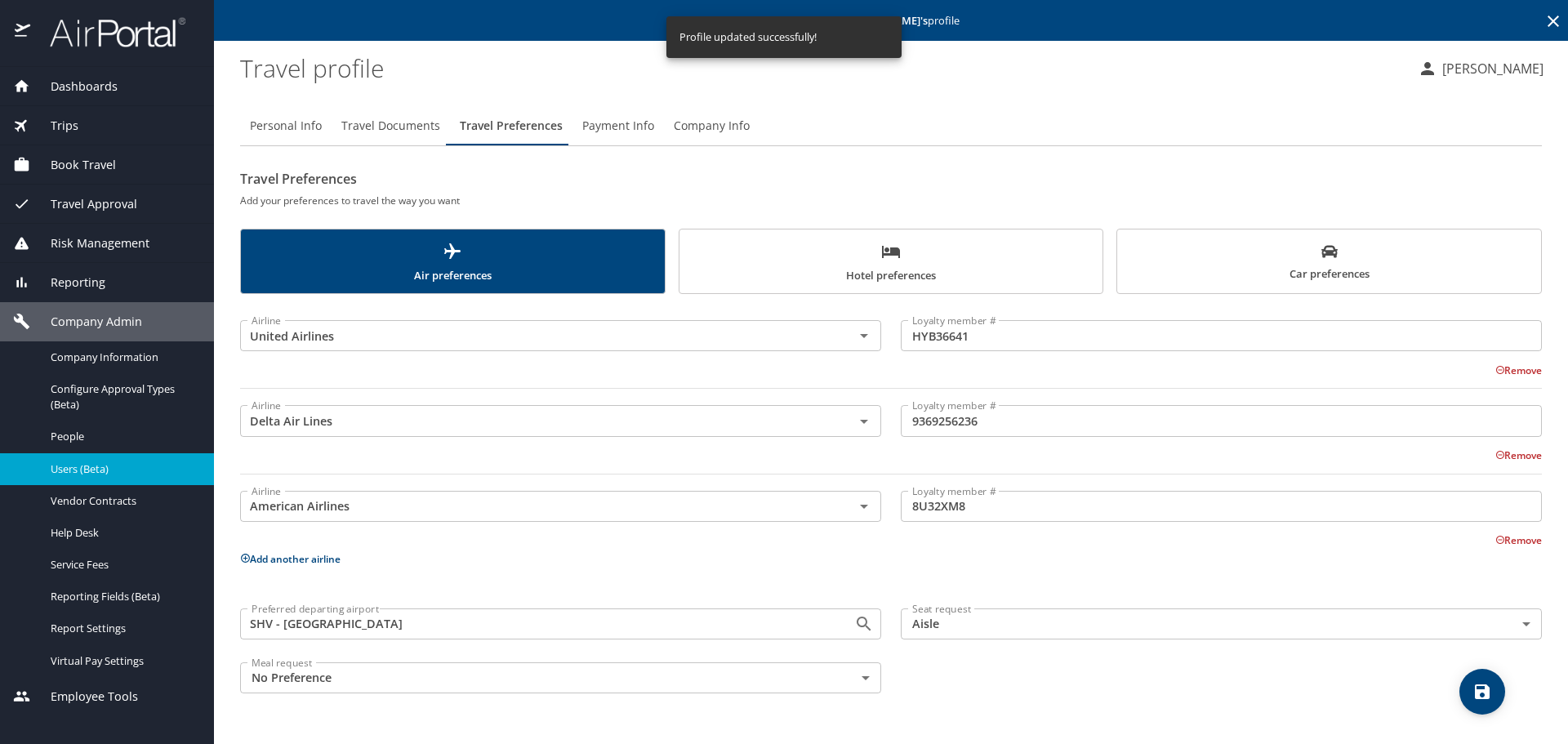
click at [900, 275] on span "Hotel preferences" at bounding box center [892, 263] width 405 height 43
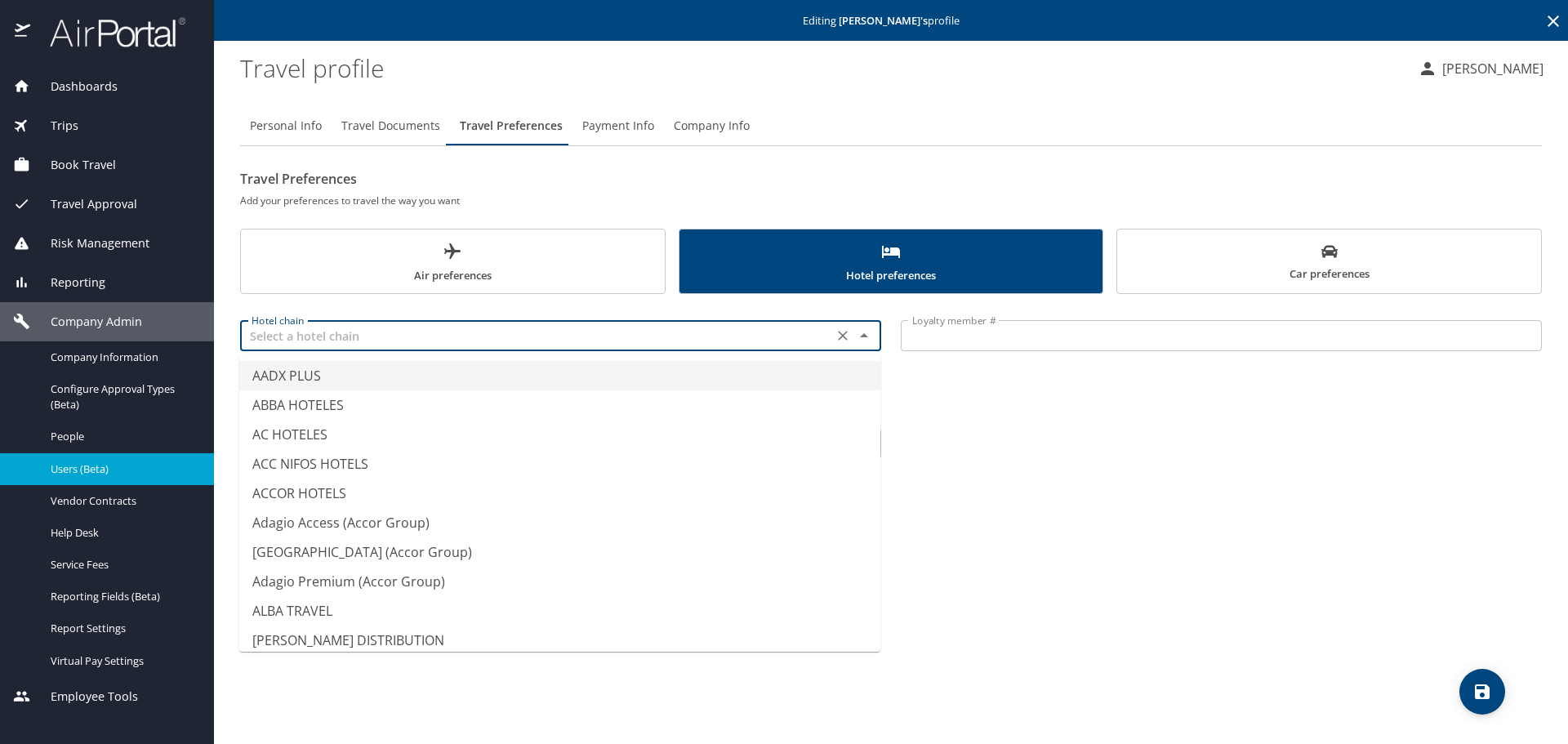
click at [344, 341] on input "text" at bounding box center [537, 336] width 583 height 21
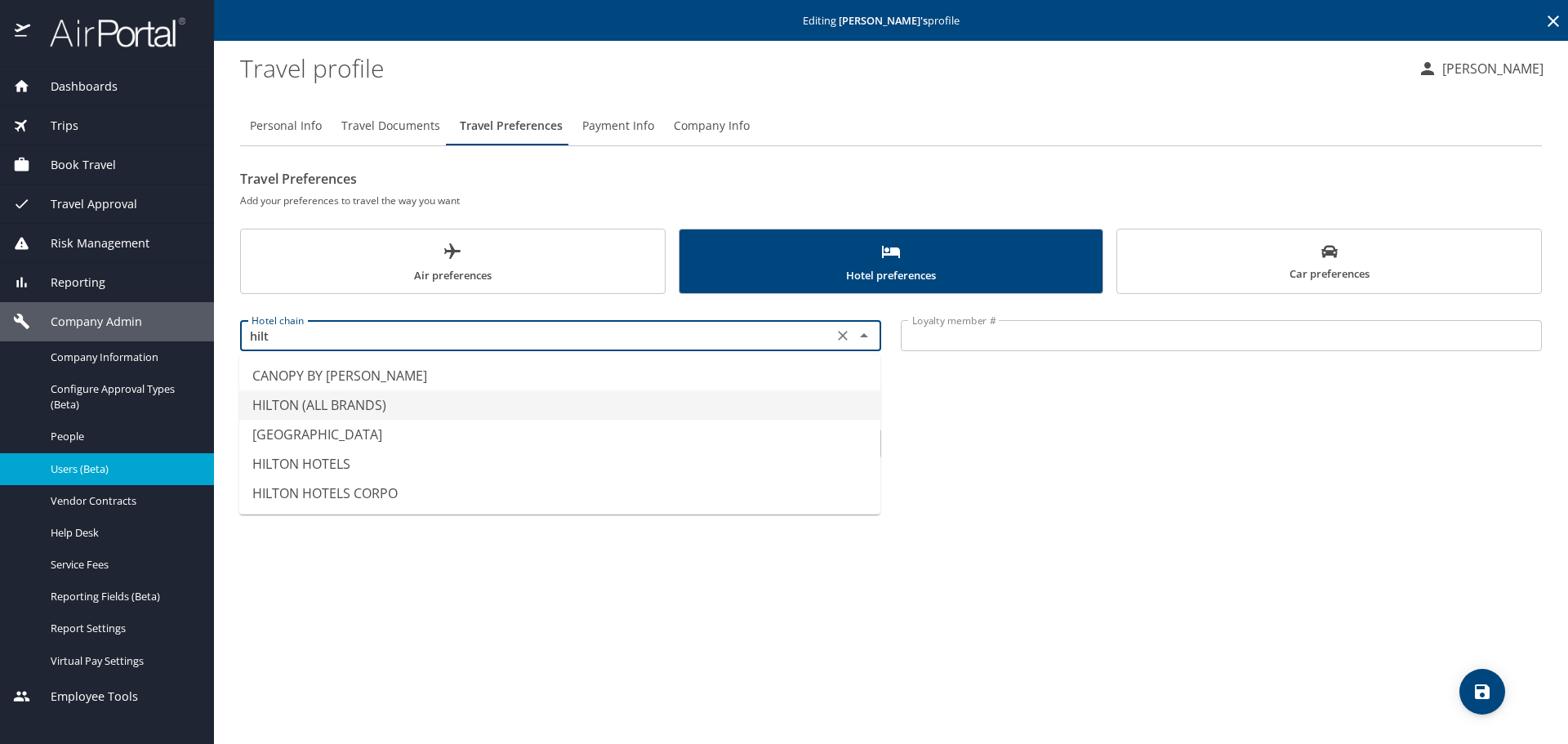
click at [361, 399] on li "HILTON (ALL BRANDS)" at bounding box center [560, 405] width 642 height 30
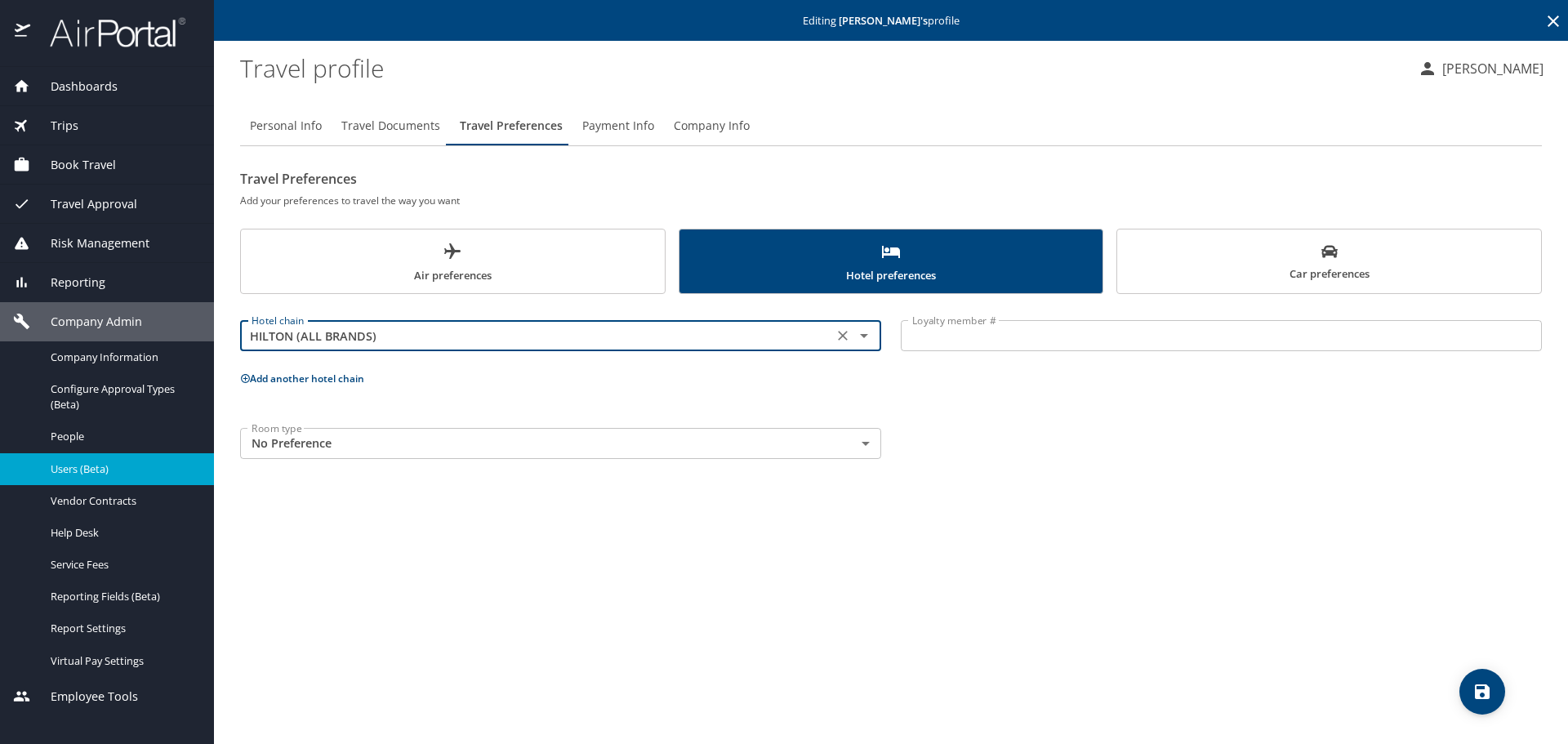
type input "HILTON (ALL BRANDS)"
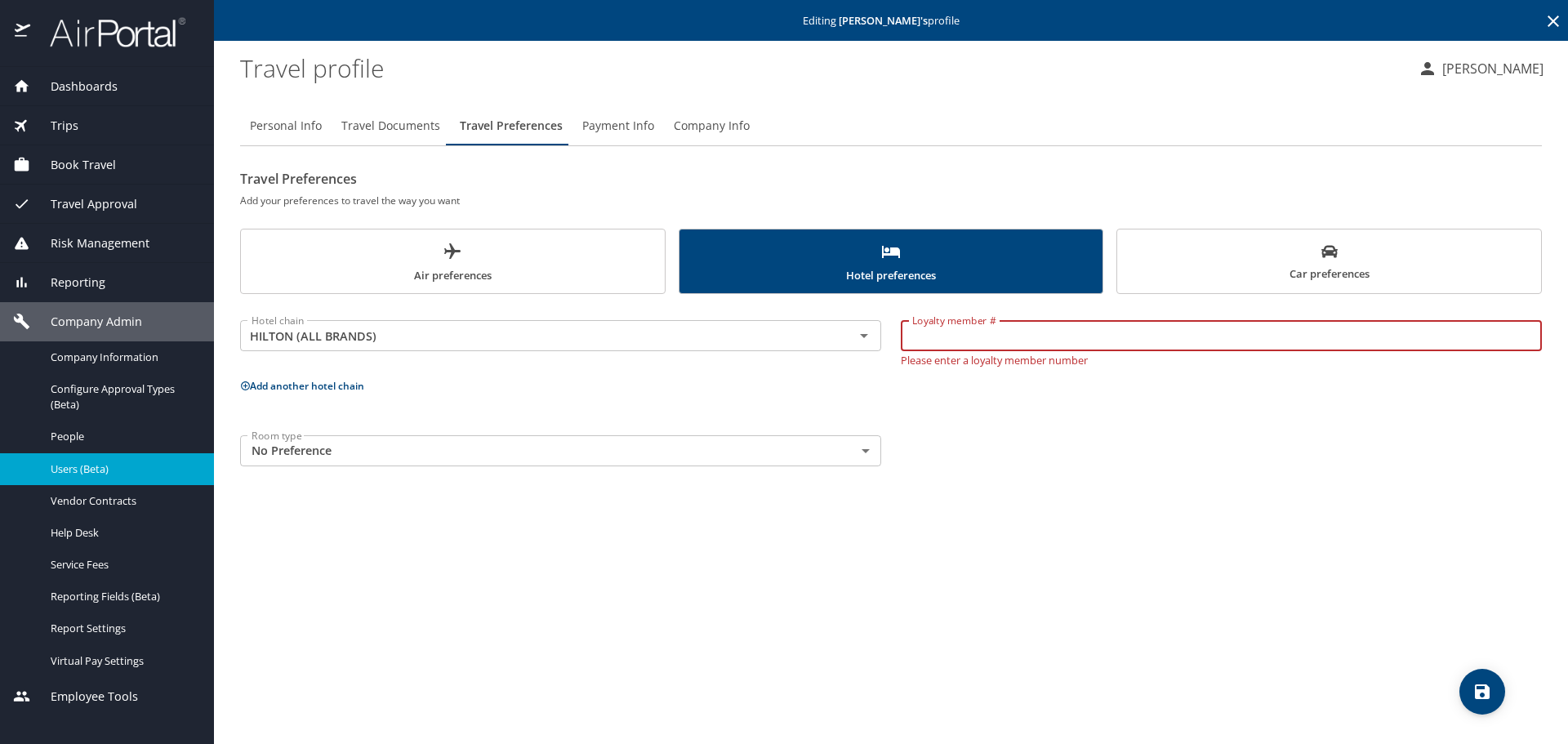
click at [936, 329] on input "Loyalty member #" at bounding box center [1221, 336] width 642 height 31
paste input "703398768"
type input "703398768"
click at [1457, 685] on div "Personal Info Travel Documents Travel Preferences Payment Info Company Info Tra…" at bounding box center [891, 419] width 1302 height 651
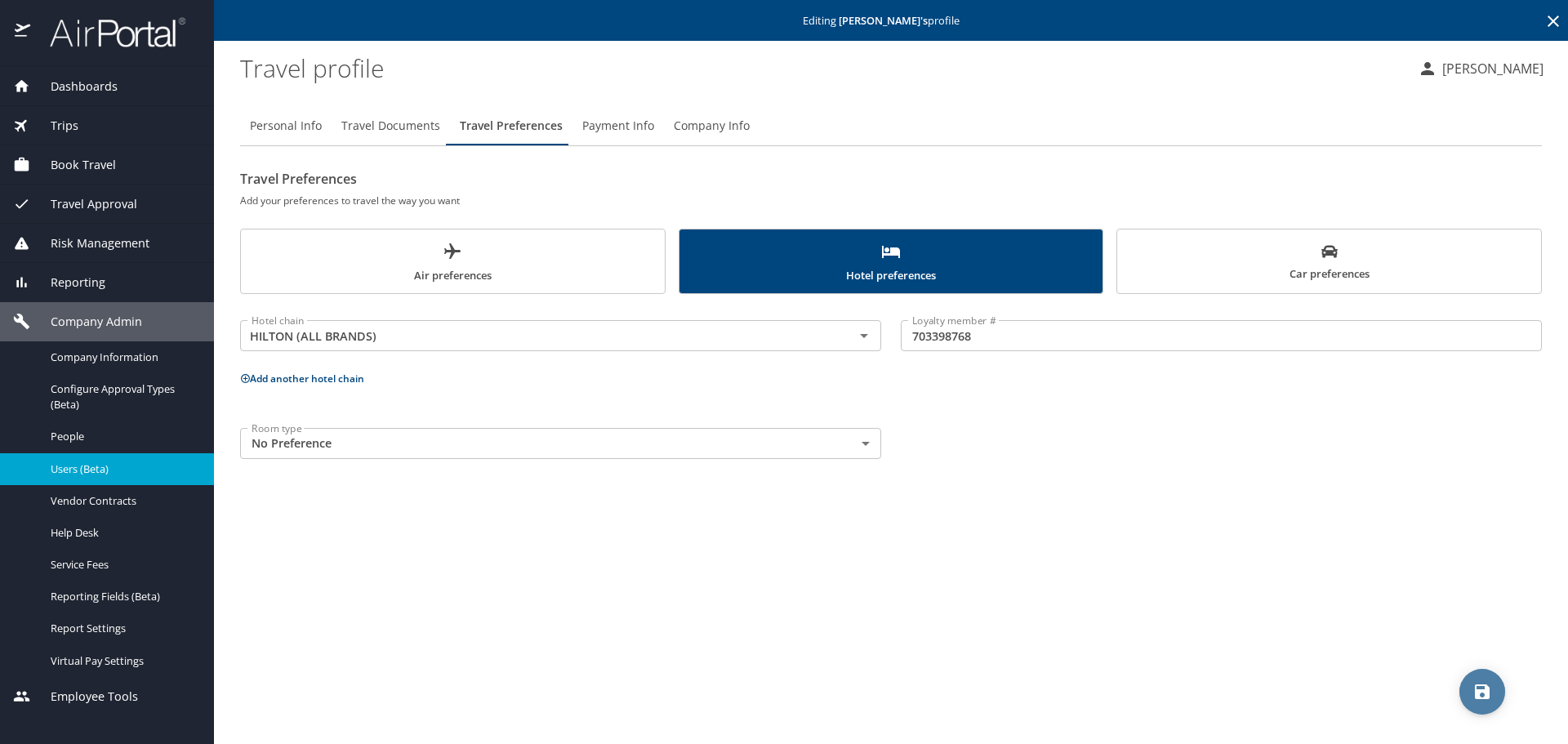
click at [1473, 688] on icon "save" at bounding box center [1483, 692] width 20 height 20
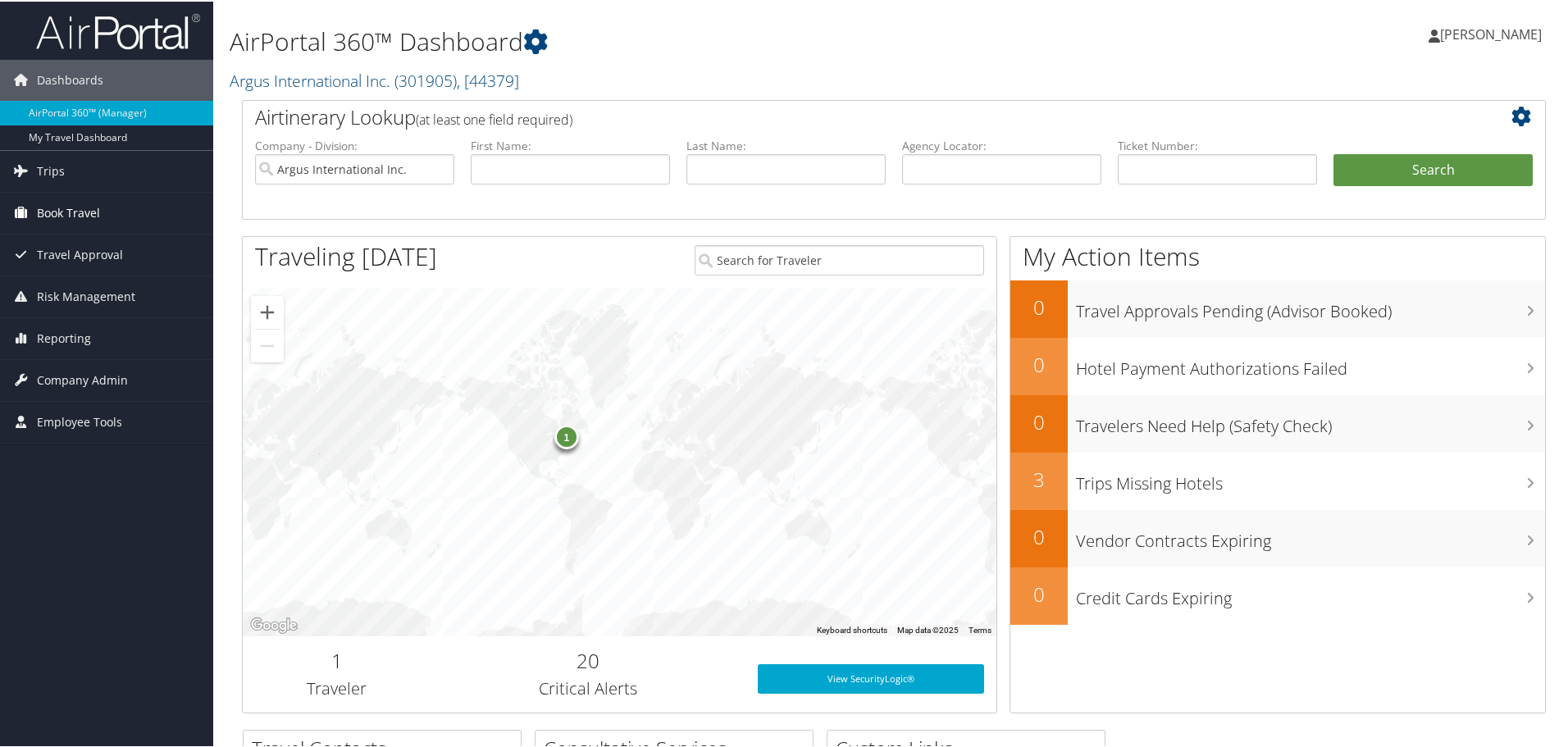
click at [75, 206] on span "Book Travel" at bounding box center [69, 211] width 63 height 41
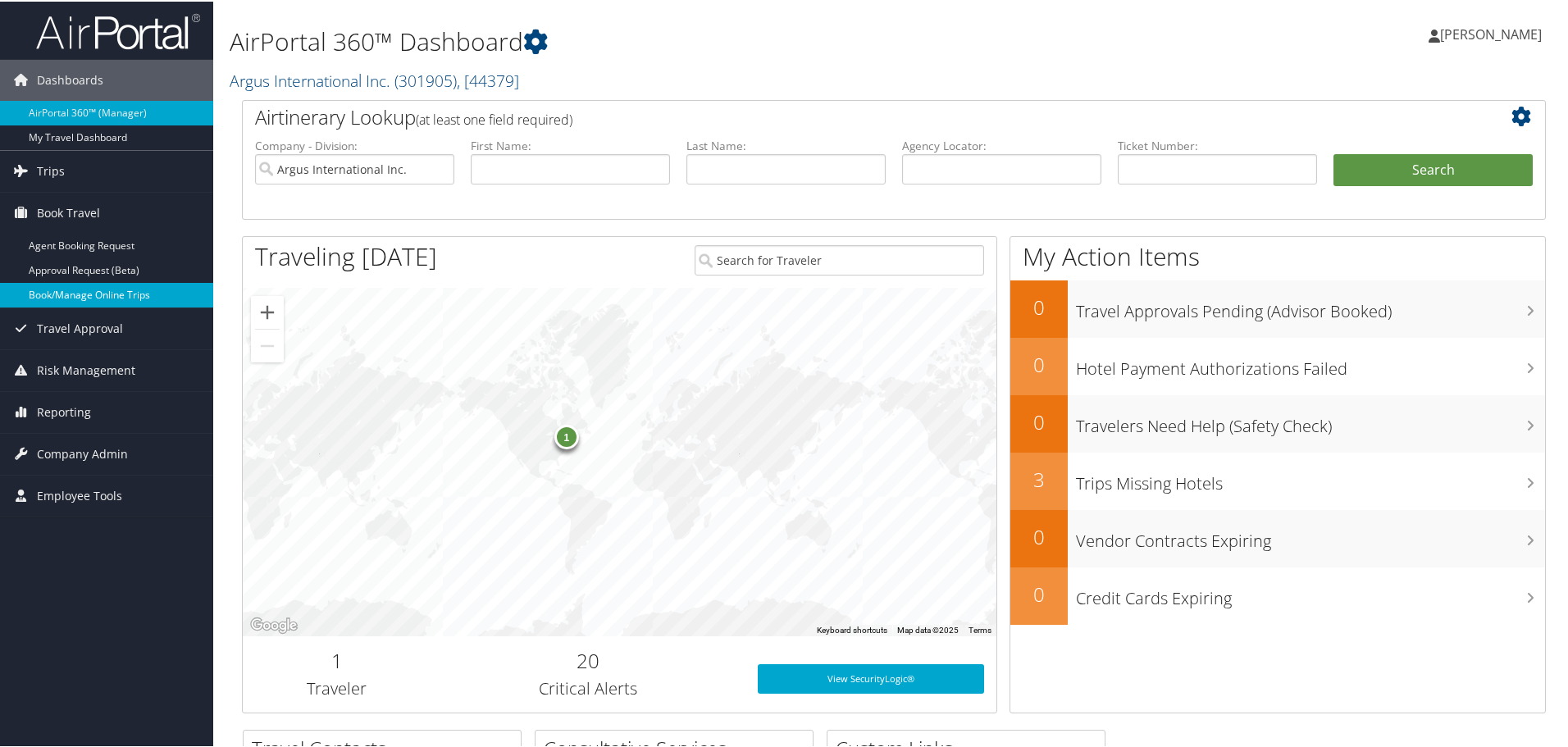
click at [85, 294] on link "Book/Manage Online Trips" at bounding box center [106, 293] width 213 height 25
